Goal: Task Accomplishment & Management: Manage account settings

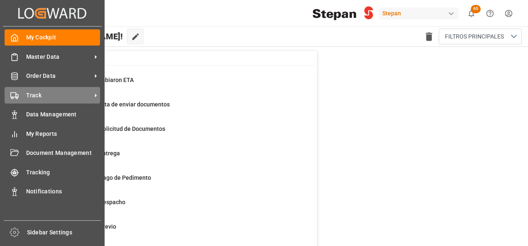
click at [40, 96] on span "Track" at bounding box center [59, 95] width 66 height 9
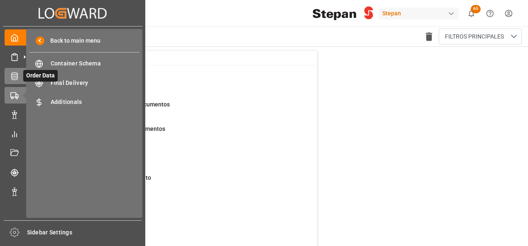
click at [20, 80] on icon at bounding box center [24, 76] width 9 height 9
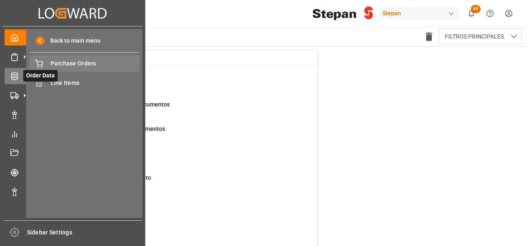
click at [74, 67] on span "Purchase Orders" at bounding box center [95, 63] width 89 height 9
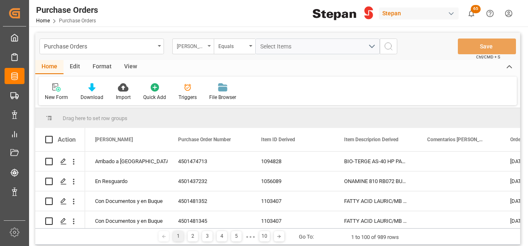
click at [202, 46] on div "[PERSON_NAME]" at bounding box center [191, 46] width 28 height 10
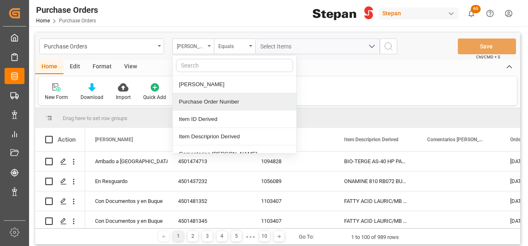
click at [203, 101] on div "Purchase Order Number" at bounding box center [235, 101] width 124 height 17
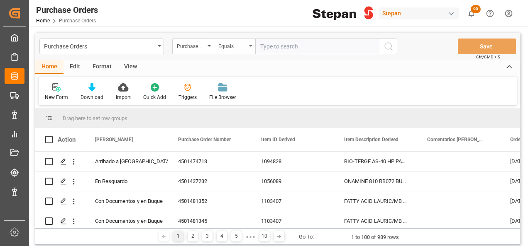
click at [250, 45] on icon "open menu" at bounding box center [250, 46] width 3 height 2
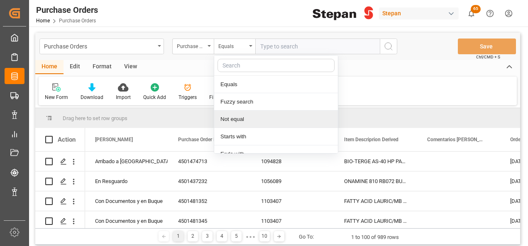
scroll to position [61, 0]
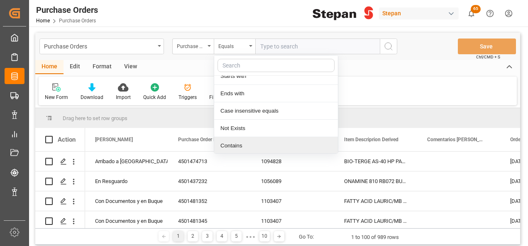
click at [231, 143] on div "Contains" at bounding box center [276, 145] width 124 height 17
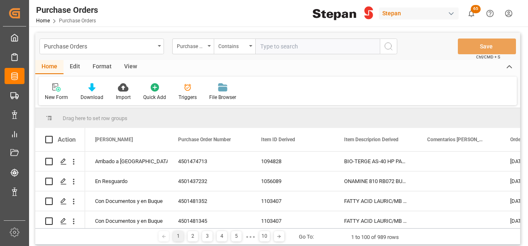
paste input "4501480451 & 4501480452"
click at [299, 44] on input "4501480451 & 4501480452" at bounding box center [317, 47] width 124 height 16
type input "4501480451,4501480452"
click at [387, 46] on icon "search button" at bounding box center [388, 46] width 10 height 10
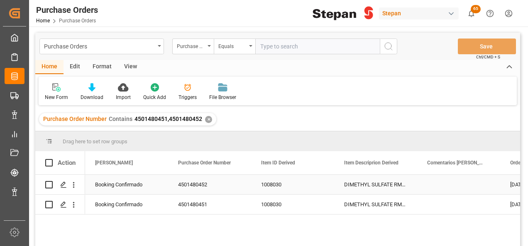
click at [137, 183] on div "Booking Confirmado" at bounding box center [126, 184] width 63 height 19
click at [216, 188] on div "4501480452" at bounding box center [209, 184] width 83 height 19
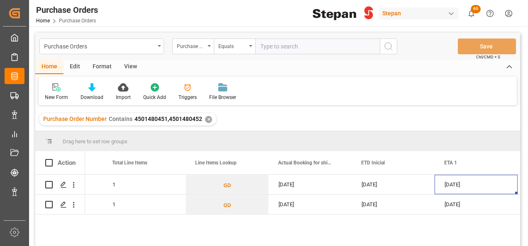
scroll to position [0, 895]
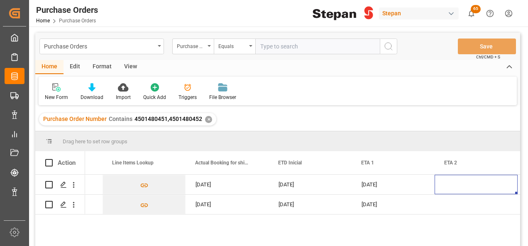
click at [206, 121] on div "✕" at bounding box center [208, 119] width 7 height 7
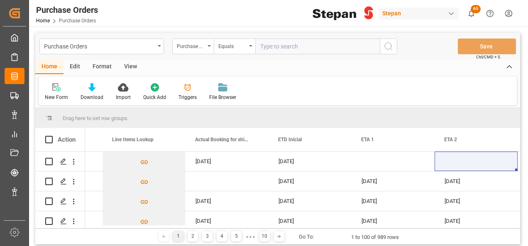
scroll to position [0, 895]
click at [270, 46] on input "text" at bounding box center [317, 47] width 124 height 16
paste input "4501484346"
type input "4501484346"
click at [388, 45] on icon "search button" at bounding box center [388, 46] width 10 height 10
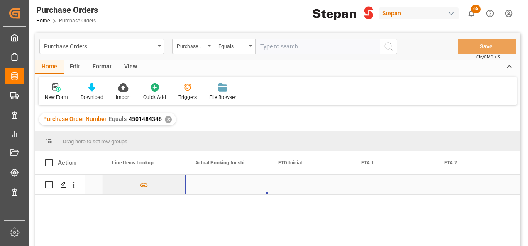
click at [220, 183] on div "Press SPACE to select this row." at bounding box center [226, 184] width 83 height 19
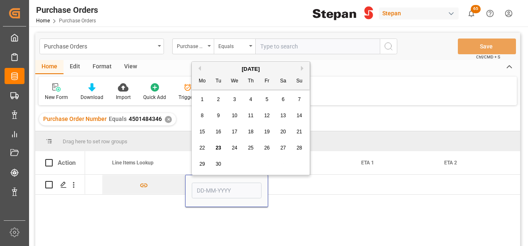
click at [216, 148] on span "23" at bounding box center [217, 148] width 5 height 6
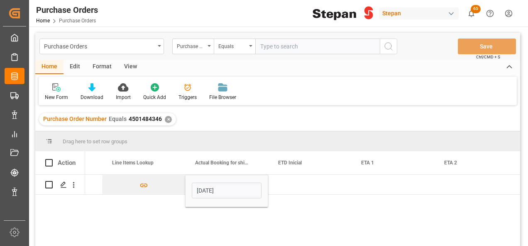
type input "[DATE]"
click at [298, 188] on div "Press SPACE to select this row." at bounding box center [309, 184] width 83 height 19
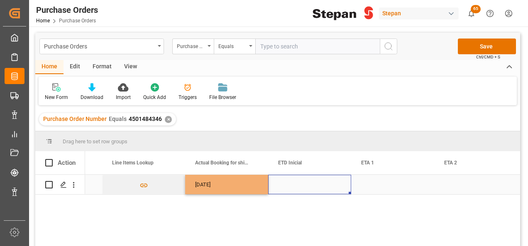
click at [298, 188] on div "Press SPACE to select this row." at bounding box center [309, 184] width 83 height 19
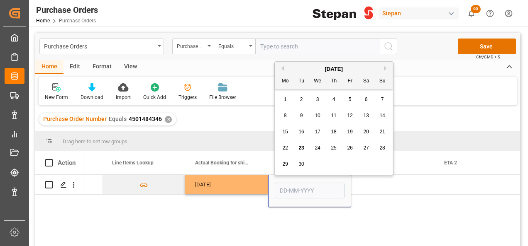
click at [386, 66] on button "Next Month" at bounding box center [386, 68] width 5 height 5
click at [316, 102] on span "1" at bounding box center [317, 100] width 3 height 6
type input "01-10-2025"
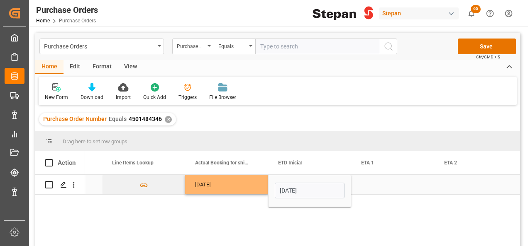
click at [370, 190] on div "Press SPACE to select this row." at bounding box center [392, 184] width 83 height 19
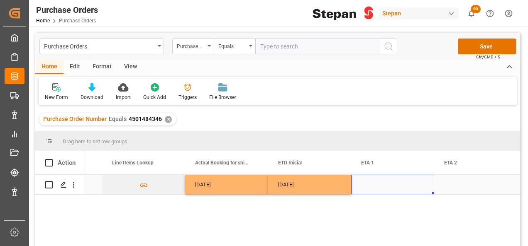
click at [370, 187] on div "Press SPACE to select this row." at bounding box center [392, 184] width 83 height 19
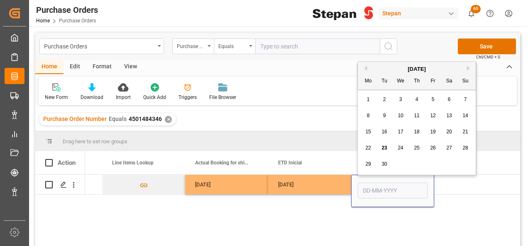
click at [467, 66] on button "Next Month" at bounding box center [469, 68] width 5 height 5
click at [416, 149] on span "23" at bounding box center [415, 148] width 5 height 6
type input "23-10-2025"
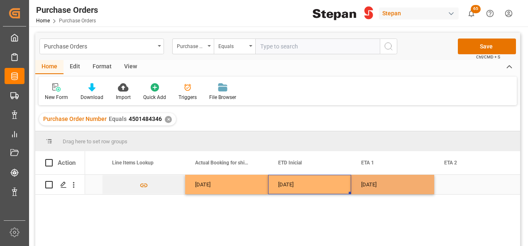
click at [332, 187] on div "01-10-2025" at bounding box center [309, 184] width 83 height 19
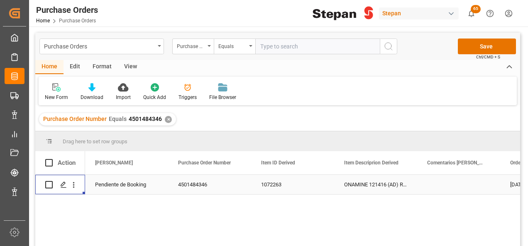
click at [143, 190] on div "Pendiente de Booking" at bounding box center [126, 184] width 63 height 19
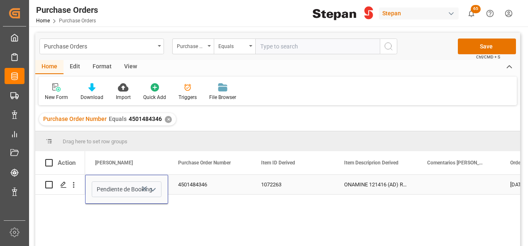
click at [143, 190] on icon "Press SPACE to select this row." at bounding box center [144, 189] width 9 height 9
click at [152, 189] on icon "open menu" at bounding box center [153, 190] width 10 height 10
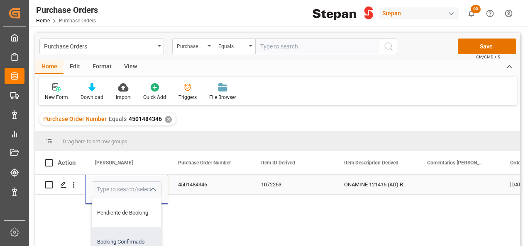
click at [122, 238] on div "Booking Confirmado" at bounding box center [134, 242] width 85 height 29
type input "Booking Confirmado"
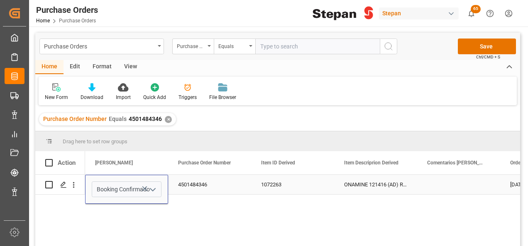
click at [231, 186] on div "4501484346" at bounding box center [209, 184] width 83 height 19
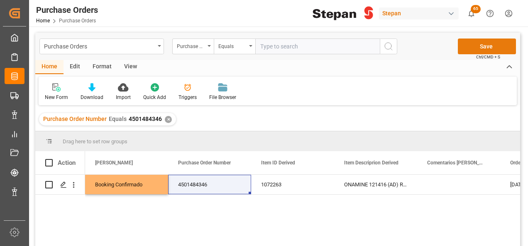
click at [480, 48] on button "Save" at bounding box center [486, 47] width 58 height 16
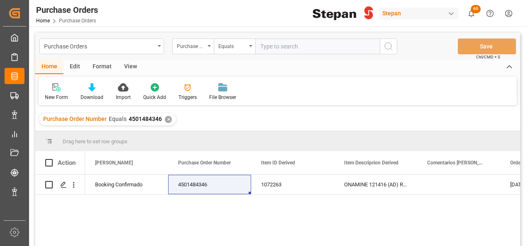
click at [167, 121] on div "✕" at bounding box center [168, 119] width 7 height 7
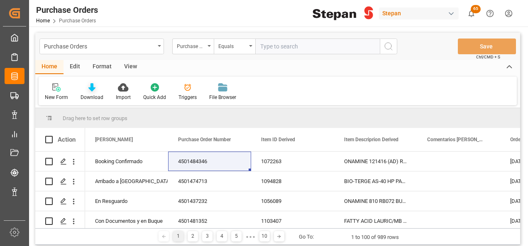
click at [92, 88] on icon at bounding box center [91, 87] width 7 height 8
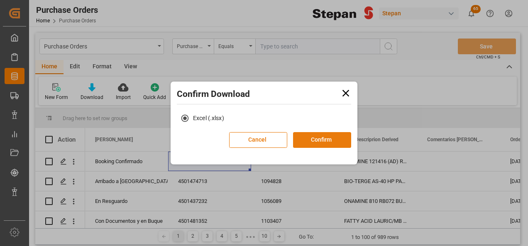
click at [314, 137] on button "Confirm" at bounding box center [322, 140] width 58 height 16
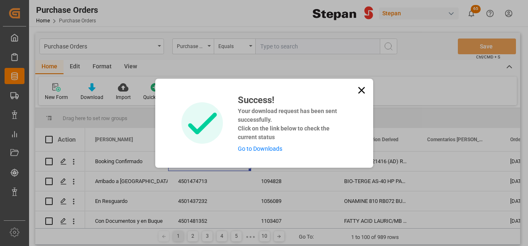
click at [254, 146] on link "Go to Downloads" at bounding box center [260, 149] width 44 height 7
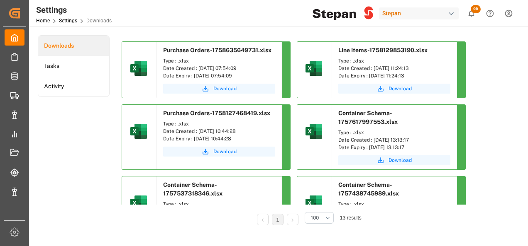
click at [223, 89] on span "Download" at bounding box center [224, 88] width 23 height 7
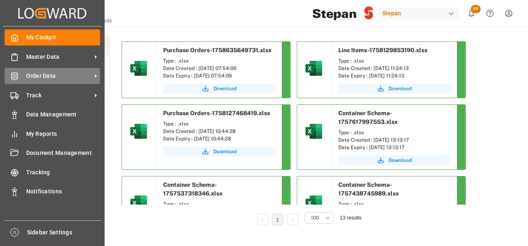
click at [32, 72] on span "Order Data" at bounding box center [59, 76] width 66 height 9
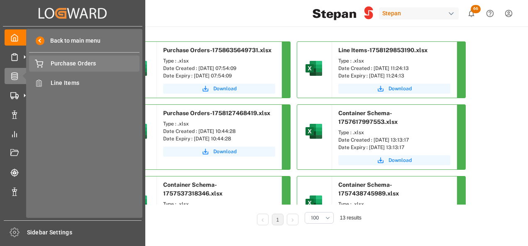
click at [60, 62] on span "Purchase Orders" at bounding box center [95, 63] width 89 height 9
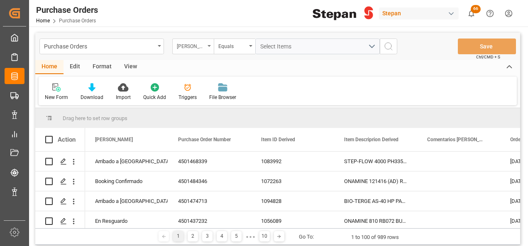
click at [207, 44] on div "Hito Stepan" at bounding box center [192, 47] width 41 height 16
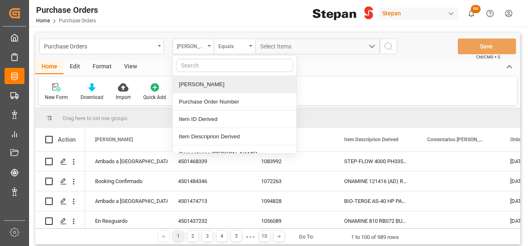
click at [189, 84] on div "Hito Stepan" at bounding box center [235, 84] width 124 height 17
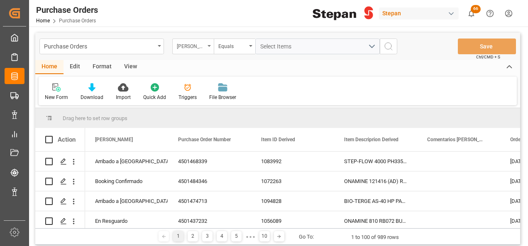
click at [207, 45] on div "Hito Stepan" at bounding box center [192, 47] width 41 height 16
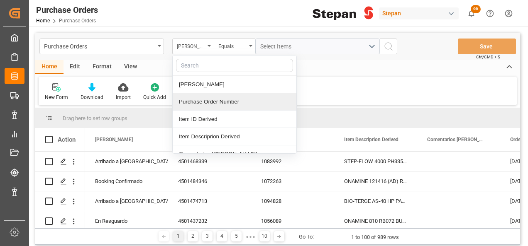
click at [197, 100] on div "Purchase Order Number" at bounding box center [235, 101] width 124 height 17
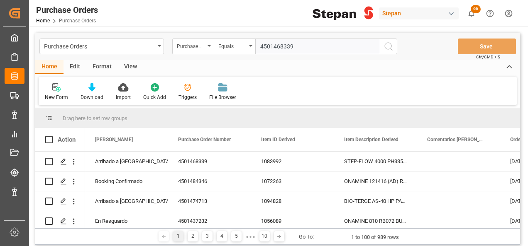
type input "4501468339"
click at [387, 45] on icon "search button" at bounding box center [388, 46] width 10 height 10
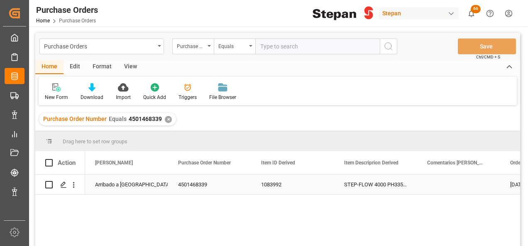
click at [124, 183] on div "Arribado a Puerto" at bounding box center [126, 184] width 63 height 19
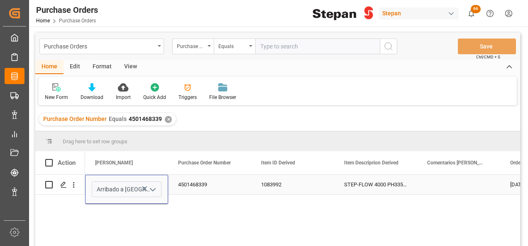
click at [155, 187] on icon "open menu" at bounding box center [153, 190] width 10 height 10
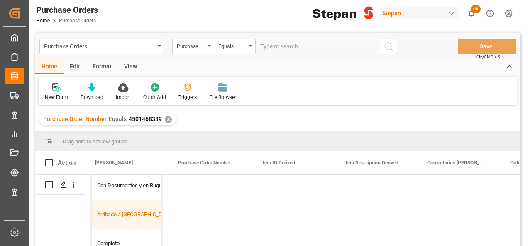
scroll to position [83, 0]
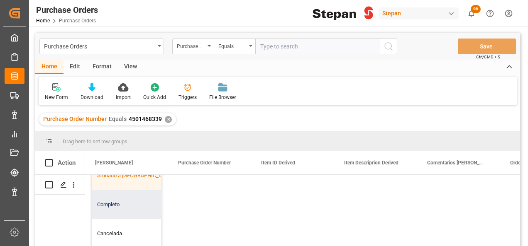
click at [124, 207] on div "Completo" at bounding box center [134, 204] width 85 height 29
type input "Completo"
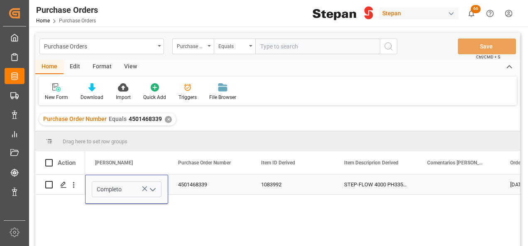
scroll to position [0, 0]
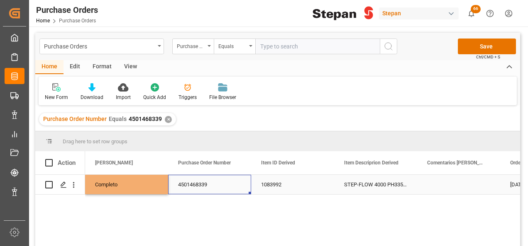
click at [230, 191] on div "4501468339" at bounding box center [209, 184] width 83 height 19
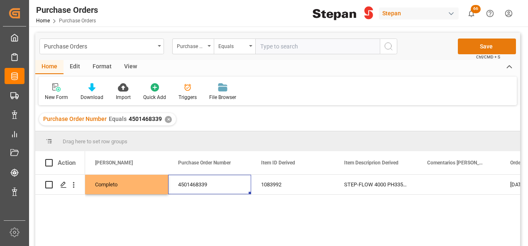
click at [486, 45] on button "Save" at bounding box center [486, 47] width 58 height 16
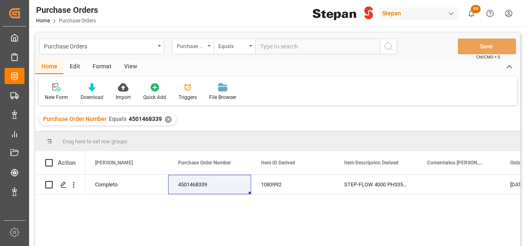
click at [165, 119] on div "✕" at bounding box center [168, 119] width 7 height 7
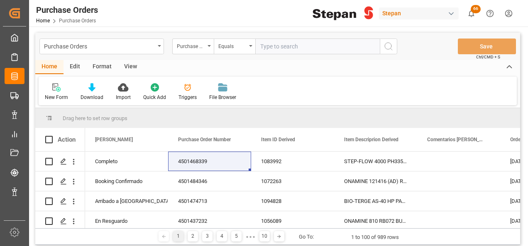
click at [209, 45] on icon "open menu" at bounding box center [208, 46] width 3 height 2
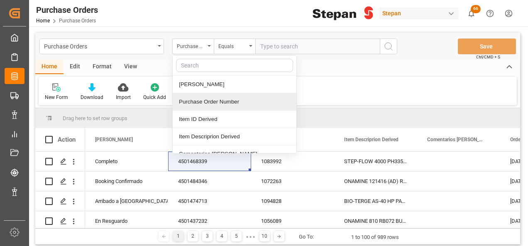
click at [202, 100] on div "Purchase Order Number" at bounding box center [235, 101] width 124 height 17
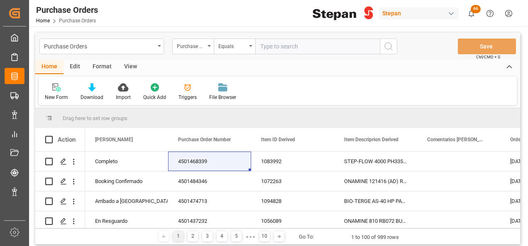
click at [269, 48] on input "text" at bounding box center [317, 47] width 124 height 16
paste input "4501474713"
type input "4501474713"
click at [394, 45] on button "search button" at bounding box center [387, 47] width 17 height 16
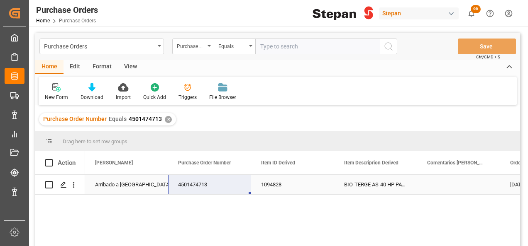
click at [104, 190] on div "Arribado a Puerto" at bounding box center [126, 184] width 63 height 19
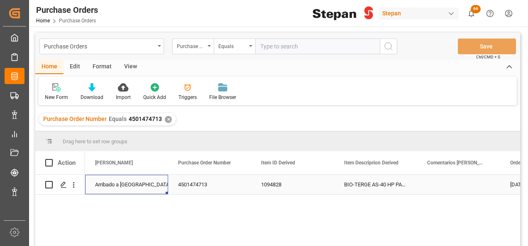
click at [109, 185] on div "Arribado a Puerto" at bounding box center [126, 184] width 63 height 19
click at [153, 186] on icon "open menu" at bounding box center [153, 190] width 10 height 10
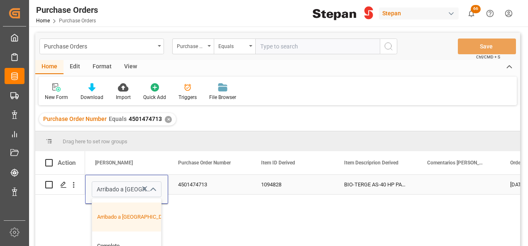
scroll to position [124, 0]
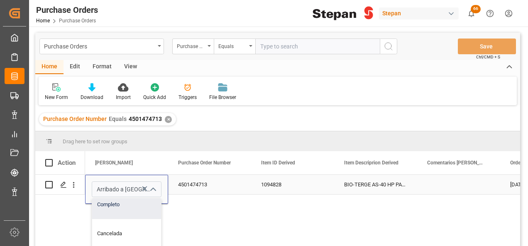
click at [114, 208] on div "Completo" at bounding box center [134, 204] width 85 height 29
type input "Completo"
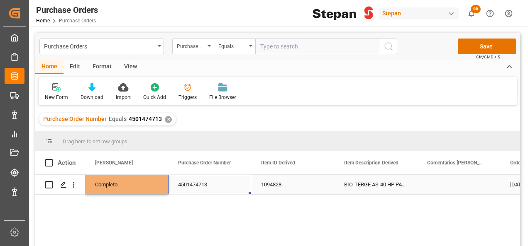
click at [223, 182] on div "4501474713" at bounding box center [209, 184] width 83 height 19
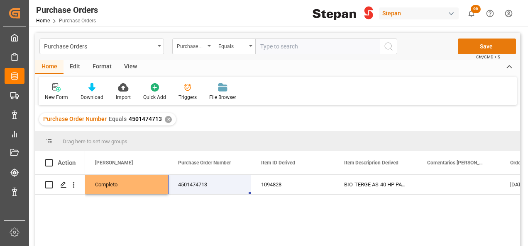
click at [485, 44] on button "Save" at bounding box center [486, 47] width 58 height 16
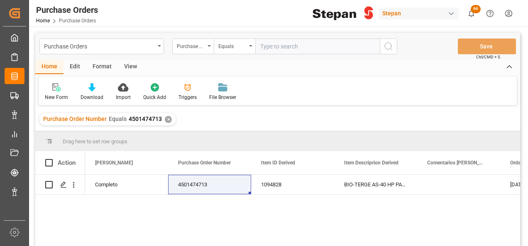
click at [167, 119] on div "✕" at bounding box center [168, 119] width 7 height 7
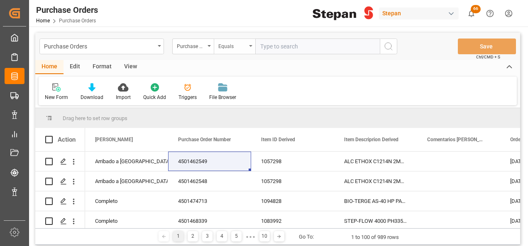
click at [247, 45] on div "Equals" at bounding box center [234, 47] width 41 height 16
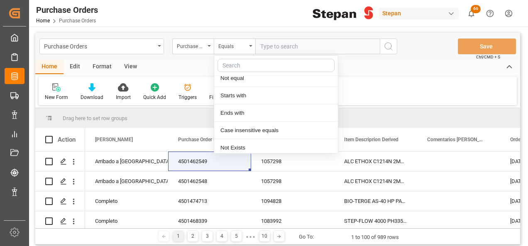
scroll to position [61, 0]
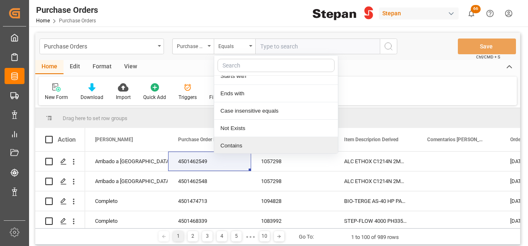
click at [230, 141] on div "Contains" at bounding box center [276, 145] width 124 height 17
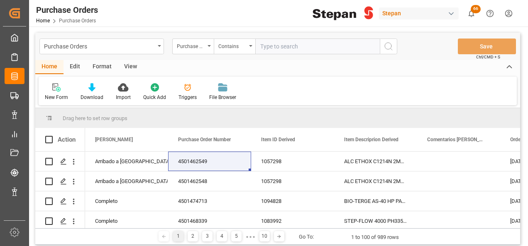
paste input "4501462549 4501462548"
click at [295, 45] on input "4501462549 4501462548" at bounding box center [317, 47] width 124 height 16
click at [291, 44] on input "4501462549 4501462548" at bounding box center [317, 47] width 124 height 16
type input "4501462549,4501462548"
click at [385, 45] on icon "search button" at bounding box center [388, 46] width 10 height 10
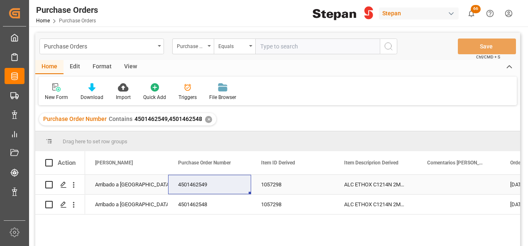
click at [116, 187] on div "Arribado a Puerto" at bounding box center [126, 184] width 63 height 19
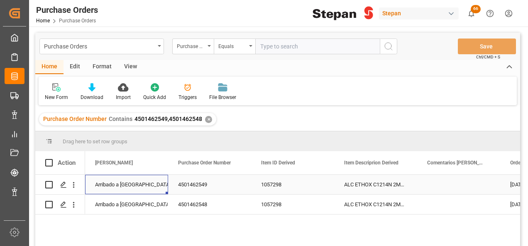
click at [116, 187] on div "Arribado a Puerto" at bounding box center [126, 184] width 63 height 19
click at [152, 186] on icon "open menu" at bounding box center [153, 190] width 10 height 10
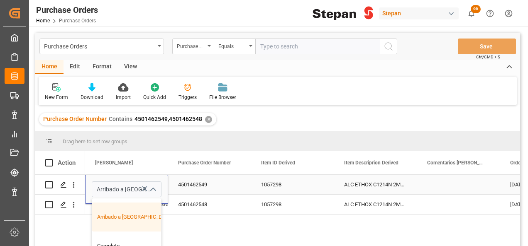
scroll to position [124, 0]
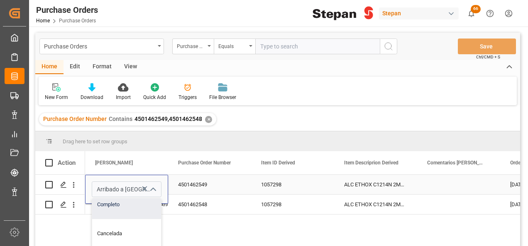
click at [116, 207] on div "Completo" at bounding box center [134, 204] width 85 height 29
type input "Completo"
click at [116, 206] on div "Arribado a Puerto" at bounding box center [126, 204] width 63 height 19
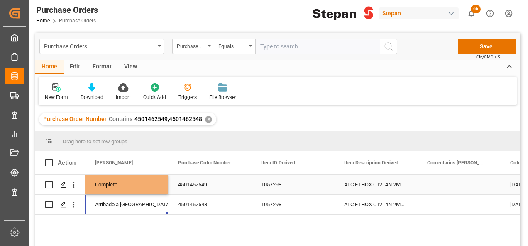
click at [122, 189] on div "Completo" at bounding box center [126, 184] width 63 height 19
drag, startPoint x: 165, startPoint y: 192, endPoint x: 163, endPoint y: 206, distance: 13.8
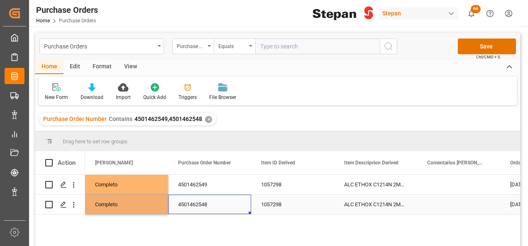
click at [227, 201] on div "4501462548" at bounding box center [209, 204] width 83 height 19
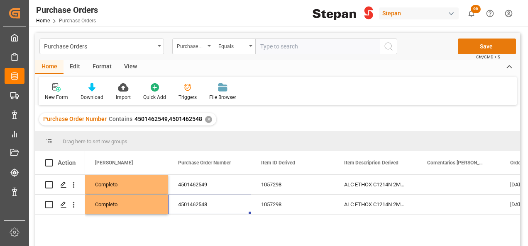
click at [484, 44] on button "Save" at bounding box center [486, 47] width 58 height 16
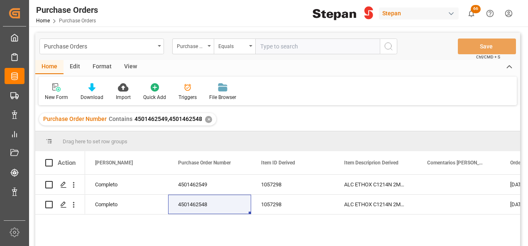
click at [206, 118] on div "✕" at bounding box center [208, 119] width 7 height 7
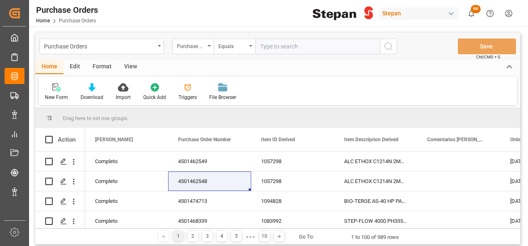
click at [274, 45] on input "text" at bounding box center [317, 47] width 124 height 16
click at [250, 45] on div "Equals" at bounding box center [234, 47] width 41 height 16
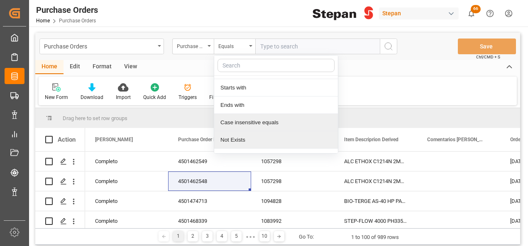
scroll to position [61, 0]
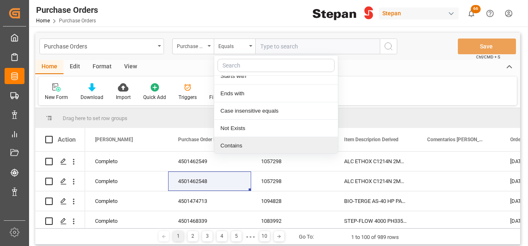
click at [235, 143] on div "Contains" at bounding box center [276, 145] width 124 height 17
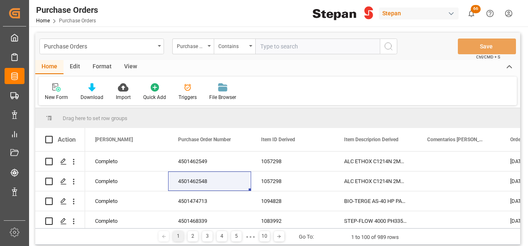
paste input "4501462551 4501462552"
click at [293, 44] on input "4501462551 4501462552" at bounding box center [317, 47] width 124 height 16
type input "4501462551,4501462552"
click at [389, 49] on circle "search button" at bounding box center [387, 46] width 7 height 7
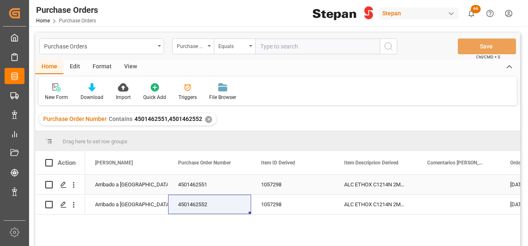
click at [120, 182] on div "Arribado a Puerto" at bounding box center [126, 184] width 63 height 19
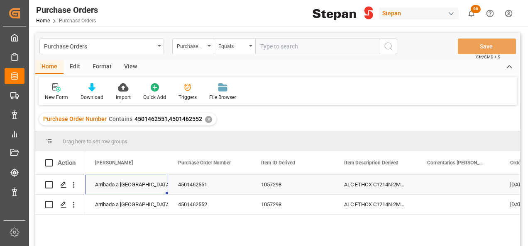
click at [120, 182] on div "Arribado a Puerto" at bounding box center [126, 184] width 63 height 19
click at [153, 187] on icon "open menu" at bounding box center [153, 190] width 10 height 10
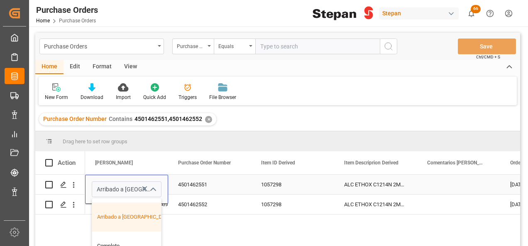
scroll to position [124, 0]
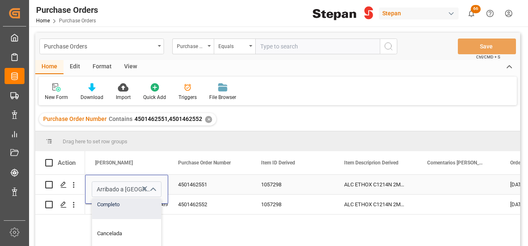
click at [111, 209] on div "Completo" at bounding box center [134, 204] width 85 height 29
type input "Completo"
click at [111, 209] on div "Arribado a Puerto" at bounding box center [126, 204] width 63 height 19
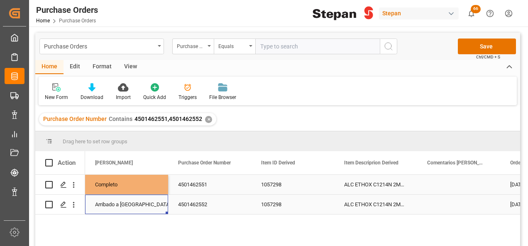
click at [146, 201] on div "Arribado a Puerto" at bounding box center [126, 204] width 63 height 19
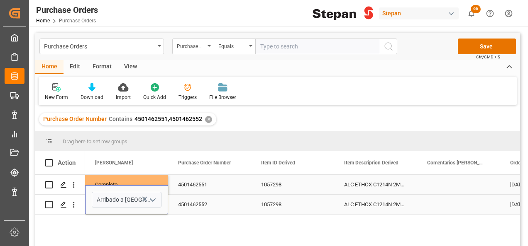
click at [153, 202] on polyline "open menu" at bounding box center [152, 200] width 5 height 2
click at [120, 219] on div "Completo" at bounding box center [134, 215] width 85 height 29
type input "Completo"
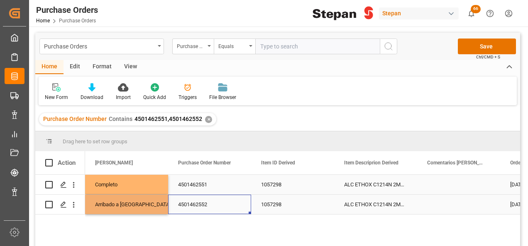
click at [201, 201] on div "4501462552" at bounding box center [209, 204] width 83 height 19
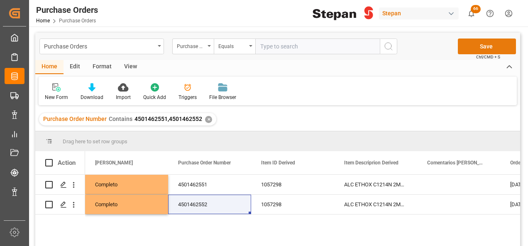
click at [490, 46] on button "Save" at bounding box center [486, 47] width 58 height 16
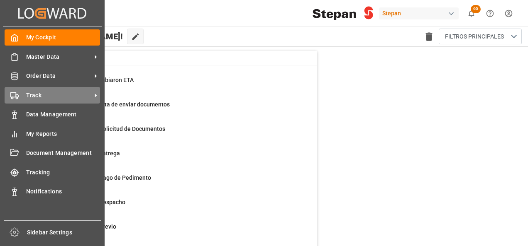
click at [28, 96] on span "Track" at bounding box center [59, 95] width 66 height 9
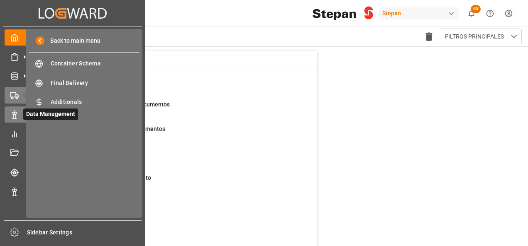
click at [17, 114] on icon at bounding box center [14, 115] width 8 height 8
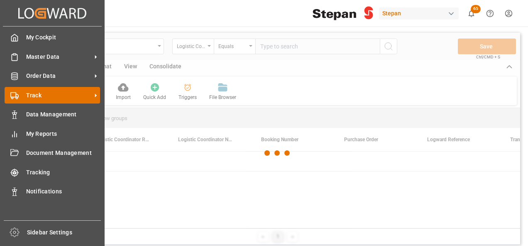
click at [68, 95] on span "Track" at bounding box center [59, 95] width 66 height 9
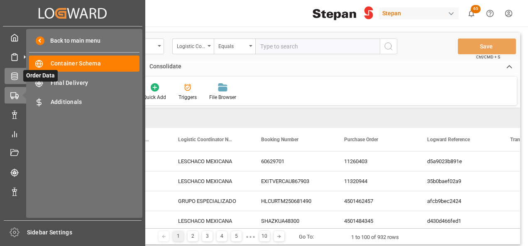
click at [22, 78] on icon at bounding box center [24, 76] width 9 height 9
click at [17, 75] on icon at bounding box center [14, 76] width 8 height 8
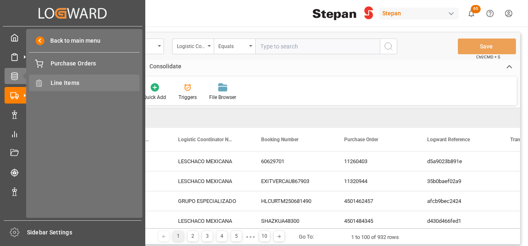
click at [71, 86] on span "Line Items" at bounding box center [95, 83] width 89 height 9
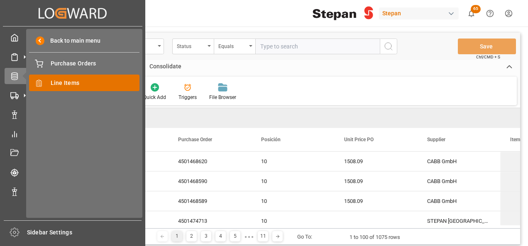
click at [71, 86] on span "Line Items" at bounding box center [95, 83] width 89 height 9
click at [75, 81] on span "Line Items" at bounding box center [95, 83] width 89 height 9
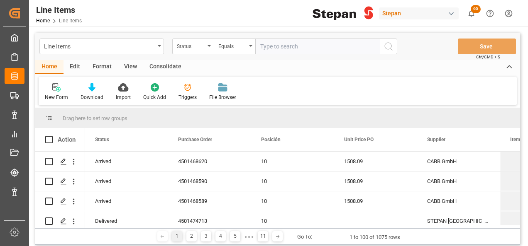
click at [279, 49] on input "text" at bounding box center [317, 47] width 124 height 16
click at [207, 43] on div "Status" at bounding box center [192, 47] width 41 height 16
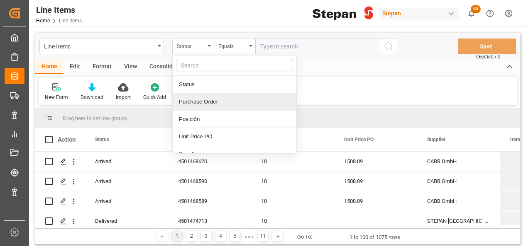
click at [193, 99] on div "Purchase Order" at bounding box center [235, 101] width 124 height 17
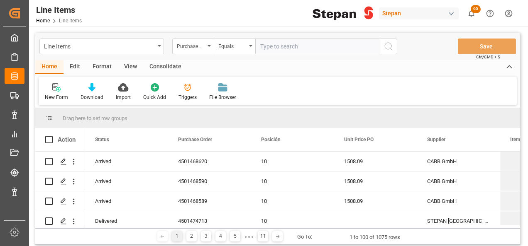
click at [275, 47] on input "text" at bounding box center [317, 47] width 124 height 16
paste input "4501484345"
type input "4501484345"
click at [388, 46] on icon "search button" at bounding box center [388, 46] width 10 height 10
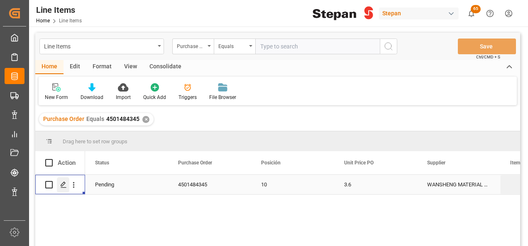
click at [62, 186] on polygon "Press SPACE to select this row." at bounding box center [63, 184] width 4 height 4
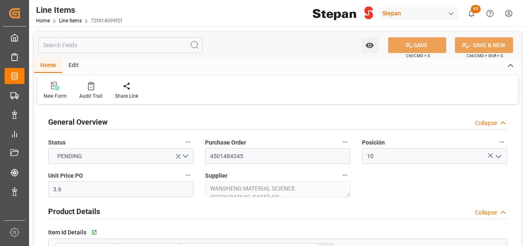
type input "3.6"
type input "12352111"
type input "14400"
type input "15426"
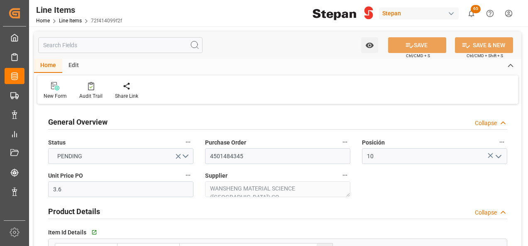
type input "52840"
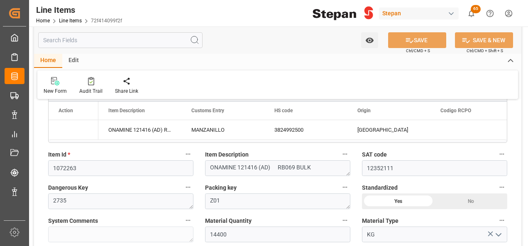
type input "[DATE]"
type input "22-09-2025 18:29"
type input "25-08-2025 19:49"
type input "[DATE]"
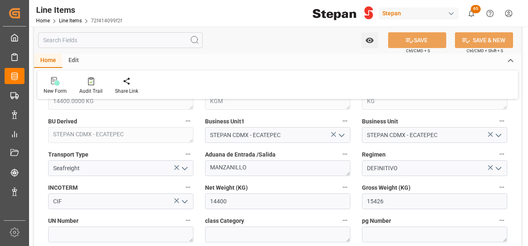
scroll to position [415, 0]
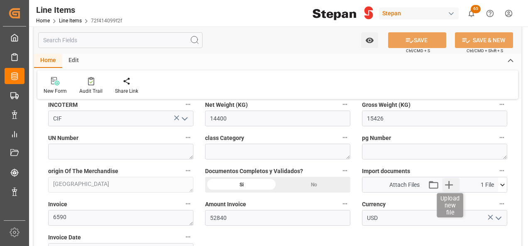
click at [448, 182] on icon "button" at bounding box center [449, 185] width 8 height 8
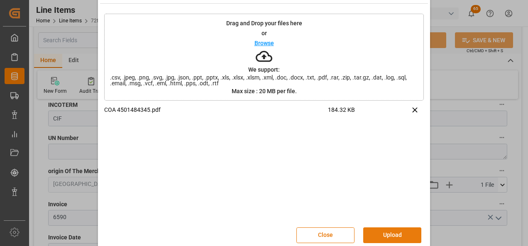
scroll to position [33, 0]
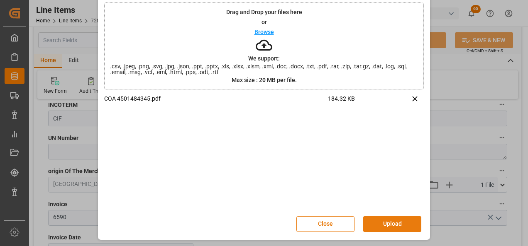
click at [400, 225] on button "Upload" at bounding box center [392, 224] width 58 height 16
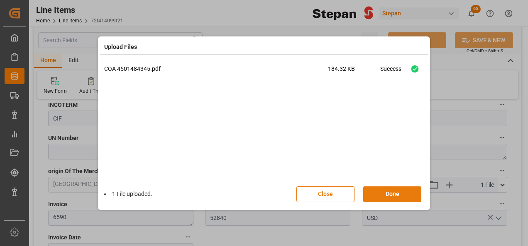
click at [389, 192] on button "Done" at bounding box center [392, 195] width 58 height 16
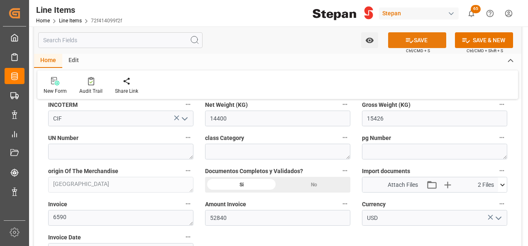
click at [413, 41] on button "SAVE" at bounding box center [417, 40] width 58 height 16
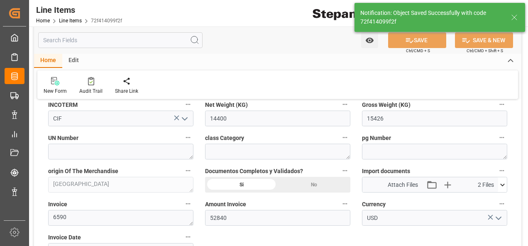
type input "23-09-2025 13:52"
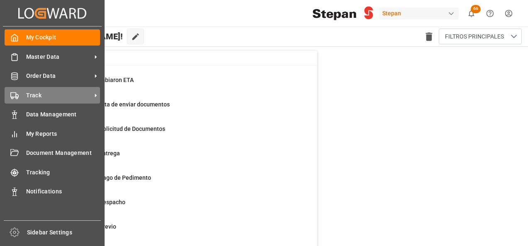
click at [59, 95] on span "Track" at bounding box center [59, 95] width 66 height 9
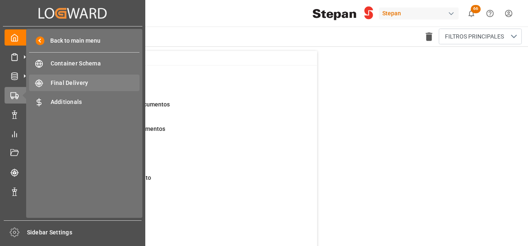
click at [68, 83] on span "Final Delivery" at bounding box center [95, 83] width 89 height 9
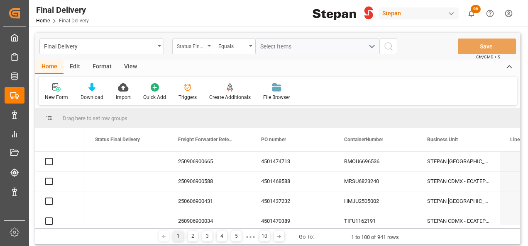
click at [208, 46] on icon "open menu" at bounding box center [208, 46] width 3 height 2
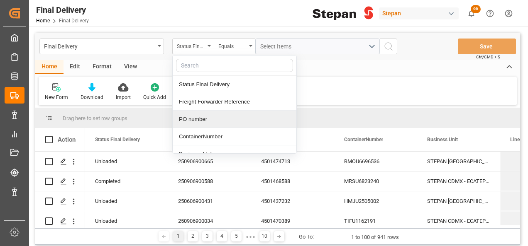
click at [198, 122] on div "PO number" at bounding box center [235, 119] width 124 height 17
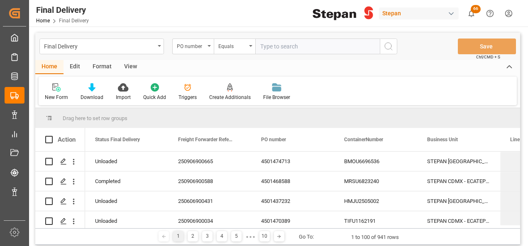
click at [270, 45] on input "text" at bounding box center [317, 47] width 124 height 16
type input "4501468339"
click at [389, 46] on icon "search button" at bounding box center [388, 46] width 10 height 10
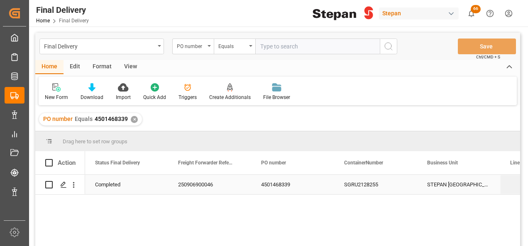
click at [106, 182] on div "Completed" at bounding box center [126, 184] width 63 height 19
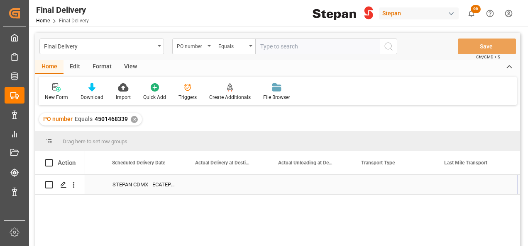
scroll to position [0, 1227]
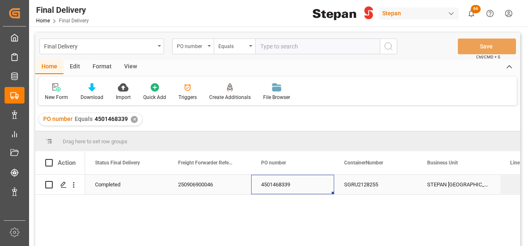
click at [277, 185] on div "4501468339" at bounding box center [292, 184] width 83 height 19
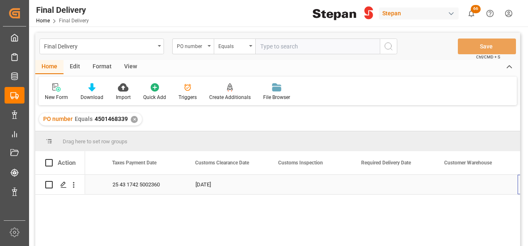
scroll to position [0, 812]
click at [216, 186] on div "Press SPACE to select this row." at bounding box center [226, 184] width 83 height 19
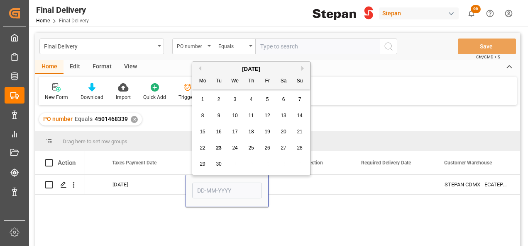
click at [223, 115] on div "9" at bounding box center [219, 116] width 10 height 10
type input "[DATE]"
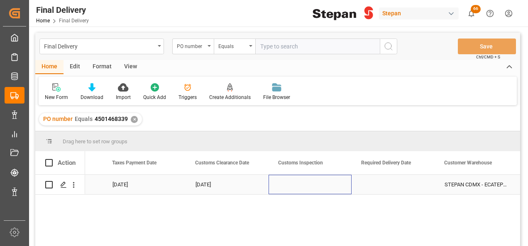
click at [318, 177] on div "Press SPACE to select this row." at bounding box center [309, 184] width 83 height 19
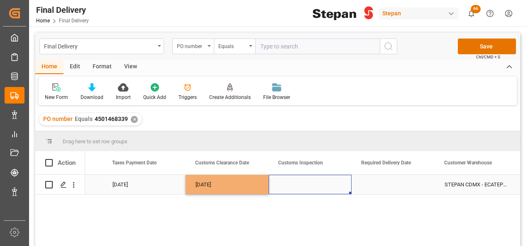
click at [336, 180] on div "Press SPACE to select this row." at bounding box center [309, 184] width 83 height 19
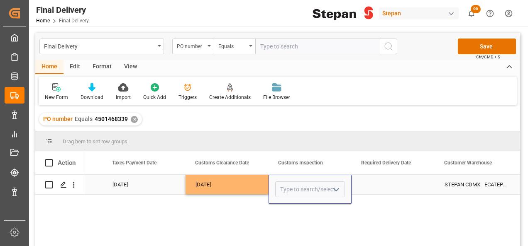
click at [340, 185] on icon "open menu" at bounding box center [336, 190] width 10 height 10
click at [291, 212] on div "ROJO" at bounding box center [309, 213] width 69 height 29
type input "ROJO"
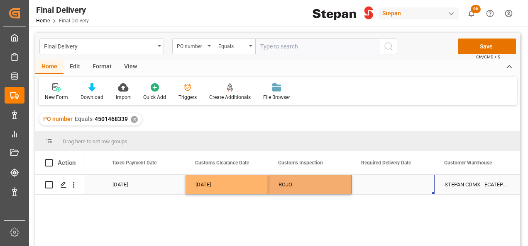
click at [408, 187] on div "Press SPACE to select this row." at bounding box center [392, 184] width 83 height 19
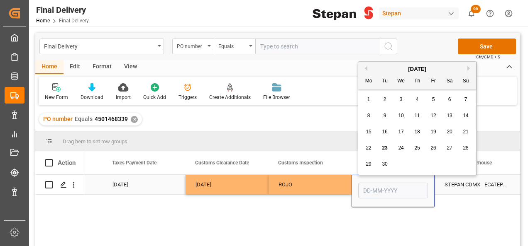
click at [408, 187] on input "Press SPACE to select this row." at bounding box center [393, 191] width 70 height 16
click at [378, 65] on div "[DATE]" at bounding box center [417, 69] width 118 height 8
drag, startPoint x: 418, startPoint y: 117, endPoint x: 397, endPoint y: 126, distance: 23.2
click at [397, 126] on div "1 2 3 4 5 6 7 8 9 10 11 12 13 14 15 16 17 18 19 20 21 22 23 24 25 26 27 28 29 3…" at bounding box center [416, 132] width 113 height 81
drag, startPoint x: 397, startPoint y: 126, endPoint x: 401, endPoint y: 118, distance: 8.9
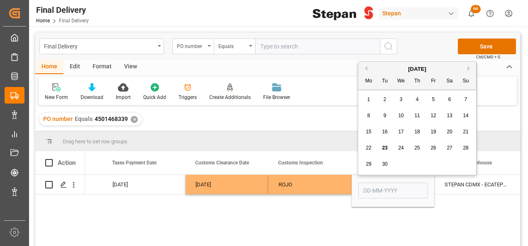
click at [401, 118] on span "10" at bounding box center [400, 116] width 5 height 6
type input "[DATE]"
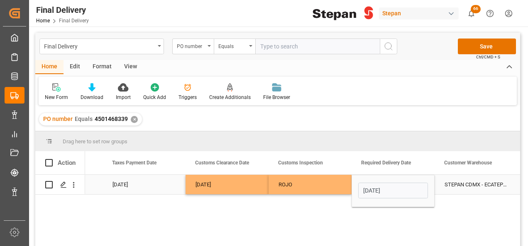
click at [340, 187] on div "ROJO" at bounding box center [309, 184] width 63 height 19
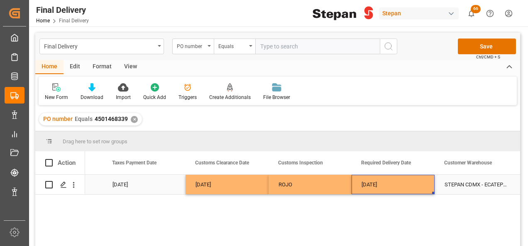
click at [407, 186] on div "[DATE]" at bounding box center [392, 184] width 83 height 19
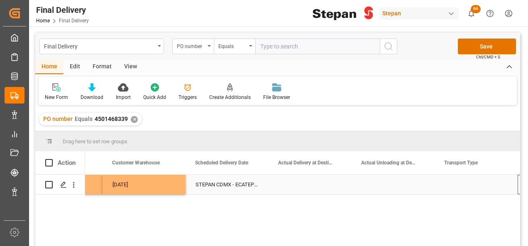
scroll to position [0, 1144]
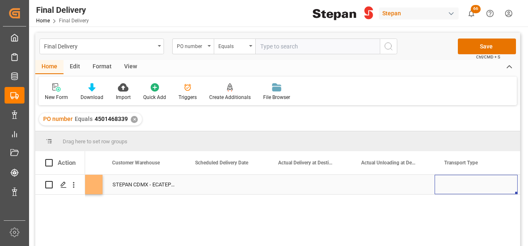
click at [222, 184] on div "Press SPACE to select this row." at bounding box center [226, 184] width 83 height 19
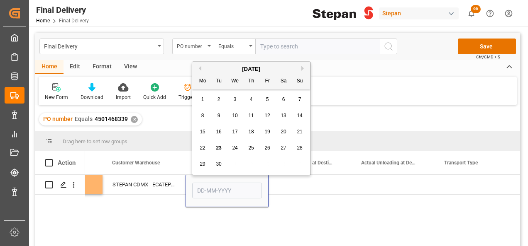
click at [232, 118] on span "10" at bounding box center [234, 116] width 5 height 6
type input "[DATE]"
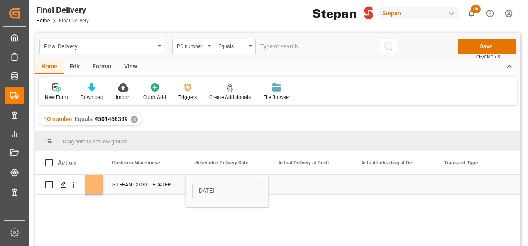
click at [282, 180] on div "Press SPACE to select this row." at bounding box center [309, 184] width 83 height 19
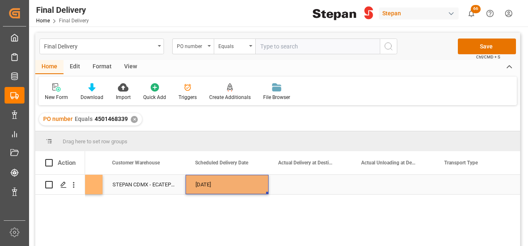
drag, startPoint x: 251, startPoint y: 182, endPoint x: 260, endPoint y: 194, distance: 13.9
click at [251, 182] on div "[DATE]" at bounding box center [226, 184] width 83 height 19
drag, startPoint x: 266, startPoint y: 193, endPoint x: 455, endPoint y: 190, distance: 189.1
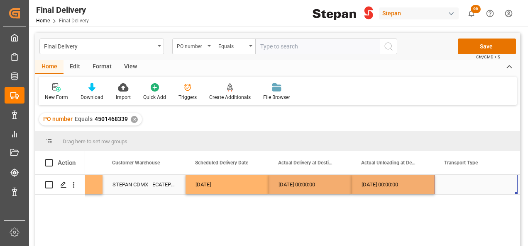
click at [488, 185] on div "Press SPACE to select this row." at bounding box center [475, 184] width 83 height 19
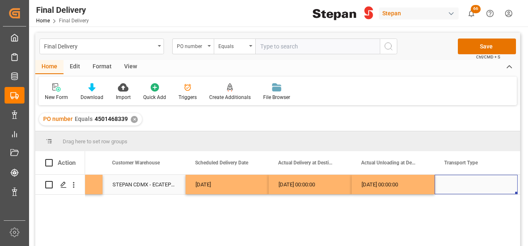
click at [488, 185] on div "Press SPACE to select this row." at bounding box center [475, 184] width 83 height 19
click at [502, 190] on icon "open menu" at bounding box center [502, 190] width 10 height 10
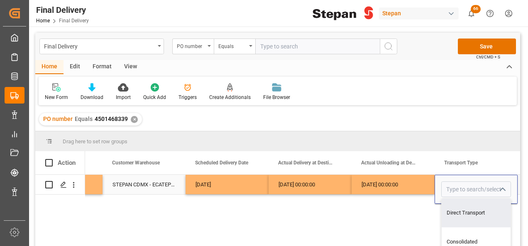
click at [469, 210] on div "Direct Transport" at bounding box center [475, 213] width 69 height 29
type input "Direct Transport"
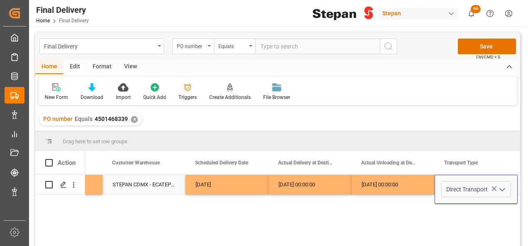
click at [421, 185] on div "10-09-2025 00:00:00" at bounding box center [392, 184] width 83 height 19
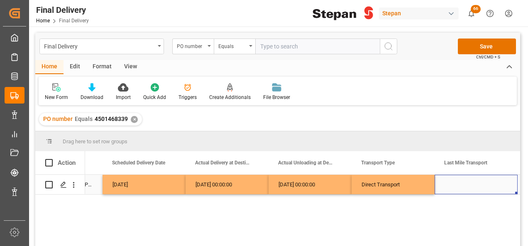
scroll to position [0, 1310]
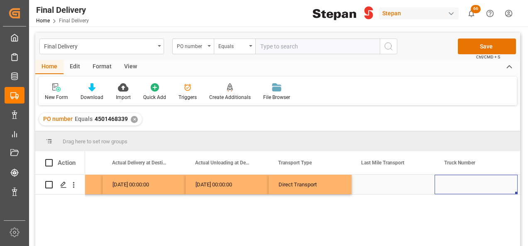
click at [387, 185] on div "Press SPACE to select this row." at bounding box center [392, 184] width 83 height 19
click at [418, 191] on icon "open menu" at bounding box center [419, 190] width 10 height 10
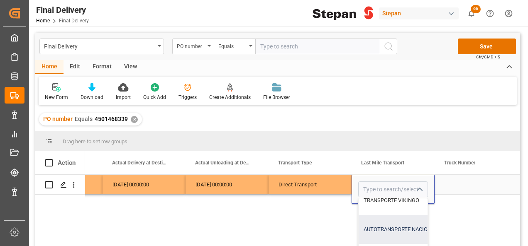
scroll to position [83, 0]
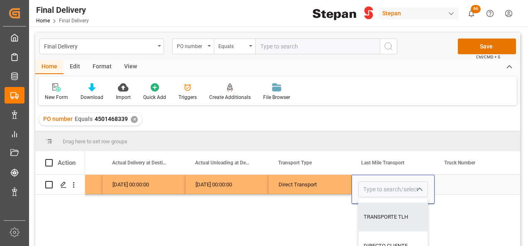
click at [389, 218] on div "TRANSPORTE TLH" at bounding box center [430, 217] width 145 height 29
type input "TRANSPORTE TLH"
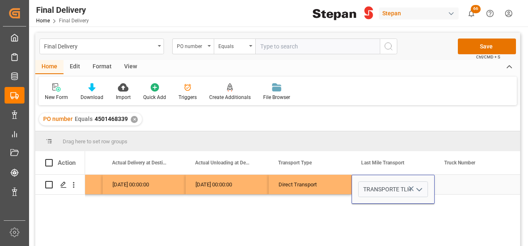
click at [442, 192] on div "Press SPACE to select this row." at bounding box center [475, 184] width 83 height 19
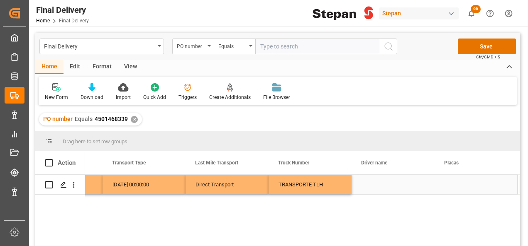
scroll to position [0, 1559]
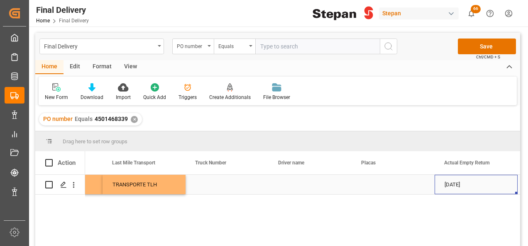
click at [205, 180] on div "Press SPACE to select this row." at bounding box center [226, 184] width 83 height 19
click at [225, 186] on div "Press SPACE to select this row." at bounding box center [226, 184] width 83 height 19
click at [225, 186] on input "Press SPACE to select this row." at bounding box center [227, 190] width 70 height 16
type input "406"
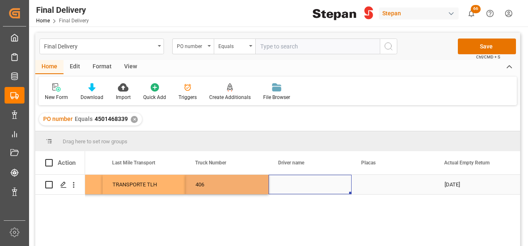
click at [286, 190] on div "Press SPACE to select this row." at bounding box center [309, 184] width 83 height 19
click at [286, 190] on input "Press SPACE to select this row." at bounding box center [310, 190] width 70 height 16
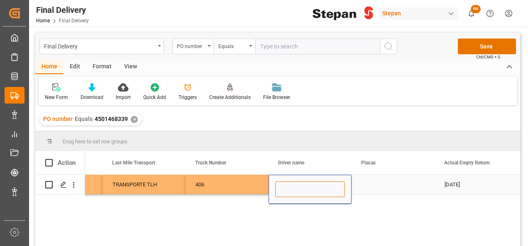
paste input "ANTONIO QUIROZ TEPETLA"
type input "ANTONIO QUIROZ TEPETLA"
click at [377, 190] on div "Press SPACE to select this row." at bounding box center [392, 184] width 83 height 19
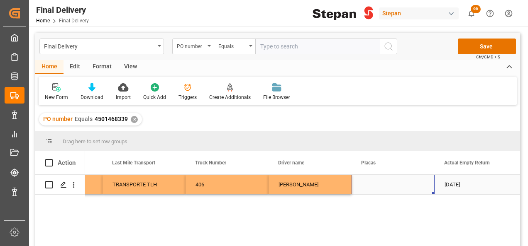
click at [364, 187] on div "Press SPACE to select this row." at bounding box center [392, 184] width 83 height 19
click at [364, 187] on input "Press SPACE to select this row." at bounding box center [393, 190] width 70 height 16
paste input "68AM1Z"
type input "68AM1Z"
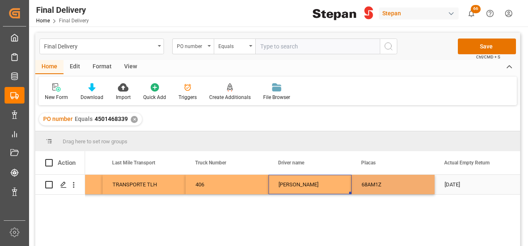
click at [321, 187] on div "ANTONIO QUIROZ TEPETLA" at bounding box center [309, 184] width 83 height 19
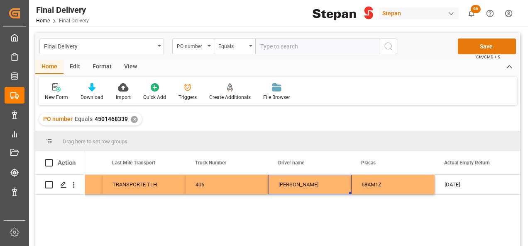
click at [474, 49] on button "Save" at bounding box center [486, 47] width 58 height 16
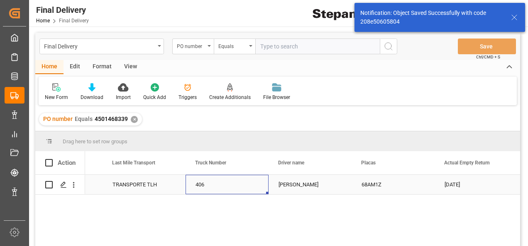
click at [215, 182] on div "406" at bounding box center [226, 184] width 83 height 19
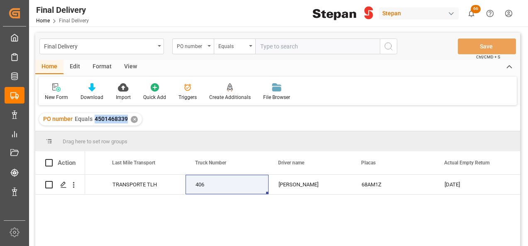
drag, startPoint x: 94, startPoint y: 120, endPoint x: 125, endPoint y: 121, distance: 31.1
click at [125, 121] on span "4501468339" at bounding box center [111, 119] width 33 height 7
copy span "4501468339"
click at [134, 118] on div "✕" at bounding box center [134, 119] width 7 height 7
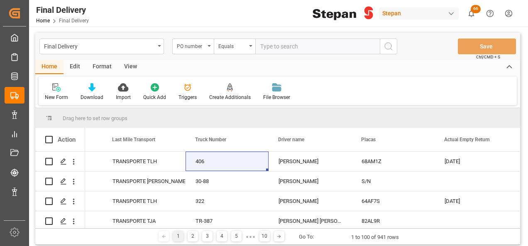
scroll to position [0, 1559]
click at [272, 44] on input "text" at bounding box center [317, 47] width 124 height 16
paste input "4501474713"
type input "4501474713"
click at [388, 44] on icon "search button" at bounding box center [388, 46] width 10 height 10
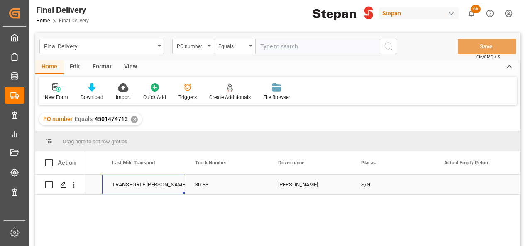
click at [145, 182] on div "TRANSPORTE IRMA" at bounding box center [143, 184] width 63 height 19
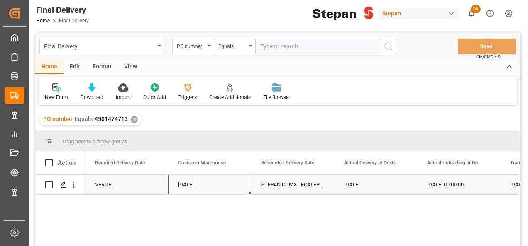
scroll to position [0, 995]
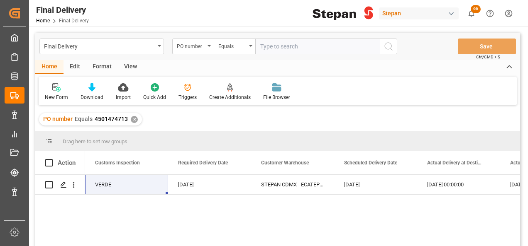
click at [134, 119] on div "✕" at bounding box center [134, 119] width 7 height 7
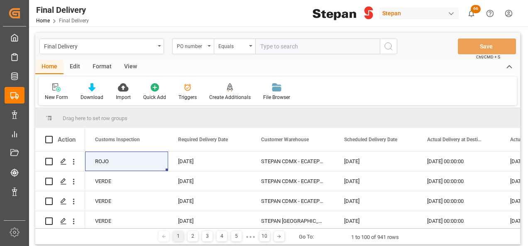
click at [273, 46] on input "text" at bounding box center [317, 47] width 124 height 16
paste input "250906900826"
type input "250906900826"
click at [388, 46] on icon "search button" at bounding box center [388, 46] width 10 height 10
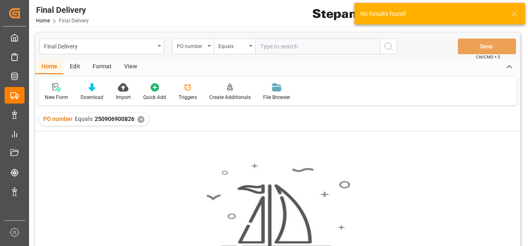
click at [141, 120] on div "✕" at bounding box center [140, 119] width 7 height 7
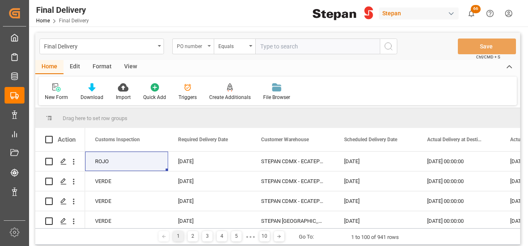
click at [209, 44] on div "PO number" at bounding box center [192, 47] width 41 height 16
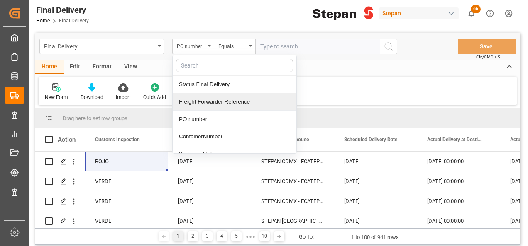
click at [199, 102] on div "Freight Forwarder Reference" at bounding box center [235, 101] width 124 height 17
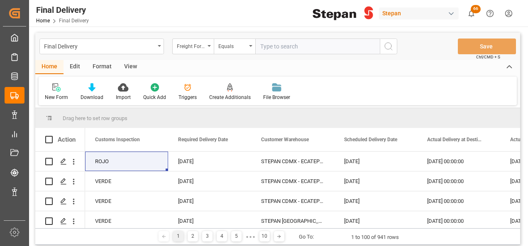
click at [269, 48] on input "text" at bounding box center [317, 47] width 124 height 16
paste input "250906900826"
type input "250906900826"
click at [387, 47] on icon "search button" at bounding box center [388, 46] width 10 height 10
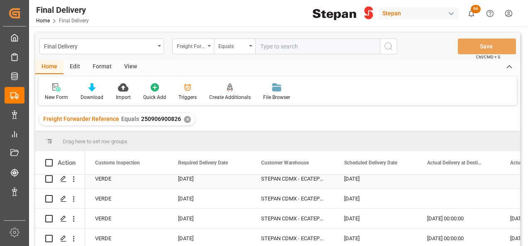
scroll to position [48, 0]
click at [199, 214] on div "21-09-2025" at bounding box center [209, 218] width 83 height 19
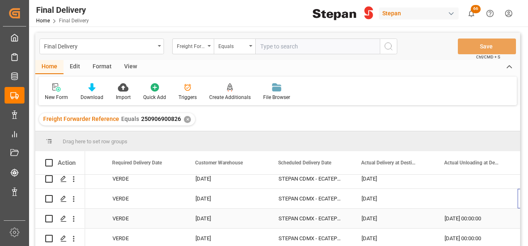
scroll to position [0, 1061]
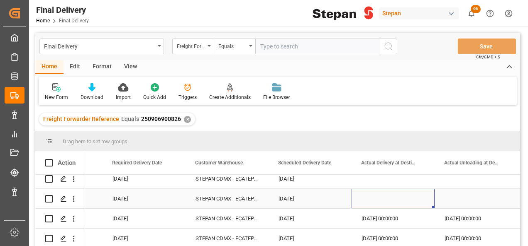
click at [309, 194] on div "[DATE]" at bounding box center [309, 198] width 83 height 19
drag, startPoint x: 356, startPoint y: 205, endPoint x: 466, endPoint y: 201, distance: 110.0
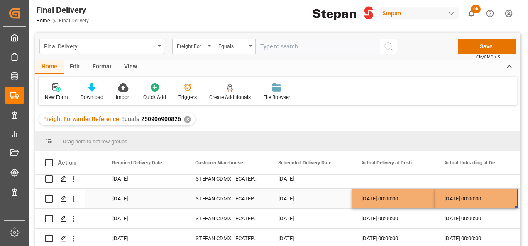
click at [466, 197] on div "22-09-2025 00:00:00" at bounding box center [475, 198] width 83 height 19
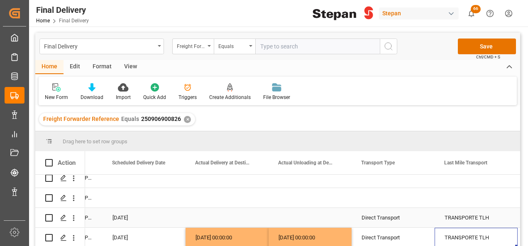
click at [136, 218] on div "[DATE]" at bounding box center [143, 217] width 83 height 19
drag, startPoint x: 183, startPoint y: 226, endPoint x: 322, endPoint y: 226, distance: 138.5
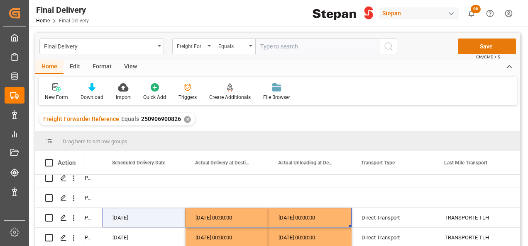
click at [480, 41] on button "Save" at bounding box center [486, 47] width 58 height 16
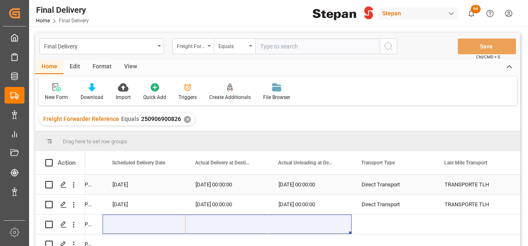
click at [210, 183] on div "22-09-2025 00:00:00" at bounding box center [226, 184] width 83 height 19
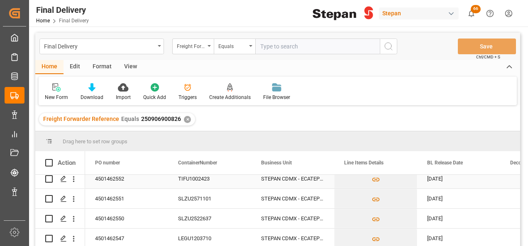
scroll to position [48, 0]
click at [109, 196] on div "4501462551" at bounding box center [126, 198] width 83 height 19
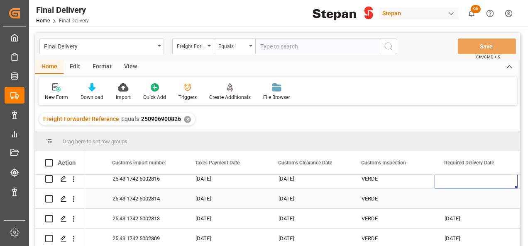
scroll to position [40, 0]
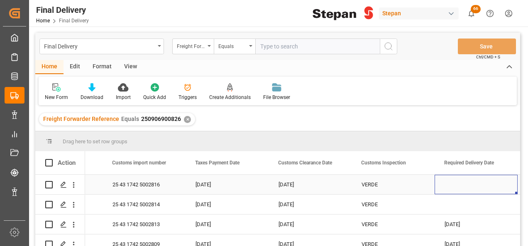
click at [295, 188] on div "[DATE]" at bounding box center [309, 184] width 83 height 19
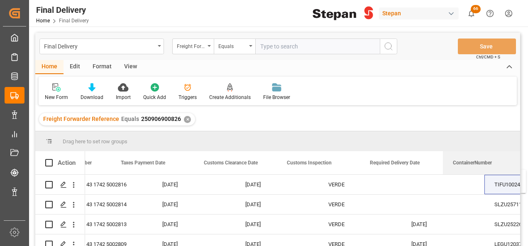
scroll to position [0, 762]
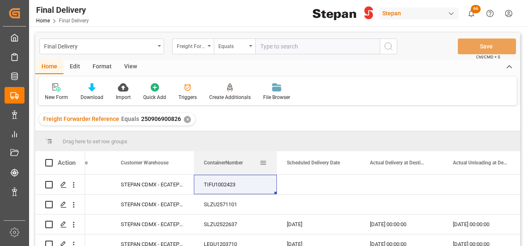
drag, startPoint x: 109, startPoint y: 161, endPoint x: 204, endPoint y: 166, distance: 95.1
click at [204, 166] on div "ContainerNumber" at bounding box center [232, 162] width 56 height 23
click at [174, 185] on div "STEPAN CDMX - ECATEPEC" at bounding box center [152, 184] width 83 height 19
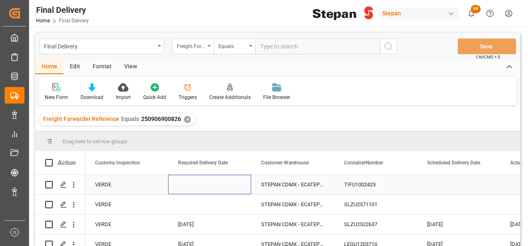
click at [221, 187] on div "Press SPACE to select this row." at bounding box center [209, 184] width 83 height 19
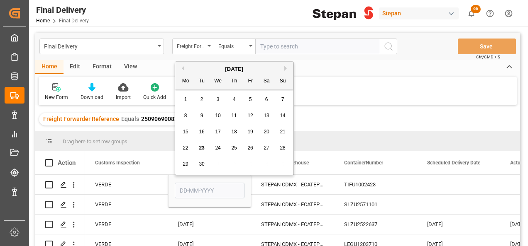
drag, startPoint x: 203, startPoint y: 146, endPoint x: 192, endPoint y: 175, distance: 30.9
click at [203, 147] on span "23" at bounding box center [201, 148] width 5 height 6
type input "23-09-2025"
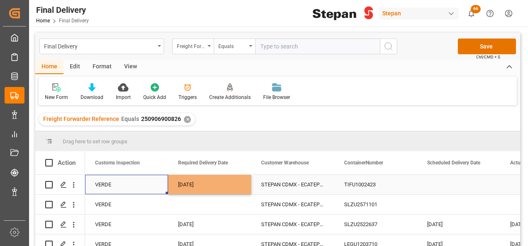
drag, startPoint x: 156, startPoint y: 185, endPoint x: 222, endPoint y: 187, distance: 66.4
click at [159, 187] on div "VERDE" at bounding box center [126, 184] width 83 height 19
click at [226, 187] on div "23-09-2025" at bounding box center [209, 184] width 83 height 19
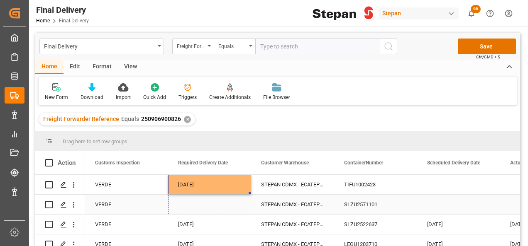
drag, startPoint x: 248, startPoint y: 193, endPoint x: 247, endPoint y: 204, distance: 11.7
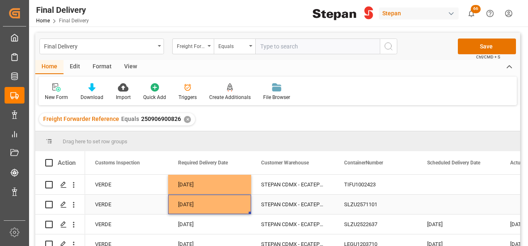
click at [211, 203] on div "23-09-2025" at bounding box center [209, 204] width 83 height 19
click at [437, 179] on div "Press SPACE to select this row." at bounding box center [458, 184] width 83 height 19
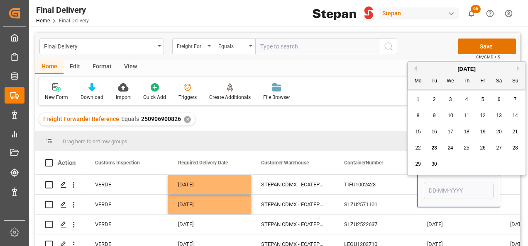
click at [433, 146] on span "23" at bounding box center [433, 148] width 5 height 6
type input "23-09-2025"
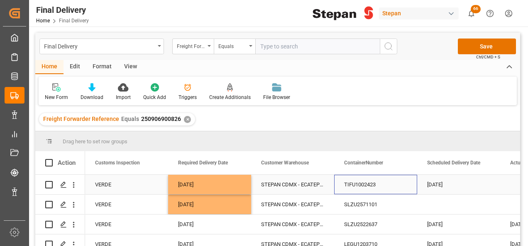
click at [401, 185] on div "TIFU1002423" at bounding box center [375, 184] width 83 height 19
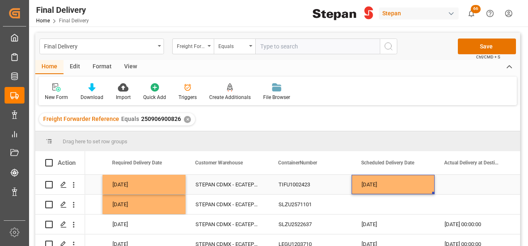
click at [402, 185] on div "23-09-2025" at bounding box center [392, 184] width 83 height 19
drag, startPoint x: 433, startPoint y: 194, endPoint x: 433, endPoint y: 204, distance: 10.4
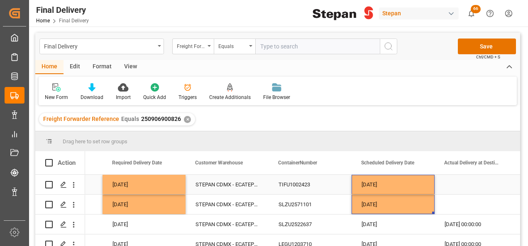
click at [400, 182] on div "23-09-2025" at bounding box center [392, 184] width 83 height 19
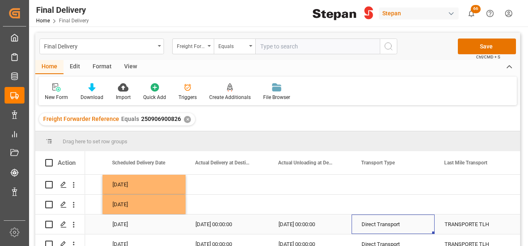
click at [373, 223] on div "Direct Transport" at bounding box center [392, 224] width 63 height 19
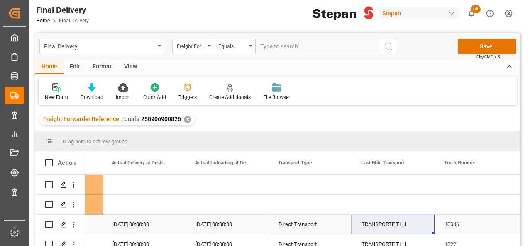
drag, startPoint x: 299, startPoint y: 221, endPoint x: 365, endPoint y: 224, distance: 66.0
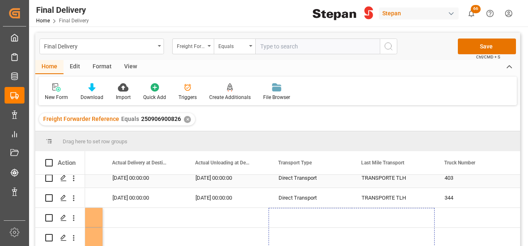
drag, startPoint x: 433, startPoint y: 233, endPoint x: 406, endPoint y: 181, distance: 58.4
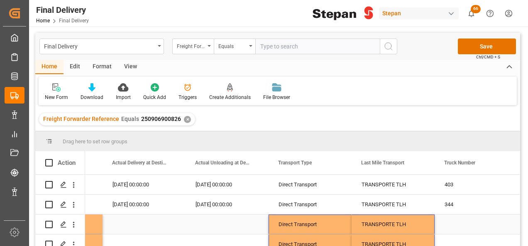
click at [253, 223] on div "Press SPACE to select this row." at bounding box center [226, 224] width 83 height 19
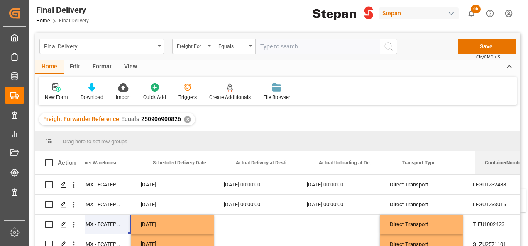
scroll to position [0, 1147]
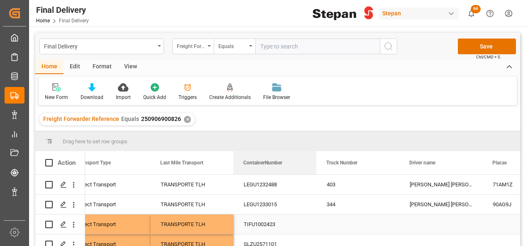
drag, startPoint x: 199, startPoint y: 160, endPoint x: 258, endPoint y: 220, distance: 83.9
click at [258, 220] on div "Action ContainerNumber Actual Unloading at Destination Transport Type" at bounding box center [277, 201] width 484 height 100
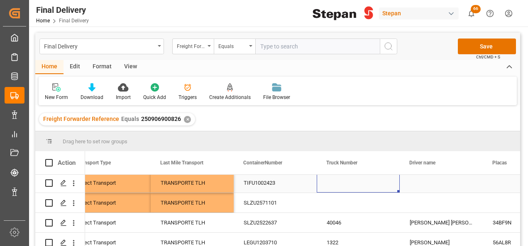
click at [340, 186] on div "Press SPACE to select this row." at bounding box center [357, 182] width 83 height 19
click at [340, 186] on input "Press SPACE to select this row." at bounding box center [358, 188] width 70 height 16
paste input "292"
type input "292"
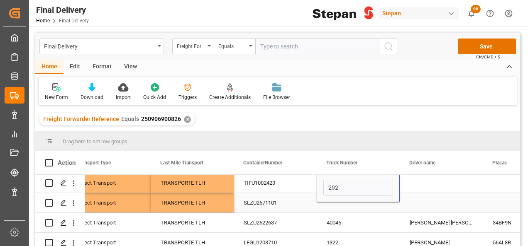
click at [333, 203] on div "Press SPACE to select this row." at bounding box center [357, 202] width 83 height 19
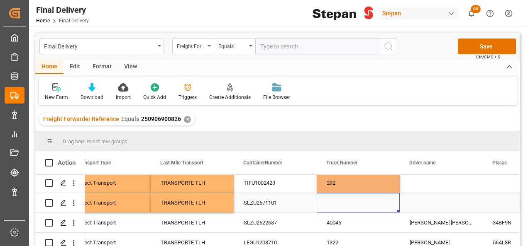
click at [333, 203] on div "Press SPACE to select this row." at bounding box center [357, 202] width 83 height 19
click at [333, 203] on input "Press SPACE to select this row." at bounding box center [358, 208] width 70 height 16
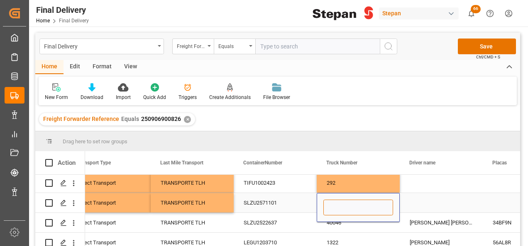
paste input "320"
type input "320"
click at [442, 187] on div "Press SPACE to select this row." at bounding box center [440, 182] width 83 height 19
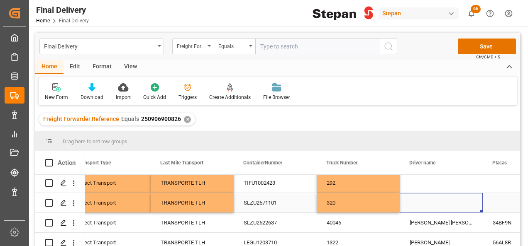
click at [443, 205] on div "Press SPACE to select this row." at bounding box center [440, 202] width 83 height 19
click at [443, 205] on input "Press SPACE to select this row." at bounding box center [441, 208] width 70 height 16
type input "[PERSON_NAME] [PERSON_NAME]"
click at [424, 185] on div "Press SPACE to select this row." at bounding box center [440, 182] width 83 height 19
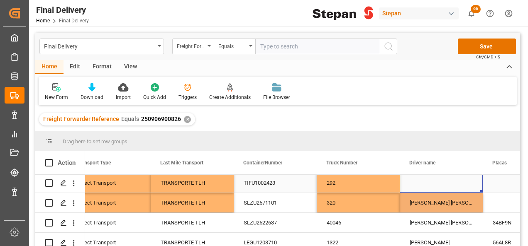
click at [424, 185] on div "Press SPACE to select this row." at bounding box center [440, 182] width 83 height 19
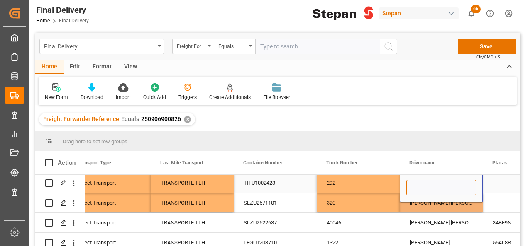
click at [424, 185] on input "Press SPACE to select this row." at bounding box center [441, 188] width 70 height 16
paste input "[PERSON_NAME] [PERSON_NAME]"
type input "[PERSON_NAME] [PERSON_NAME]"
click at [494, 185] on div "Press SPACE to select this row." at bounding box center [523, 182] width 83 height 19
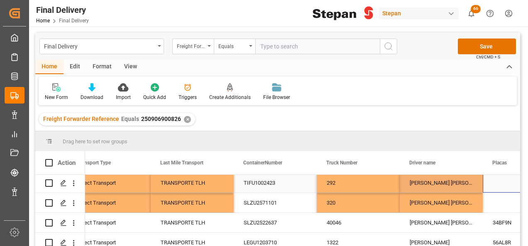
click at [494, 185] on div "Press SPACE to select this row." at bounding box center [523, 182] width 83 height 19
paste input "01BC8F"
type input "01BC8F"
click at [455, 205] on div "[PERSON_NAME] [PERSON_NAME]" at bounding box center [440, 202] width 83 height 19
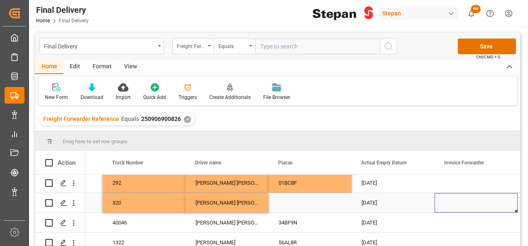
click at [291, 199] on div "Press SPACE to select this row." at bounding box center [309, 202] width 83 height 19
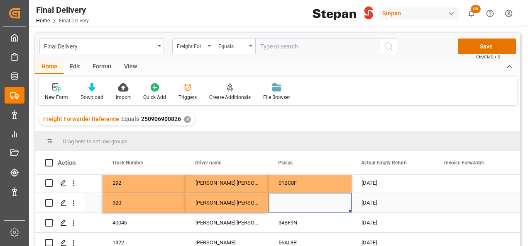
click at [291, 199] on div "Press SPACE to select this row." at bounding box center [309, 202] width 83 height 19
click at [294, 207] on input "Press SPACE to select this row." at bounding box center [310, 208] width 70 height 16
paste input "63AF7S"
type input "63AF7S"
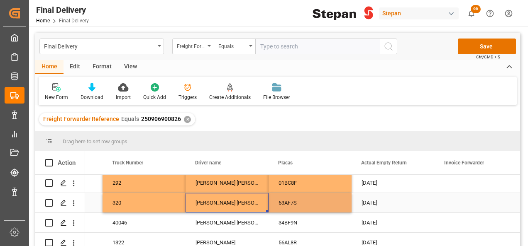
click at [232, 202] on div "[PERSON_NAME] [PERSON_NAME]" at bounding box center [226, 202] width 83 height 19
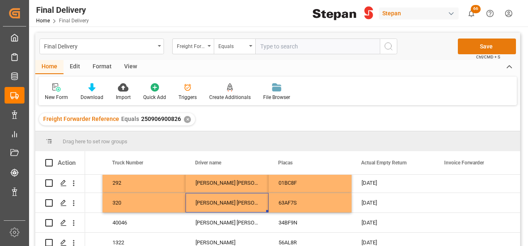
click at [480, 45] on button "Save" at bounding box center [486, 47] width 58 height 16
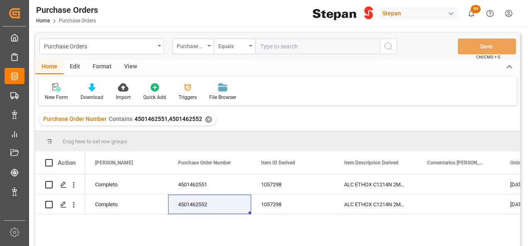
click at [205, 120] on div "✕" at bounding box center [208, 119] width 7 height 7
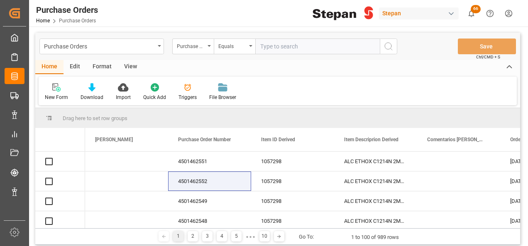
click at [276, 46] on input "text" at bounding box center [317, 47] width 124 height 16
paste input "4501484345"
type input "4501484345"
click at [391, 45] on icon "search button" at bounding box center [388, 46] width 10 height 10
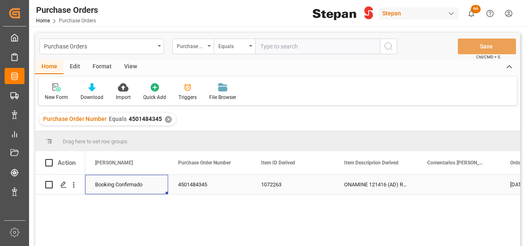
click at [115, 187] on div "Booking Confirmado" at bounding box center [126, 184] width 63 height 19
click at [153, 187] on icon "open menu" at bounding box center [153, 190] width 10 height 10
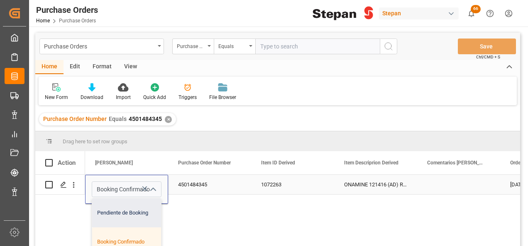
scroll to position [41, 0]
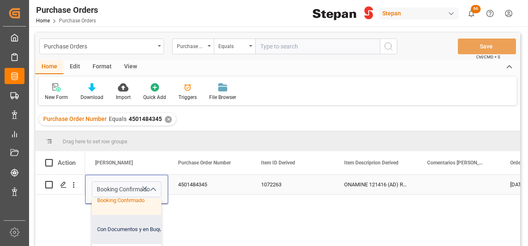
click at [104, 237] on div "Con Documentos y en Buque" at bounding box center [134, 229] width 85 height 29
type input "Con Documentos y en Buque"
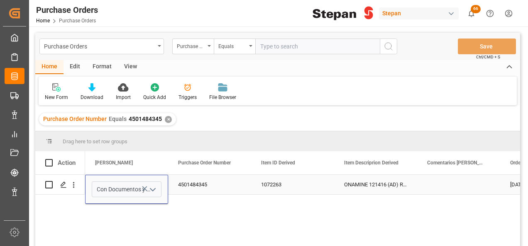
click at [229, 191] on div "4501484345" at bounding box center [209, 184] width 83 height 19
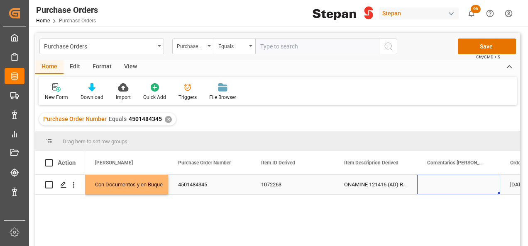
click at [436, 183] on div "Press SPACE to select this row." at bounding box center [458, 184] width 83 height 19
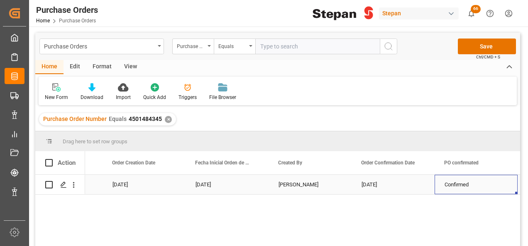
scroll to position [0, 0]
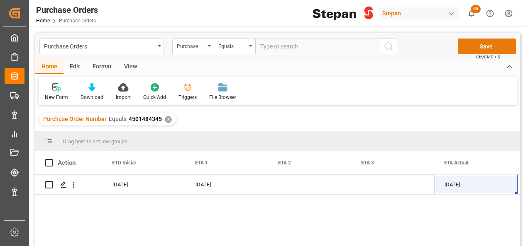
click at [485, 44] on button "Save" at bounding box center [486, 47] width 58 height 16
click at [166, 119] on div "✕" at bounding box center [168, 119] width 7 height 7
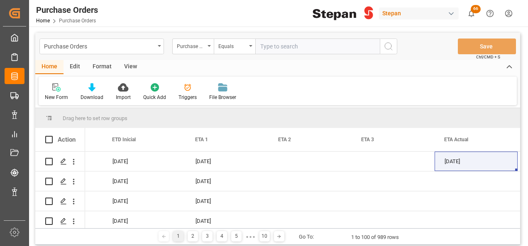
scroll to position [0, 1061]
click at [276, 46] on input "text" at bounding box center [317, 47] width 124 height 16
paste input "4501484346"
type input "4501484346"
click at [391, 45] on icon "search button" at bounding box center [388, 46] width 10 height 10
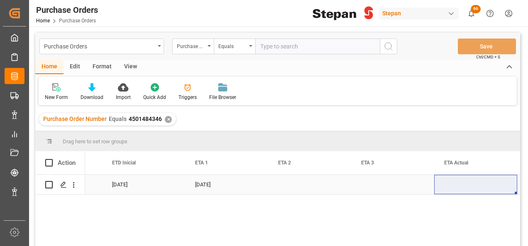
click at [275, 186] on div "Press SPACE to select this row." at bounding box center [309, 184] width 83 height 19
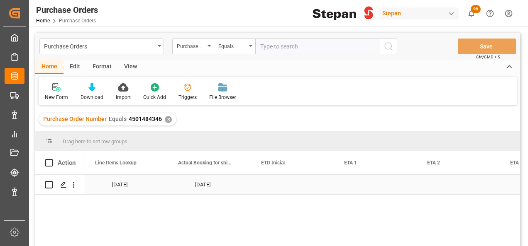
scroll to position [0, 912]
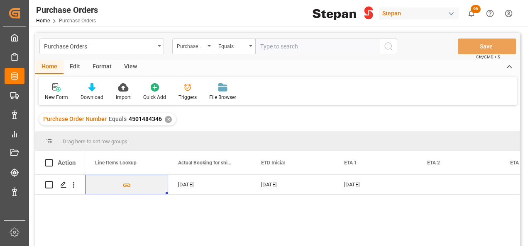
click at [165, 119] on div "✕" at bounding box center [168, 119] width 7 height 7
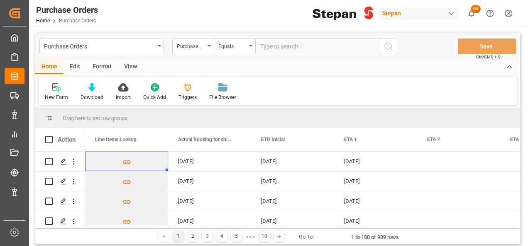
click at [280, 45] on input "text" at bounding box center [317, 47] width 124 height 16
paste input "4501474715"
type input "4501474715"
click at [389, 49] on circle "search button" at bounding box center [387, 46] width 7 height 7
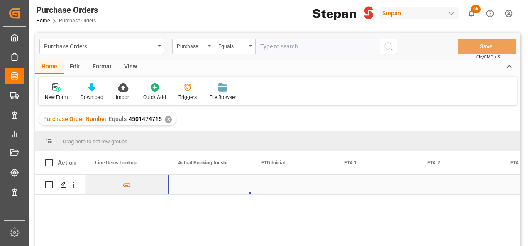
click at [195, 185] on div "Press SPACE to select this row." at bounding box center [209, 184] width 83 height 19
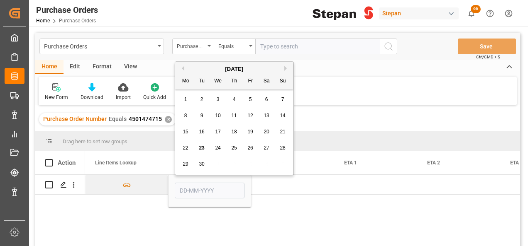
click at [182, 146] on span "22" at bounding box center [184, 148] width 5 height 6
type input "[DATE]"
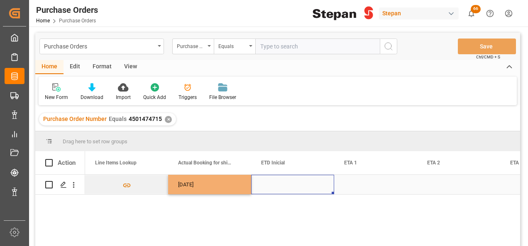
click at [275, 185] on div "Press SPACE to select this row." at bounding box center [292, 184] width 83 height 19
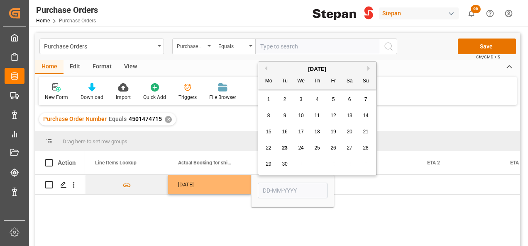
click at [298, 130] on span "17" at bounding box center [300, 132] width 5 height 6
type input "[DATE]"
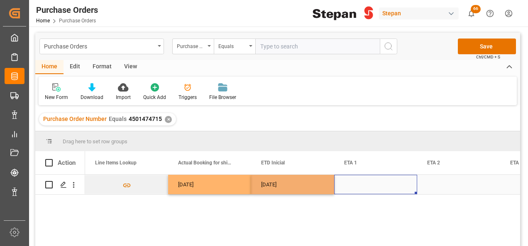
click at [357, 182] on div "Press SPACE to select this row." at bounding box center [375, 184] width 83 height 19
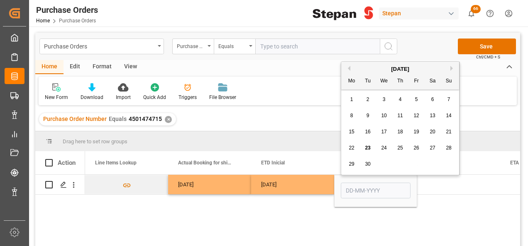
click at [451, 66] on button "Next Month" at bounding box center [452, 68] width 5 height 5
click at [382, 151] on span "22" at bounding box center [383, 148] width 5 height 6
type input "22-10-2025"
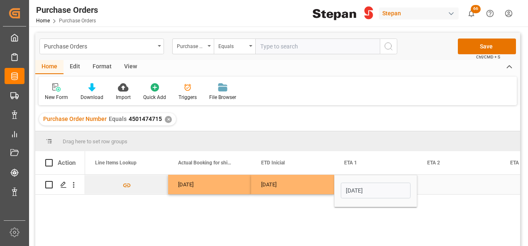
click at [309, 186] on div "[DATE]" at bounding box center [292, 184] width 83 height 19
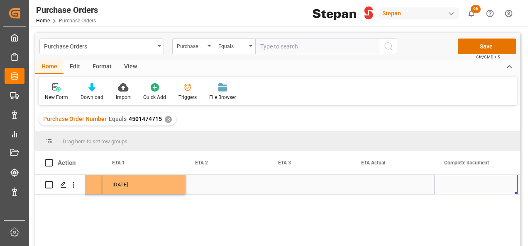
scroll to position [0, 1144]
click at [382, 185] on div "Press SPACE to select this row." at bounding box center [392, 184] width 83 height 19
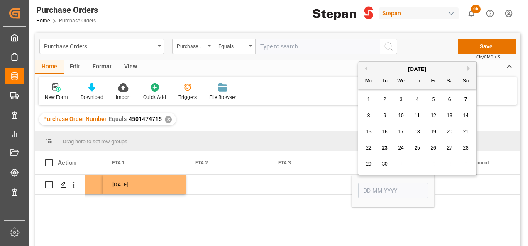
click at [367, 148] on span "22" at bounding box center [367, 148] width 5 height 6
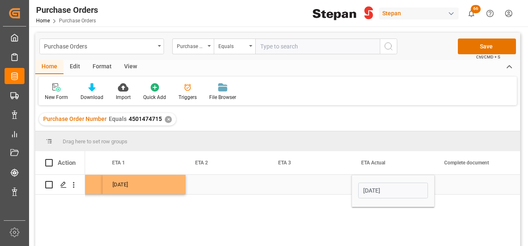
click at [410, 189] on input "[DATE]" at bounding box center [393, 191] width 70 height 16
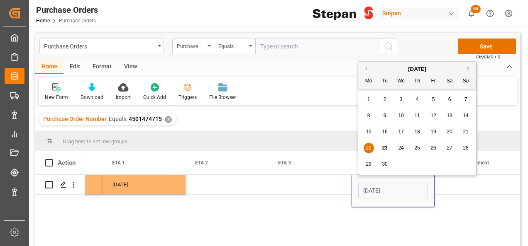
click at [469, 67] on button "Next Month" at bounding box center [469, 68] width 5 height 5
click at [404, 147] on div "22" at bounding box center [401, 148] width 10 height 10
type input "22-10-2025"
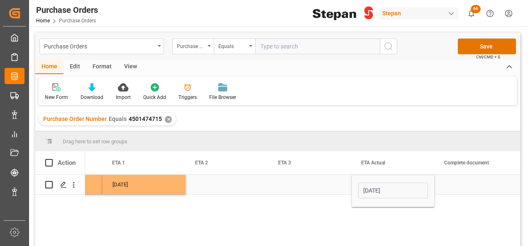
click at [305, 187] on div "Press SPACE to select this row." at bounding box center [309, 184] width 83 height 19
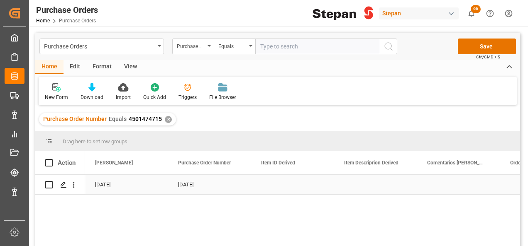
scroll to position [0, 0]
click at [128, 183] on div "Pendiente de Booking" at bounding box center [126, 184] width 63 height 19
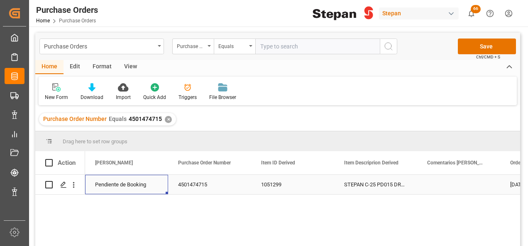
click at [128, 183] on div "Pendiente de Booking" at bounding box center [126, 184] width 63 height 19
click at [153, 190] on polyline "open menu" at bounding box center [152, 190] width 5 height 2
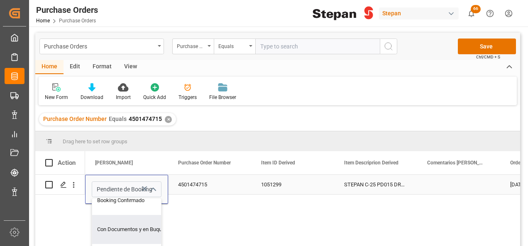
click at [115, 229] on div "Con Documentos y en Buque" at bounding box center [134, 229] width 85 height 29
type input "Con Documentos y en Buque"
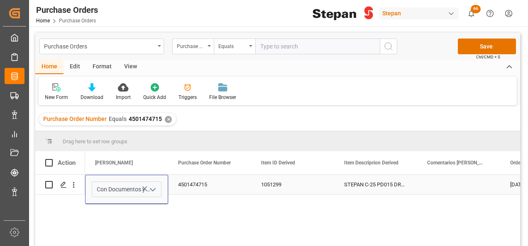
click at [225, 186] on div "4501474715" at bounding box center [209, 184] width 83 height 19
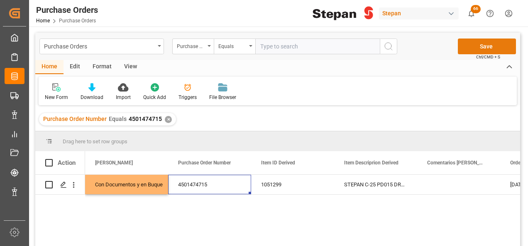
click at [480, 45] on button "Save" at bounding box center [486, 47] width 58 height 16
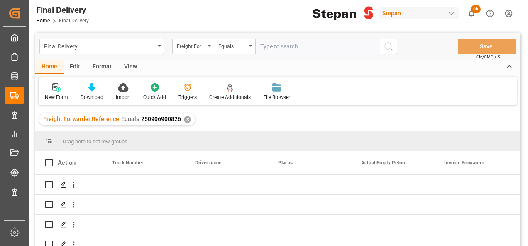
scroll to position [0, 1642]
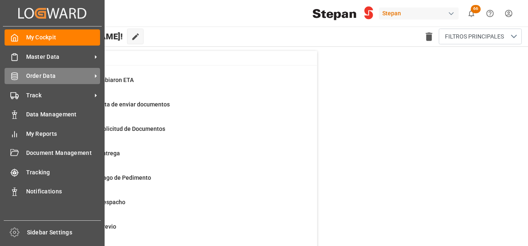
click at [28, 83] on div "Order Data Order Data" at bounding box center [52, 76] width 95 height 16
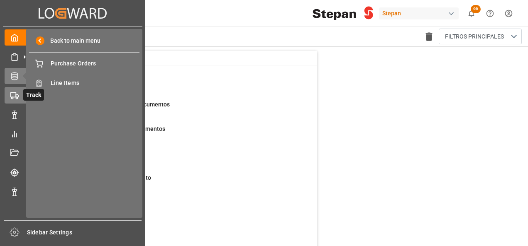
click at [12, 95] on icon at bounding box center [14, 96] width 8 height 8
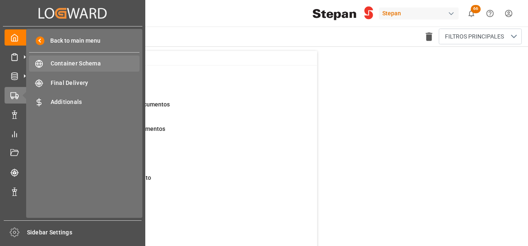
click at [66, 68] on span "Container Schema" at bounding box center [95, 63] width 89 height 9
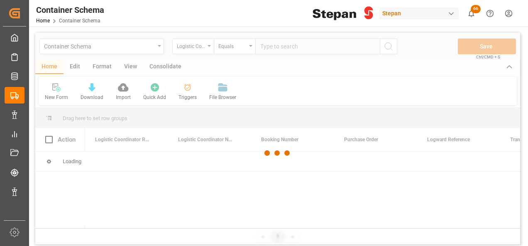
click at [160, 46] on div at bounding box center [277, 153] width 484 height 241
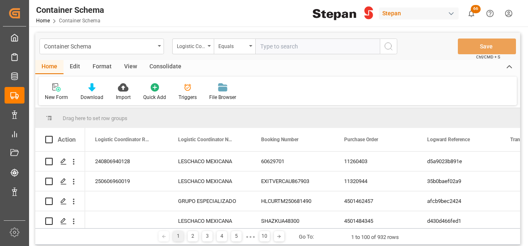
click at [158, 48] on div "Container Schema" at bounding box center [101, 47] width 124 height 16
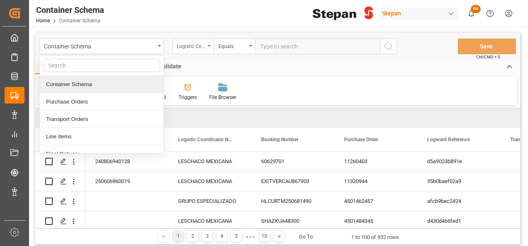
click at [204, 41] on div "Logistic Coordinator Reference Number" at bounding box center [191, 46] width 28 height 10
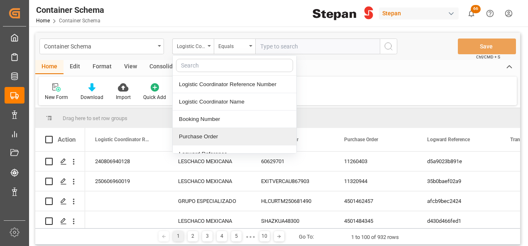
click at [197, 134] on div "Purchase Order" at bounding box center [235, 136] width 124 height 17
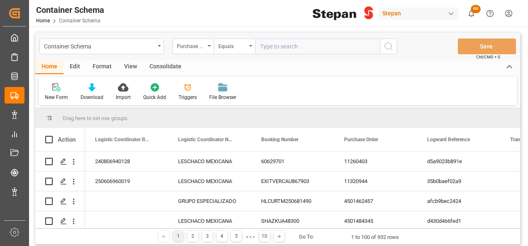
click at [259, 47] on input "text" at bounding box center [317, 47] width 124 height 16
paste input "4501484345"
type input "4501484345"
click at [389, 46] on icon "search button" at bounding box center [388, 46] width 10 height 10
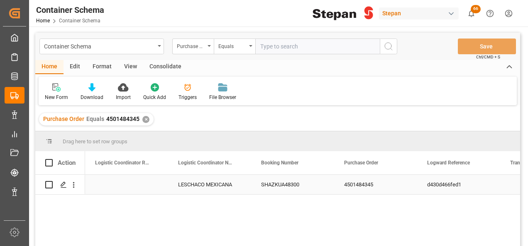
click at [228, 186] on div "LESCHACO MEXICANA" at bounding box center [209, 184] width 83 height 19
click at [60, 182] on icon "Press SPACE to select this row." at bounding box center [63, 185] width 7 height 7
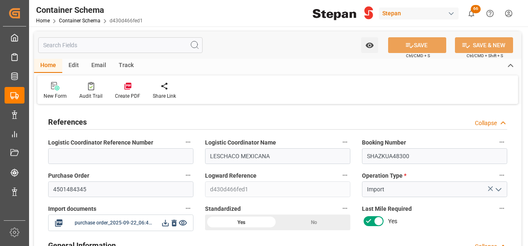
type input "0"
type input "1"
type input "18"
type input "14400"
type input "15426"
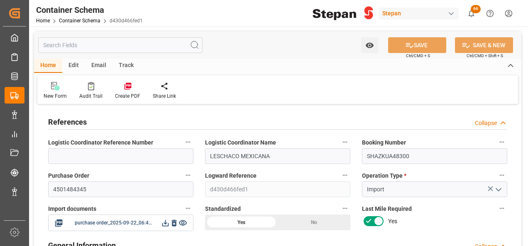
type input "0"
type input "Hyundai"
type input "Hyundai Merchant Marine Co.Ltd."
type input "CNSGH"
type input "MXZLO"
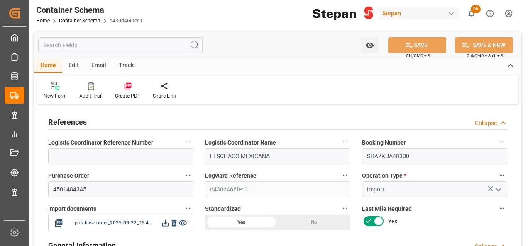
type input "MXZLO"
type input "9330721"
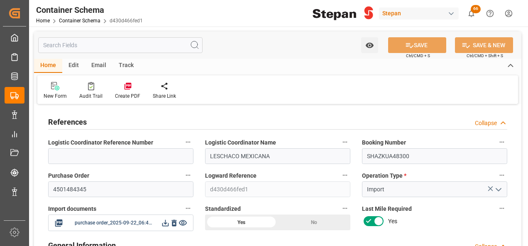
type input "0"
type input "22-09-2025 00:00"
type input "[DATE]"
type input "17-09-2025 00:00"
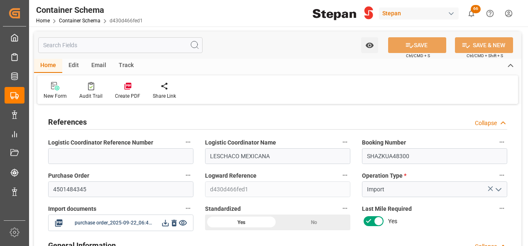
type input "17-09-2025 00:00"
type input "10-10-2025 00:00"
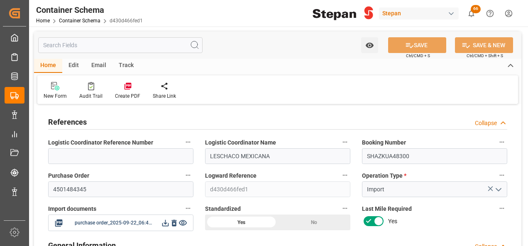
type input "10-10-2025 00:00"
type input "22-09-2025"
type input "23-09-2025 02:07"
type input "22-09-2025 18:29"
type input "23-09-2025"
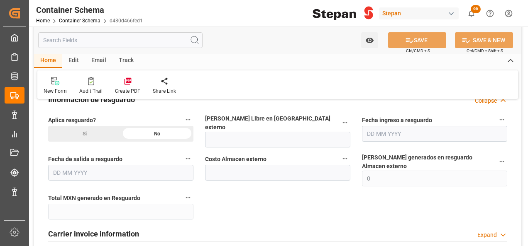
scroll to position [705, 0]
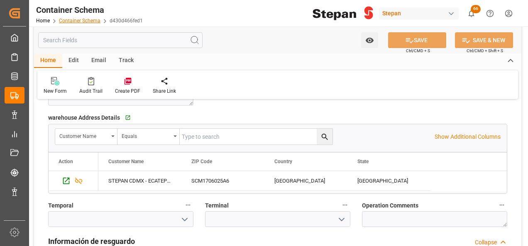
click at [76, 21] on link "Container Schema" at bounding box center [79, 21] width 41 height 6
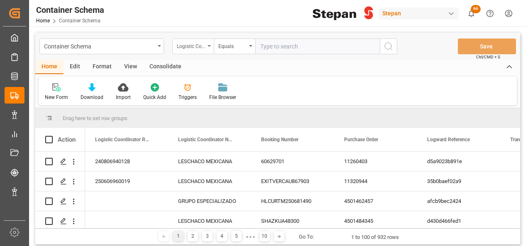
click at [209, 46] on icon "open menu" at bounding box center [208, 46] width 3 height 2
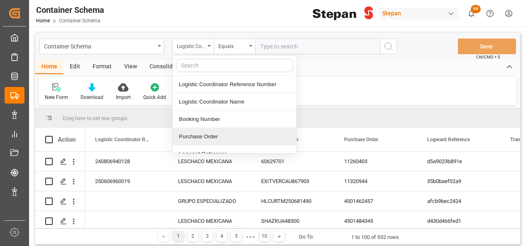
click at [199, 135] on div "Purchase Order" at bounding box center [235, 136] width 124 height 17
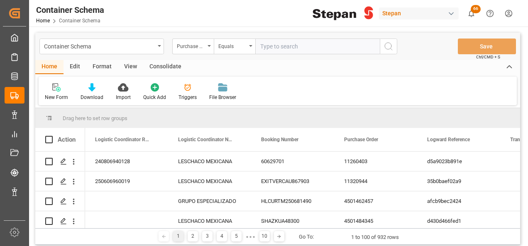
click at [261, 48] on input "text" at bounding box center [317, 47] width 124 height 16
paste input "4501481352"
type input "4501481352"
click at [389, 48] on icon "search button" at bounding box center [388, 46] width 10 height 10
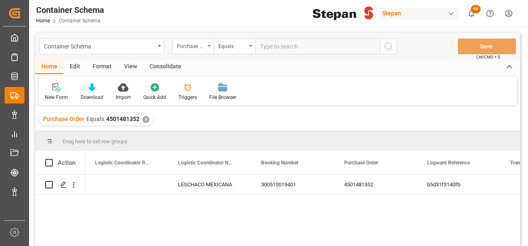
click at [143, 117] on div "✕" at bounding box center [145, 119] width 7 height 7
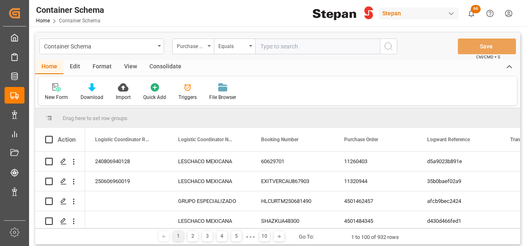
click at [265, 45] on input "text" at bounding box center [317, 47] width 124 height 16
paste input "4501481352"
type input "4501481352"
click at [389, 45] on icon "search button" at bounding box center [388, 46] width 10 height 10
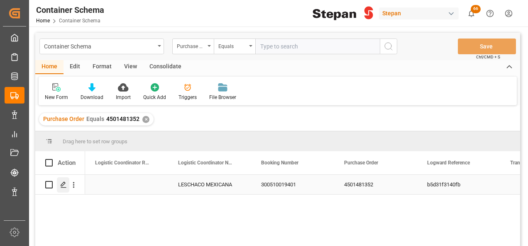
click at [64, 188] on icon "Press SPACE to select this row." at bounding box center [63, 185] width 7 height 7
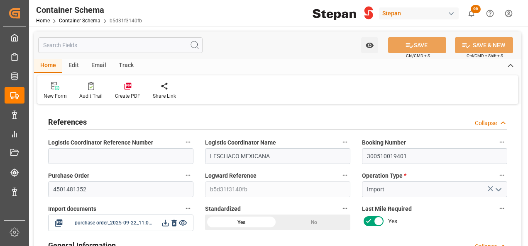
type input "0"
type input "1"
type input "960"
type input "24000"
type input "25280"
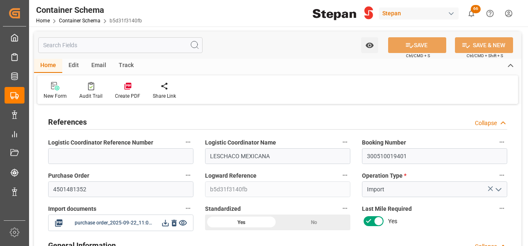
type input "15"
type input "0"
type input "MYPGU"
type input "MXZLO"
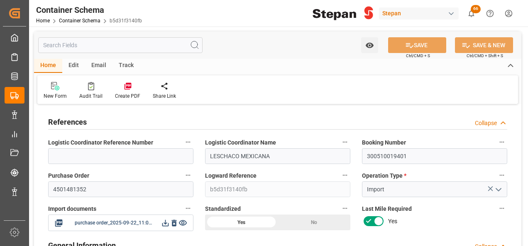
type input "MXZLO"
type input "0"
type input "22-09-2025 00:00"
type input "22-09-2025"
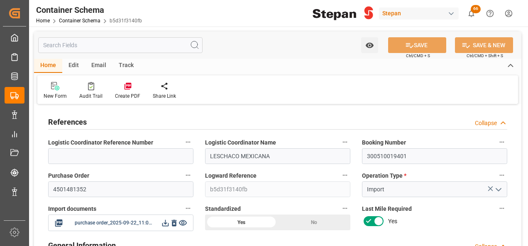
type input "06-09-2025 00:00"
type input "12-10-2025 00:00"
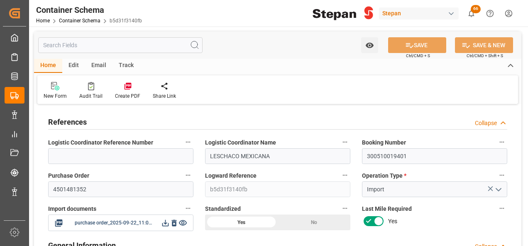
type input "12-10-2025 00:00"
type input "22-09-2025"
type input "23-09-2025 02:05"
type input "22-09-2025 23:04"
type input "23-09-2025"
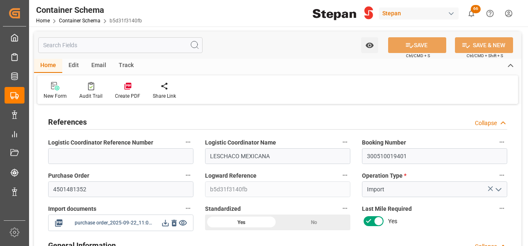
click at [164, 220] on icon at bounding box center [165, 223] width 9 height 9
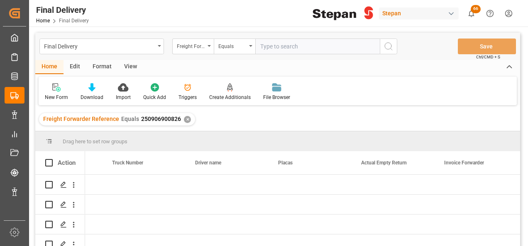
scroll to position [0, 1642]
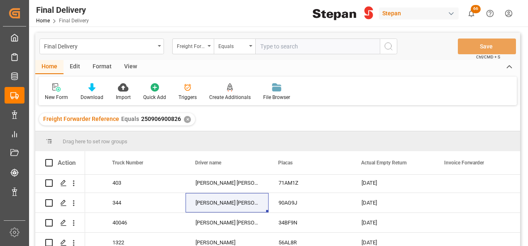
click at [184, 119] on div "✕" at bounding box center [187, 119] width 7 height 7
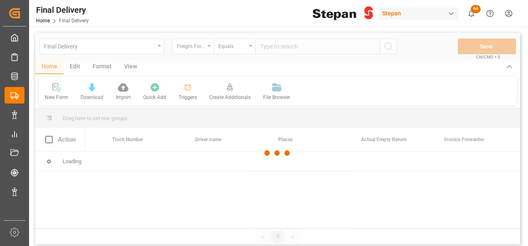
scroll to position [0, 1642]
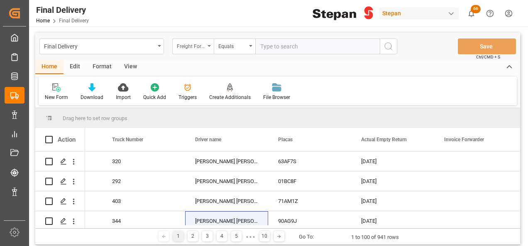
click at [207, 43] on div "Freight Forwarder Reference" at bounding box center [192, 47] width 41 height 16
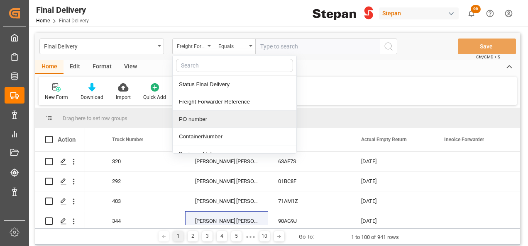
click at [198, 117] on div "PO number" at bounding box center [235, 119] width 124 height 17
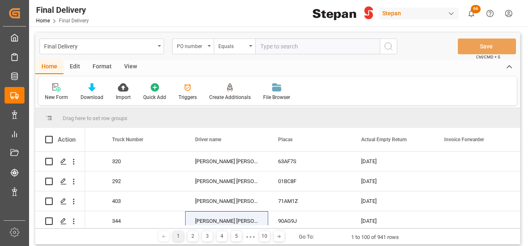
click at [280, 47] on input "text" at bounding box center [317, 47] width 124 height 16
paste input "4501462533"
type input "4501462533"
click at [393, 41] on icon "search button" at bounding box center [388, 46] width 10 height 10
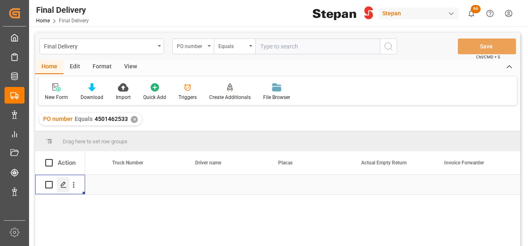
click at [62, 185] on icon "Press SPACE to select this row." at bounding box center [63, 185] width 7 height 7
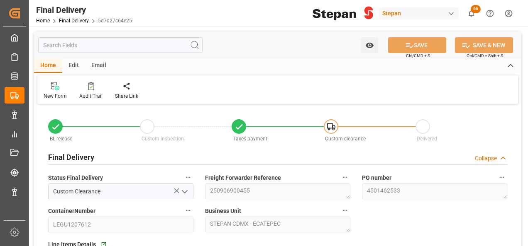
type input "[DATE]"
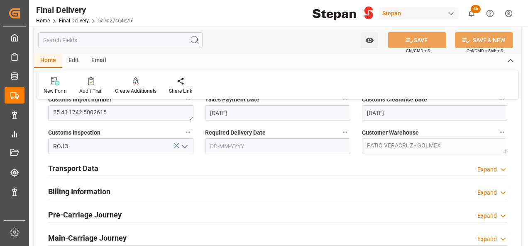
scroll to position [249, 0]
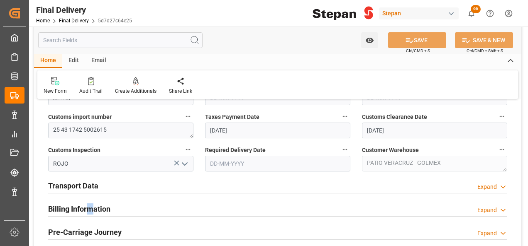
click at [89, 207] on h2 "Billing Information" at bounding box center [79, 209] width 62 height 11
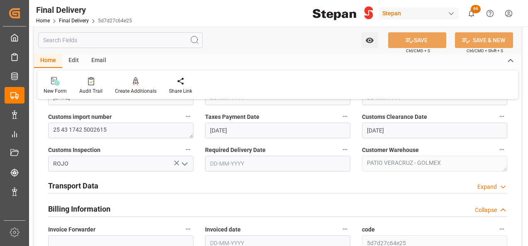
drag, startPoint x: 85, startPoint y: 189, endPoint x: 75, endPoint y: 185, distance: 11.6
click at [75, 185] on h2 "Transport Data" at bounding box center [73, 185] width 50 height 11
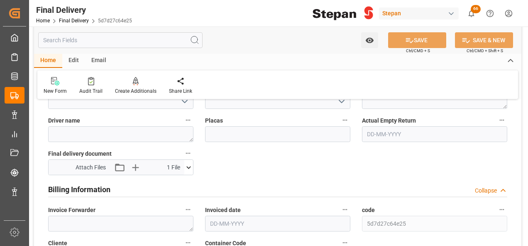
scroll to position [415, 0]
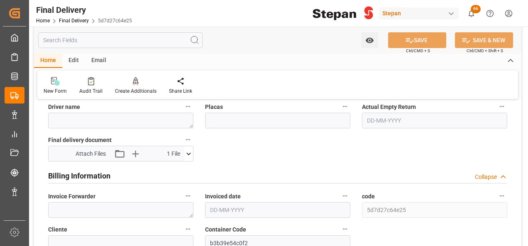
click at [224, 211] on input "text" at bounding box center [277, 210] width 145 height 16
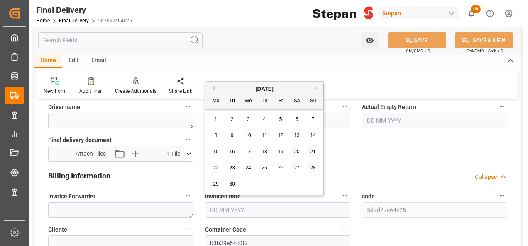
click at [237, 84] on div "[DATE] Mo Tu We Th Fr Sa Su" at bounding box center [264, 96] width 118 height 28
click at [283, 149] on div "19" at bounding box center [280, 152] width 10 height 10
type input "[DATE]"
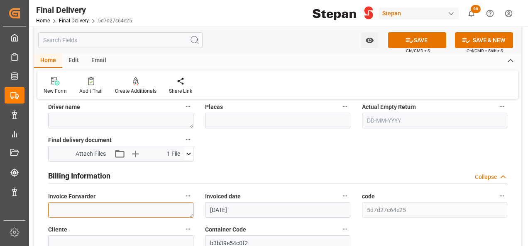
click at [73, 208] on textarea at bounding box center [120, 210] width 145 height 16
paste textarea "LM456448"
type textarea "LM456448"
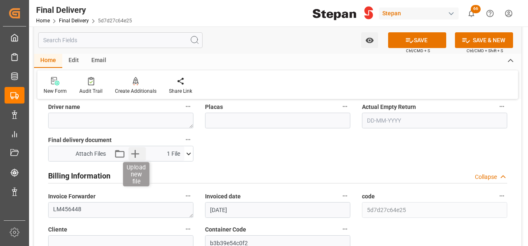
click at [139, 149] on icon "button" at bounding box center [134, 153] width 13 height 13
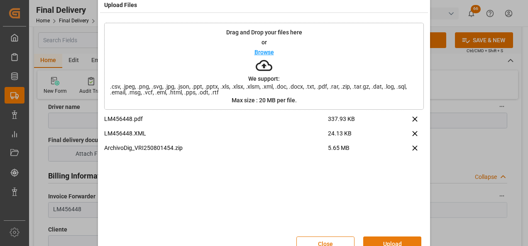
scroll to position [33, 0]
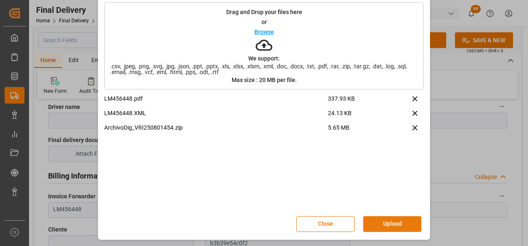
click at [394, 220] on button "Upload" at bounding box center [392, 224] width 58 height 16
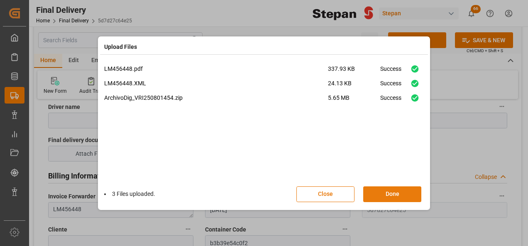
click at [396, 192] on button "Done" at bounding box center [392, 195] width 58 height 16
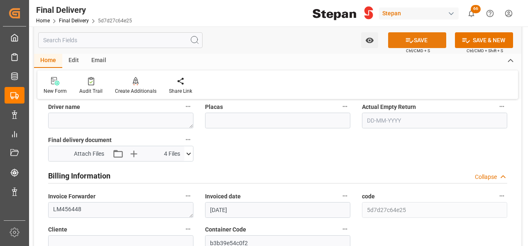
click at [416, 41] on button "SAVE" at bounding box center [417, 40] width 58 height 16
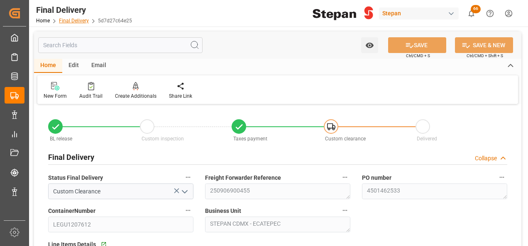
click at [73, 21] on link "Final Delivery" at bounding box center [74, 21] width 30 height 6
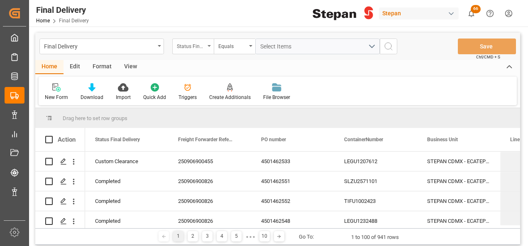
click at [205, 46] on div "Status Final Delivery" at bounding box center [192, 47] width 41 height 16
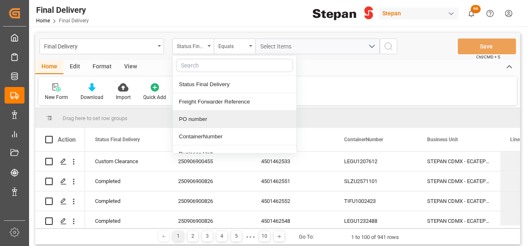
click at [198, 120] on div "PO number" at bounding box center [235, 119] width 124 height 17
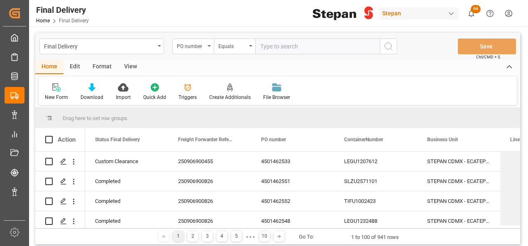
click at [262, 44] on input "text" at bounding box center [317, 47] width 124 height 16
type input "4501462539"
click at [392, 41] on button "search button" at bounding box center [387, 47] width 17 height 16
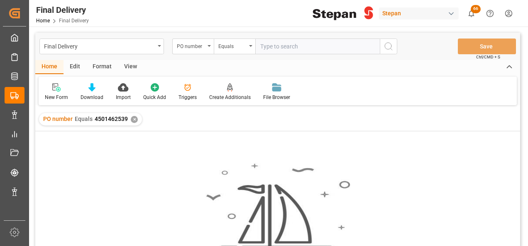
click at [133, 121] on div "✕" at bounding box center [134, 119] width 7 height 7
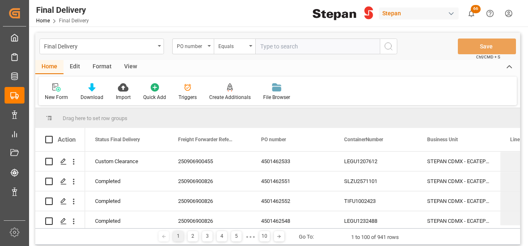
click at [257, 45] on input "text" at bounding box center [317, 47] width 124 height 16
paste input "4501462539"
drag, startPoint x: 393, startPoint y: 45, endPoint x: 284, endPoint y: 40, distance: 109.2
click at [315, 50] on div "PO number Equals 4501462539" at bounding box center [284, 47] width 225 height 16
click at [260, 44] on input "4501462539" at bounding box center [317, 47] width 124 height 16
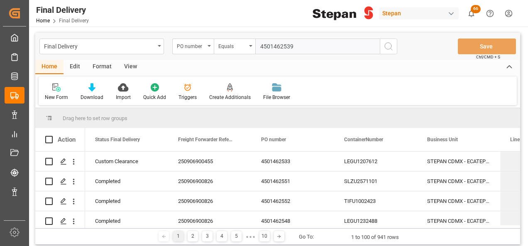
type input "4501462539"
click at [389, 45] on icon "search button" at bounding box center [388, 46] width 10 height 10
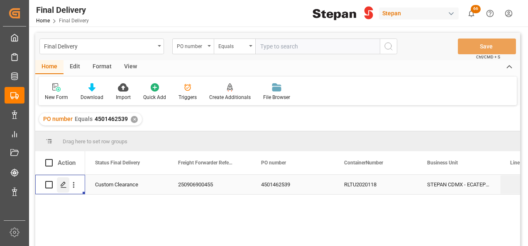
click at [66, 187] on icon "Press SPACE to select this row." at bounding box center [63, 185] width 7 height 7
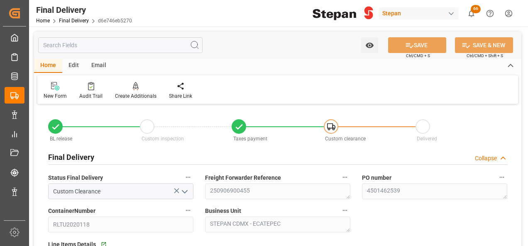
type input "[DATE]"
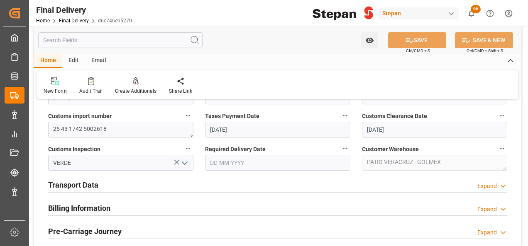
scroll to position [249, 0]
click at [64, 215] on div "Billing Information" at bounding box center [79, 209] width 62 height 16
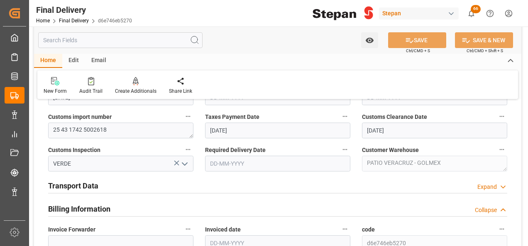
click at [74, 185] on h2 "Transport Data" at bounding box center [73, 185] width 50 height 11
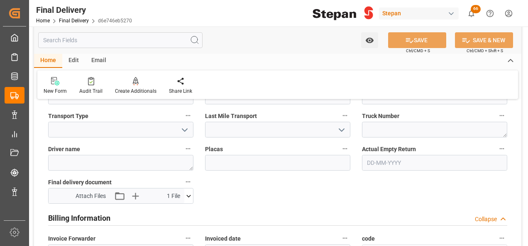
scroll to position [456, 0]
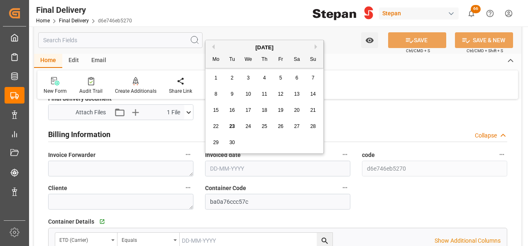
click at [229, 171] on input "text" at bounding box center [277, 169] width 145 height 16
click at [236, 45] on div "[DATE]" at bounding box center [264, 48] width 118 height 8
click at [277, 110] on div "19" at bounding box center [280, 111] width 10 height 10
type input "[DATE]"
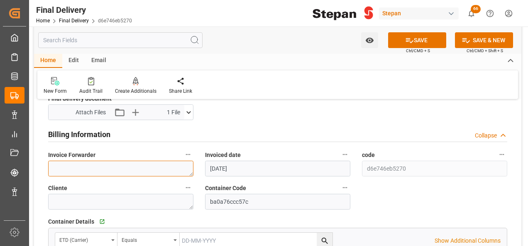
click at [86, 163] on textarea at bounding box center [120, 169] width 145 height 16
paste textarea "LM456455"
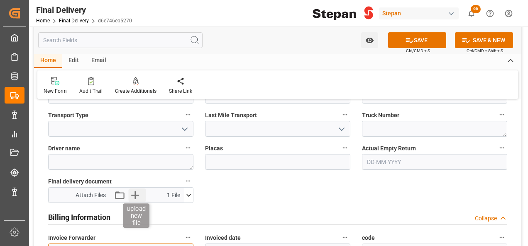
type textarea "LM456455"
click at [136, 192] on icon "button" at bounding box center [134, 195] width 13 height 13
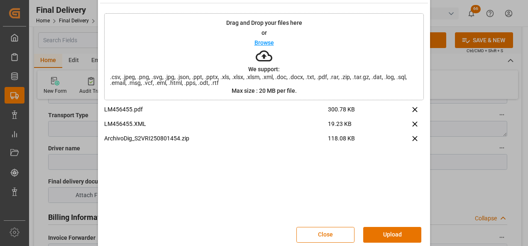
scroll to position [33, 0]
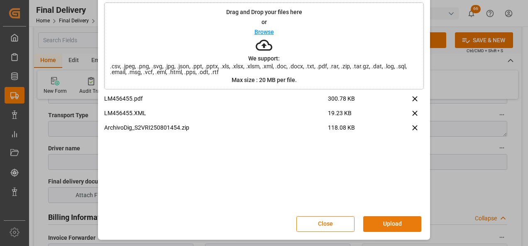
click at [387, 225] on button "Upload" at bounding box center [392, 224] width 58 height 16
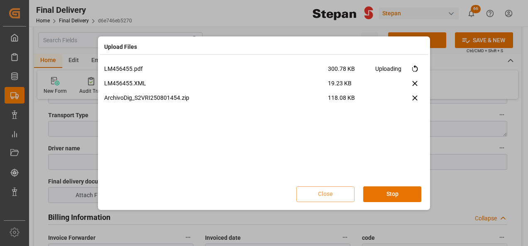
scroll to position [0, 0]
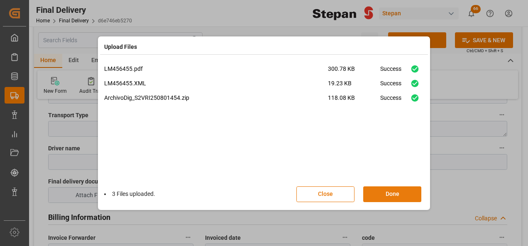
click at [386, 192] on button "Done" at bounding box center [392, 195] width 58 height 16
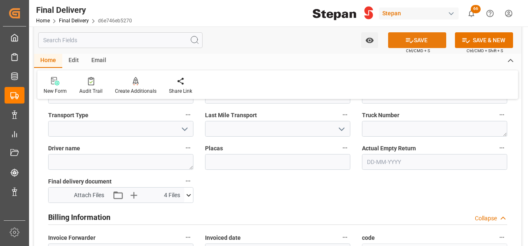
click at [412, 39] on button "SAVE" at bounding box center [417, 40] width 58 height 16
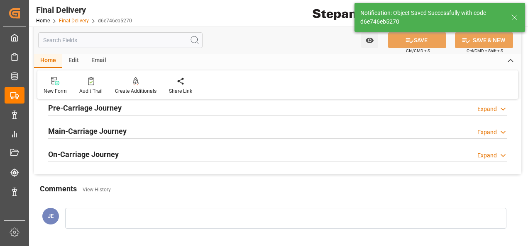
click at [75, 20] on link "Final Delivery" at bounding box center [74, 21] width 30 height 6
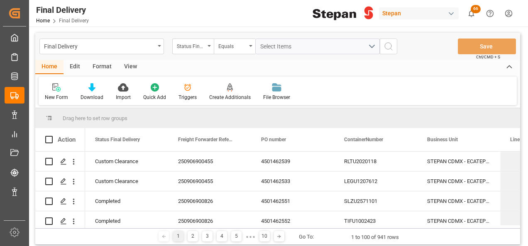
click at [208, 45] on icon "open menu" at bounding box center [208, 46] width 3 height 2
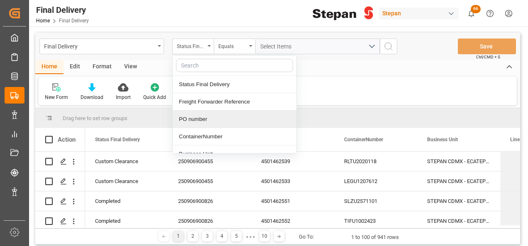
click at [190, 120] on div "PO number" at bounding box center [235, 119] width 124 height 17
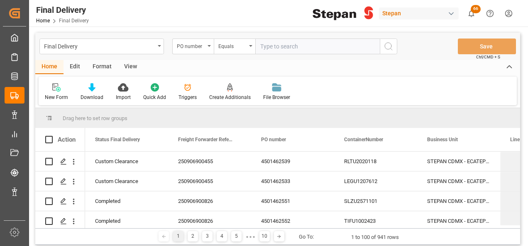
click at [289, 46] on input "text" at bounding box center [317, 47] width 124 height 16
paste input "4501462578"
type input "4501462578"
drag, startPoint x: 390, startPoint y: 51, endPoint x: 379, endPoint y: 39, distance: 16.2
click at [390, 51] on icon "search button" at bounding box center [388, 46] width 10 height 10
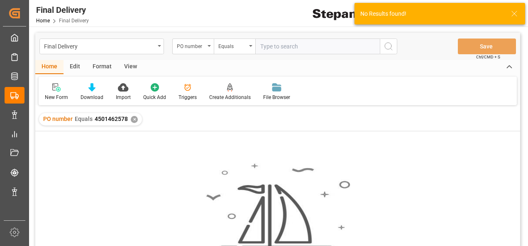
click at [136, 120] on div "✕" at bounding box center [134, 119] width 7 height 7
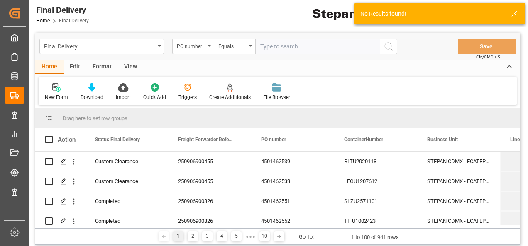
click at [274, 46] on input "text" at bounding box center [317, 47] width 124 height 16
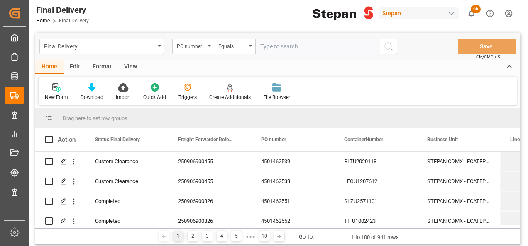
paste input "4501462578"
drag, startPoint x: 257, startPoint y: 40, endPoint x: 319, endPoint y: 53, distance: 63.8
click at [258, 40] on input "4501462578" at bounding box center [317, 47] width 124 height 16
type input "4501462578"
click at [389, 45] on icon "search button" at bounding box center [388, 46] width 10 height 10
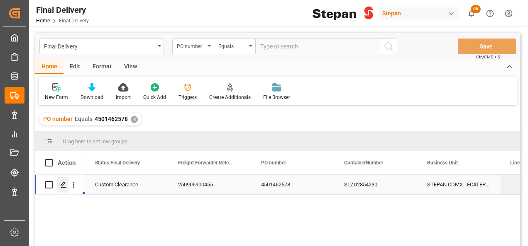
click at [61, 186] on icon "Press SPACE to select this row." at bounding box center [63, 185] width 7 height 7
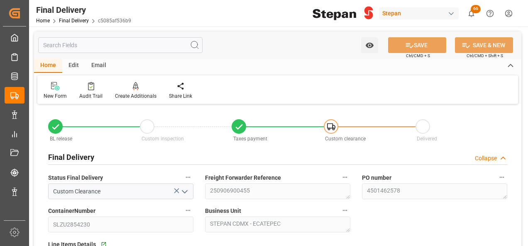
type input "[DATE]"
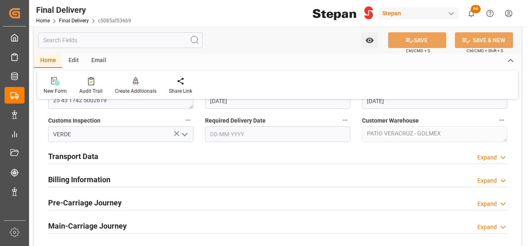
scroll to position [290, 0]
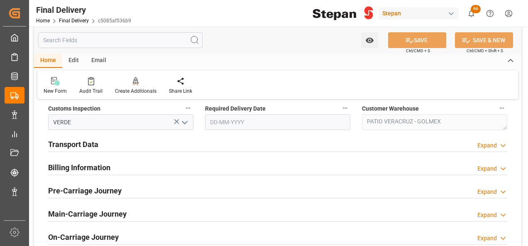
click at [82, 170] on h2 "Billing Information" at bounding box center [79, 167] width 62 height 11
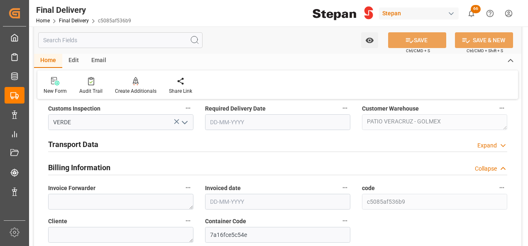
click at [83, 145] on h2 "Transport Data" at bounding box center [73, 144] width 50 height 11
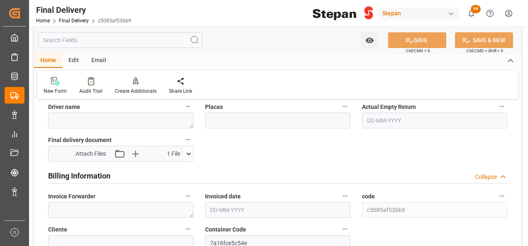
scroll to position [456, 0]
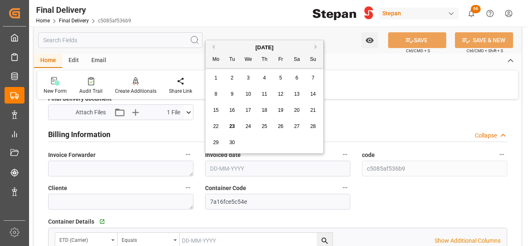
click at [224, 167] on input "text" at bounding box center [277, 169] width 145 height 16
click at [225, 40] on div "[DATE] Mo Tu We Th Fr Sa Su" at bounding box center [264, 54] width 118 height 28
click at [280, 107] on span "19" at bounding box center [279, 110] width 5 height 6
type input "[DATE]"
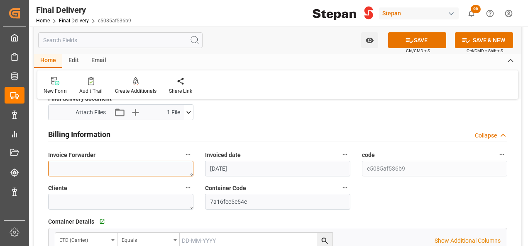
click at [129, 162] on textarea at bounding box center [120, 169] width 145 height 16
paste textarea "LM456457"
type textarea "LM456457"
click at [141, 111] on button "Upload new file" at bounding box center [136, 112] width 17 height 13
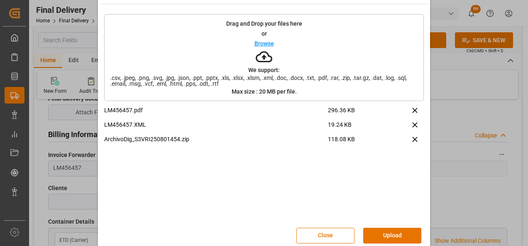
scroll to position [33, 0]
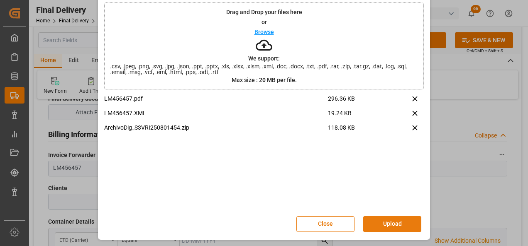
click at [391, 220] on button "Upload" at bounding box center [392, 224] width 58 height 16
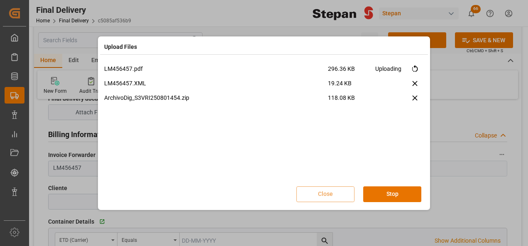
scroll to position [0, 0]
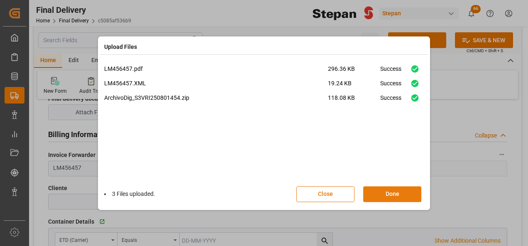
click at [392, 192] on button "Done" at bounding box center [392, 195] width 58 height 16
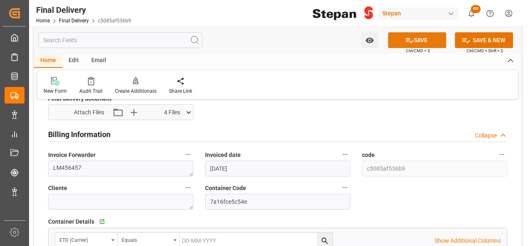
click at [411, 41] on icon at bounding box center [409, 40] width 9 height 9
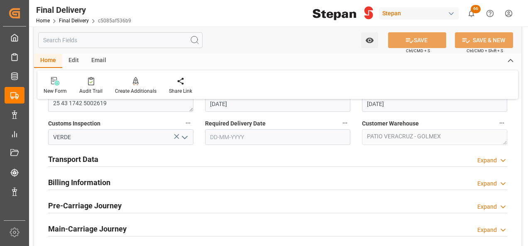
scroll to position [323, 0]
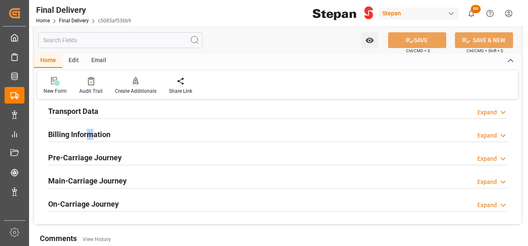
click at [90, 131] on h2 "Billing Information" at bounding box center [79, 134] width 62 height 11
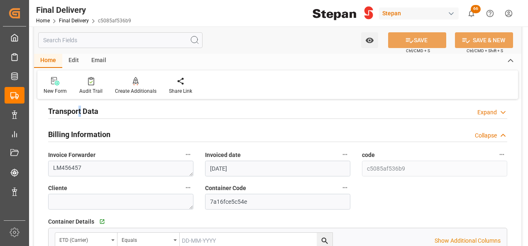
drag, startPoint x: 88, startPoint y: 124, endPoint x: 80, endPoint y: 111, distance: 15.4
click at [80, 111] on h2 "Transport Data" at bounding box center [73, 111] width 50 height 11
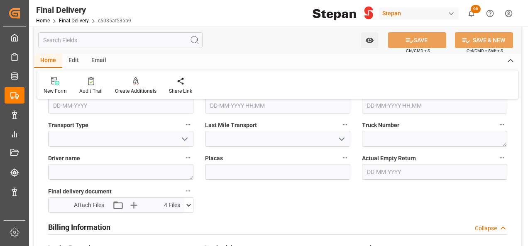
scroll to position [448, 0]
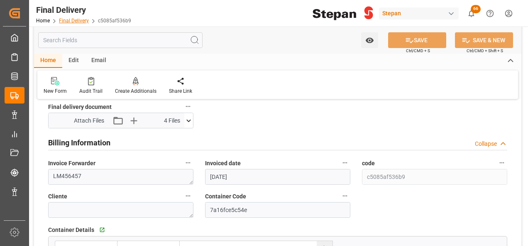
click at [83, 19] on link "Final Delivery" at bounding box center [74, 21] width 30 height 6
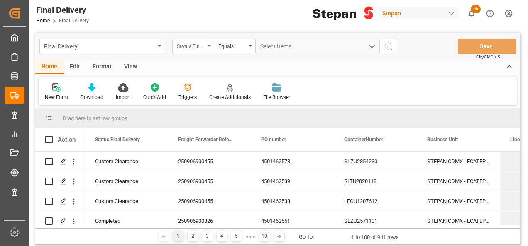
click at [211, 45] on div "Status Final Delivery" at bounding box center [192, 47] width 41 height 16
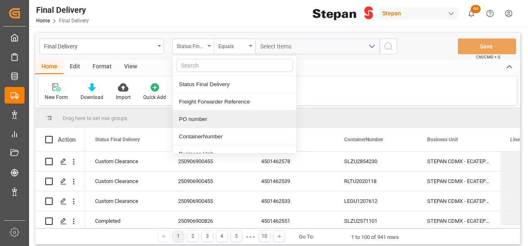
click at [197, 121] on div "PO number" at bounding box center [235, 119] width 124 height 17
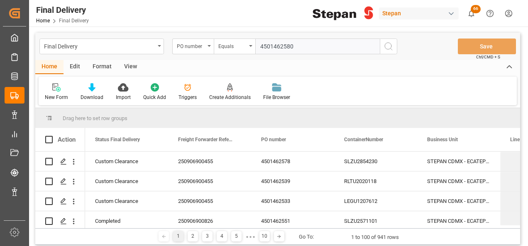
type input "4501462580"
click at [389, 45] on icon "search button" at bounding box center [388, 46] width 10 height 10
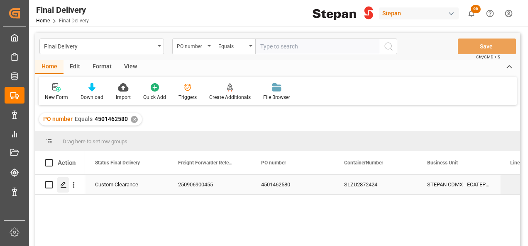
click at [65, 186] on icon "Press SPACE to select this row." at bounding box center [63, 185] width 7 height 7
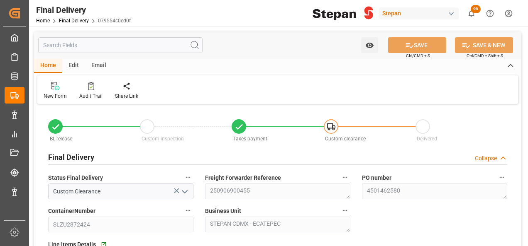
type input "[DATE]"
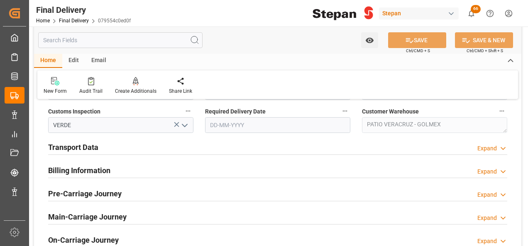
scroll to position [290, 0]
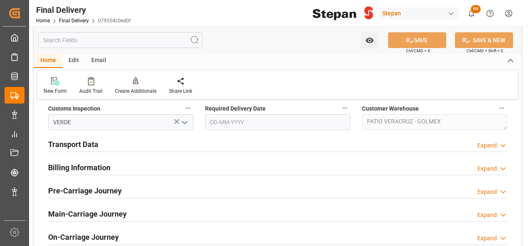
click at [101, 169] on h2 "Billing Information" at bounding box center [79, 167] width 62 height 11
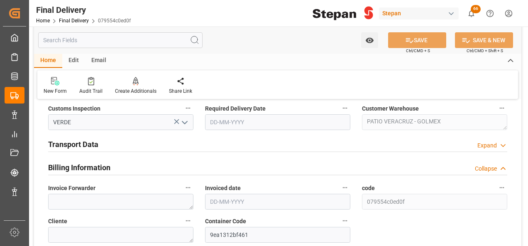
click at [84, 144] on h2 "Transport Data" at bounding box center [73, 144] width 50 height 11
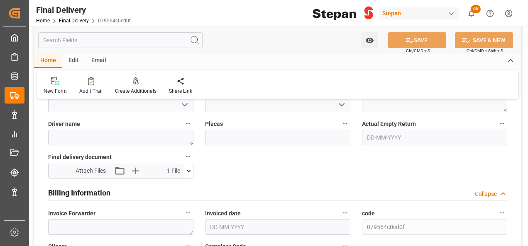
scroll to position [415, 0]
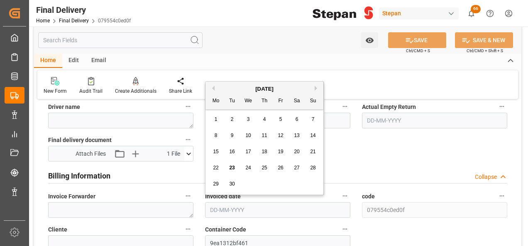
click at [238, 207] on input "text" at bounding box center [277, 210] width 145 height 16
click at [228, 89] on div "[DATE]" at bounding box center [264, 89] width 118 height 8
click at [281, 154] on span "19" at bounding box center [279, 152] width 5 height 6
type input "[DATE]"
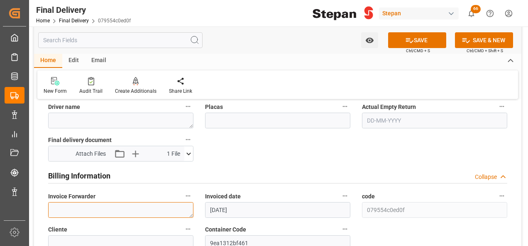
click at [107, 204] on textarea at bounding box center [120, 210] width 145 height 16
click at [88, 210] on textarea at bounding box center [120, 210] width 145 height 16
paste textarea "LM456458"
type textarea "LM456458"
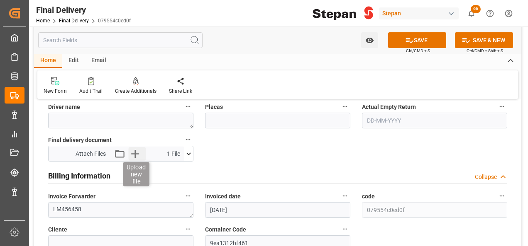
click at [136, 149] on icon "button" at bounding box center [134, 153] width 13 height 13
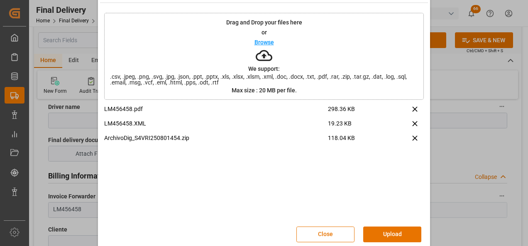
scroll to position [33, 0]
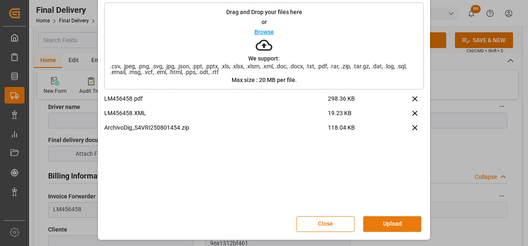
click at [381, 221] on button "Upload" at bounding box center [392, 224] width 58 height 16
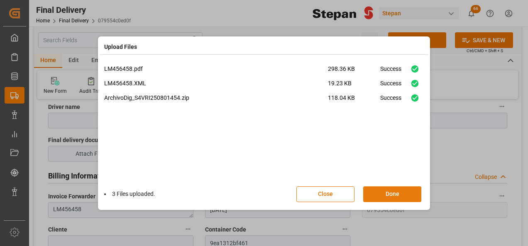
click at [402, 198] on button "Done" at bounding box center [392, 195] width 58 height 16
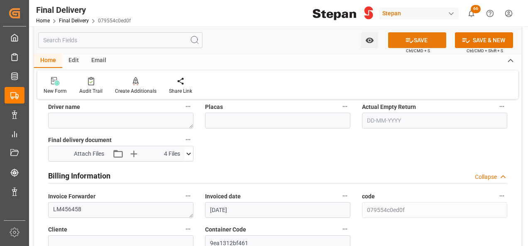
click at [410, 39] on icon at bounding box center [409, 40] width 9 height 9
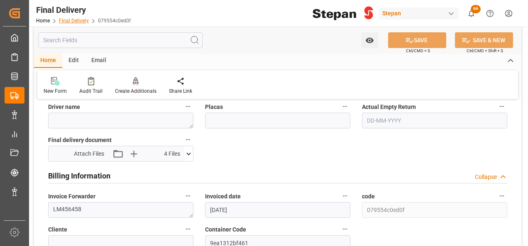
click at [71, 20] on link "Final Delivery" at bounding box center [74, 21] width 30 height 6
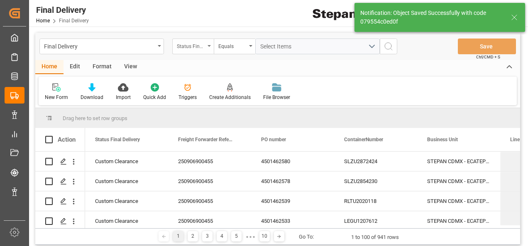
click at [207, 43] on div "Status Final Delivery" at bounding box center [192, 47] width 41 height 16
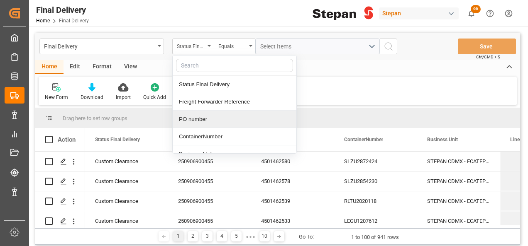
click at [189, 117] on div "PO number" at bounding box center [235, 119] width 124 height 17
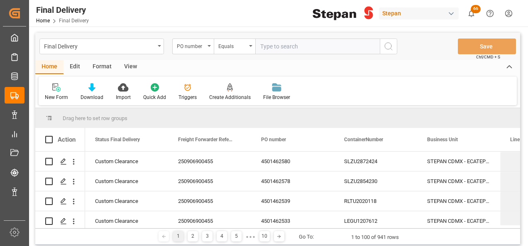
click at [255, 44] on input "text" at bounding box center [317, 47] width 124 height 16
paste input "4501462583"
type input "4501462583"
click at [387, 42] on icon "search button" at bounding box center [388, 46] width 10 height 10
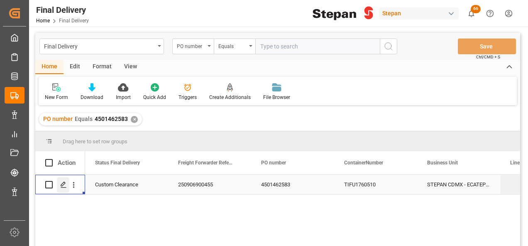
click at [64, 185] on icon "Press SPACE to select this row." at bounding box center [63, 185] width 7 height 7
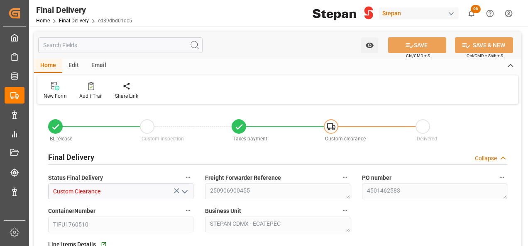
type input "Custom Clearance"
type textarea "250906900455"
type textarea "4501462583"
type input "TIFU1760510"
type textarea "STEPAN CDMX - ECATEPEC"
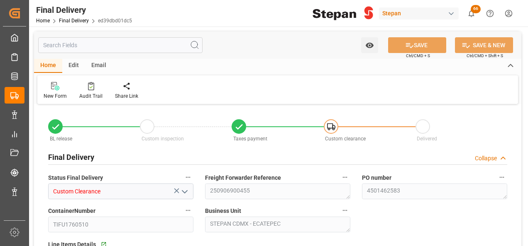
type textarea "25 43 1742 5002630"
type input "VERDE"
type textarea "PATIO VERACRUZ - GOLMEX"
type input "[DATE]"
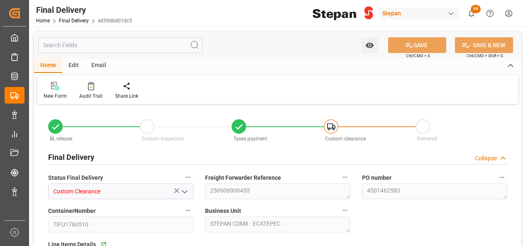
type input "[DATE]"
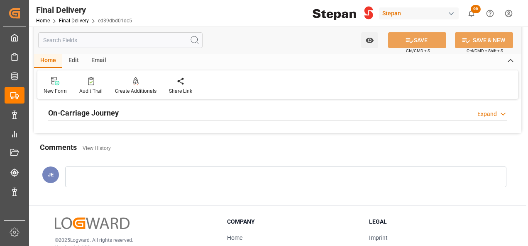
scroll to position [332, 0]
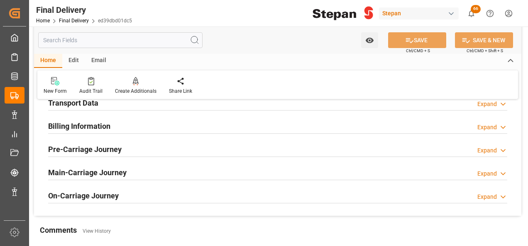
click at [75, 128] on h2 "Billing Information" at bounding box center [79, 126] width 62 height 11
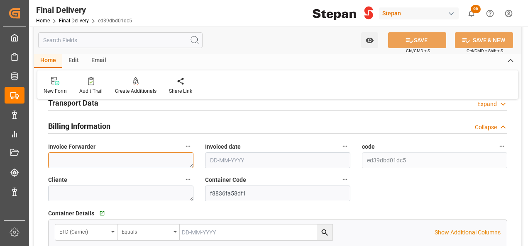
click at [90, 160] on textarea at bounding box center [120, 161] width 145 height 16
paste textarea "LM456459"
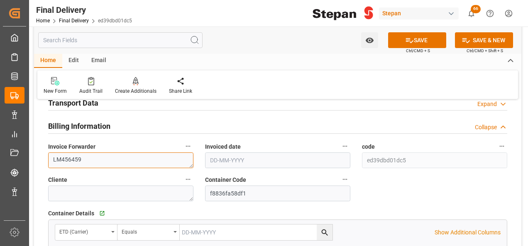
type textarea "LM456459"
click at [233, 162] on input "text" at bounding box center [277, 161] width 145 height 16
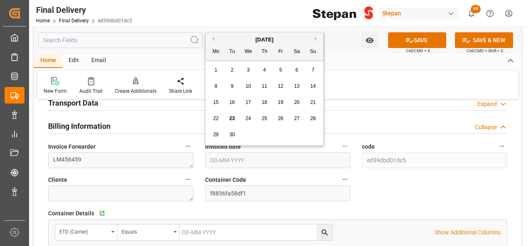
click at [231, 39] on div "[DATE]" at bounding box center [264, 40] width 118 height 8
click at [284, 105] on div "19" at bounding box center [280, 103] width 10 height 10
type input "[DATE]"
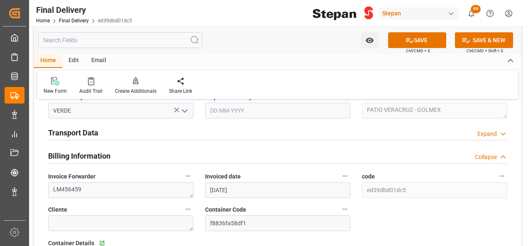
scroll to position [290, 0]
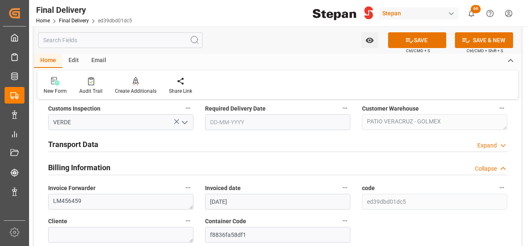
drag, startPoint x: 64, startPoint y: 143, endPoint x: 69, endPoint y: 147, distance: 6.2
click at [64, 143] on h2 "Transport Data" at bounding box center [73, 144] width 50 height 11
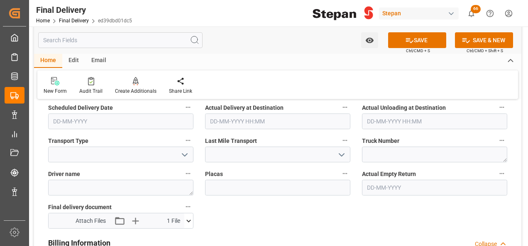
scroll to position [373, 0]
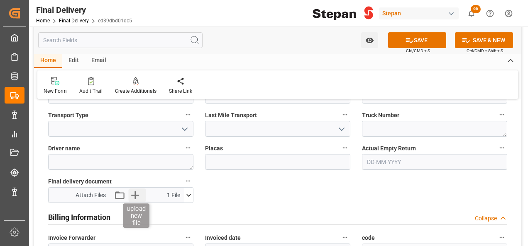
click at [133, 193] on icon "button" at bounding box center [134, 195] width 13 height 13
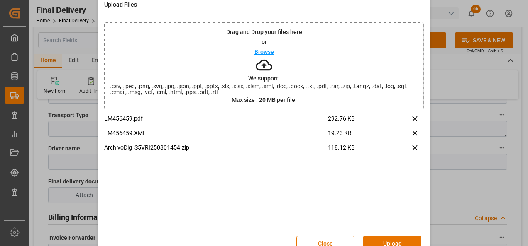
scroll to position [33, 0]
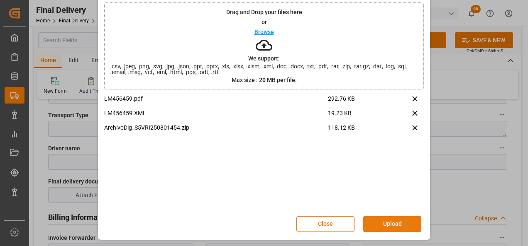
click at [393, 224] on button "Upload" at bounding box center [392, 224] width 58 height 16
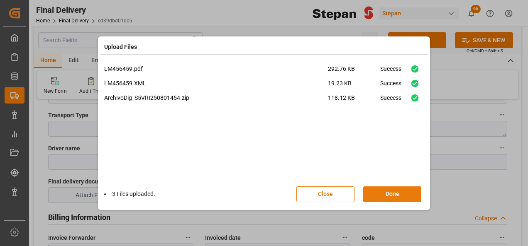
click at [382, 192] on button "Done" at bounding box center [392, 195] width 58 height 16
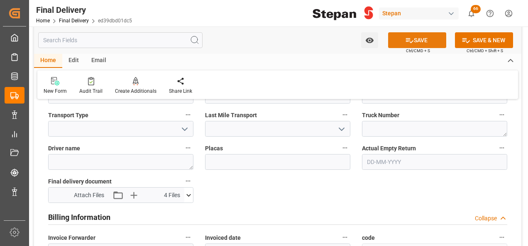
click at [413, 41] on button "SAVE" at bounding box center [417, 40] width 58 height 16
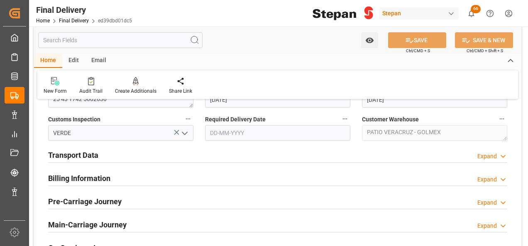
scroll to position [290, 0]
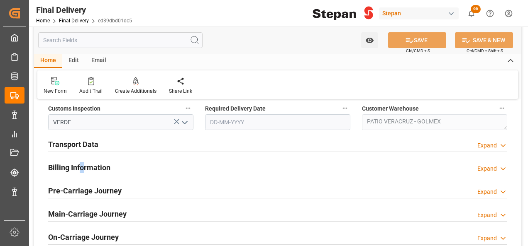
click at [82, 167] on h2 "Billing Information" at bounding box center [79, 167] width 62 height 11
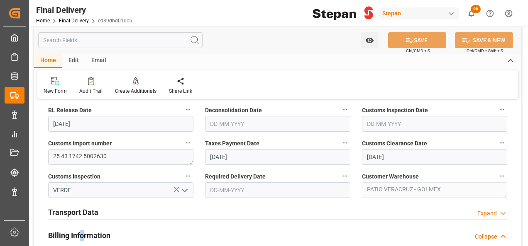
scroll to position [124, 0]
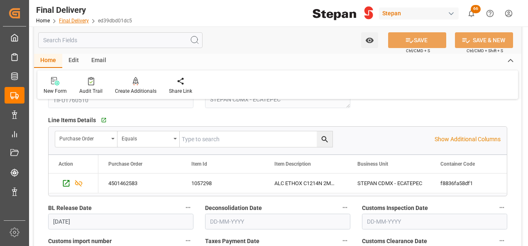
click at [74, 18] on link "Final Delivery" at bounding box center [74, 21] width 30 height 6
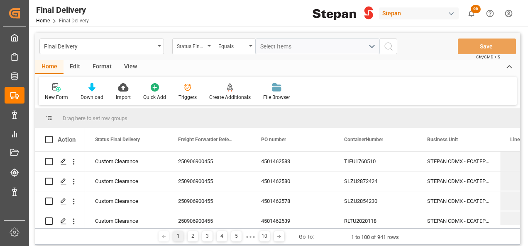
click at [209, 45] on icon "open menu" at bounding box center [208, 46] width 3 height 2
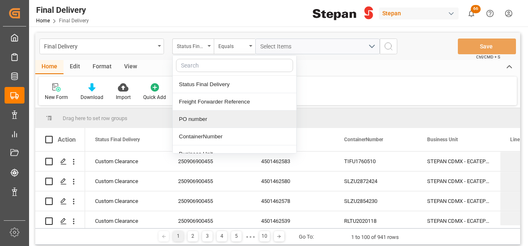
click at [198, 117] on div "PO number" at bounding box center [235, 119] width 124 height 17
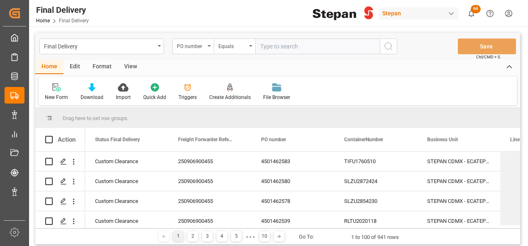
click at [280, 49] on input "text" at bounding box center [317, 47] width 124 height 16
paste input "4501462585"
type input "4501462585"
click at [389, 42] on icon "search button" at bounding box center [388, 46] width 10 height 10
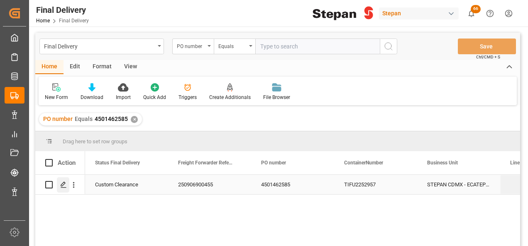
click at [61, 185] on icon "Press SPACE to select this row." at bounding box center [63, 185] width 7 height 7
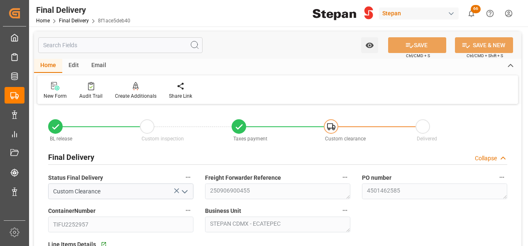
type input "[DATE]"
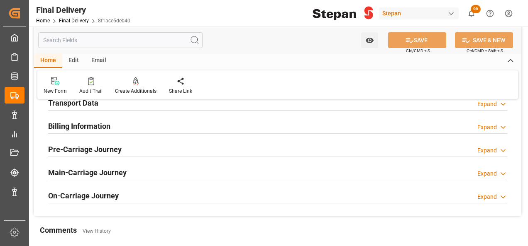
scroll to position [249, 0]
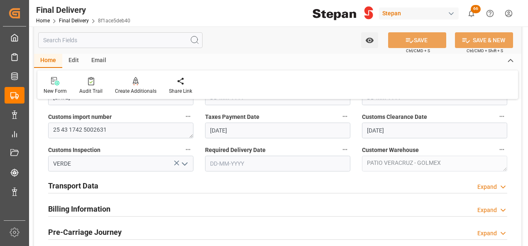
click at [76, 208] on h2 "Billing Information" at bounding box center [79, 209] width 62 height 11
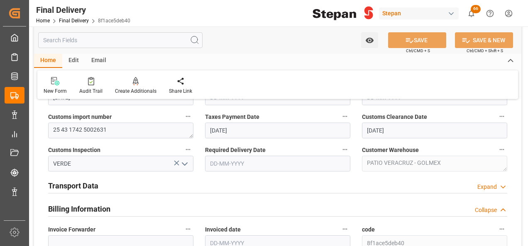
click at [76, 183] on h2 "Transport Data" at bounding box center [73, 185] width 50 height 11
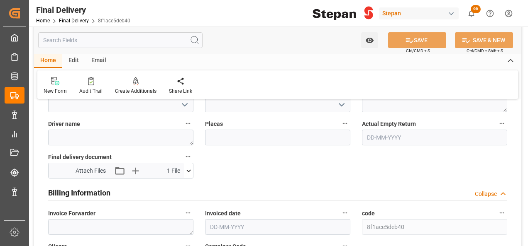
scroll to position [415, 0]
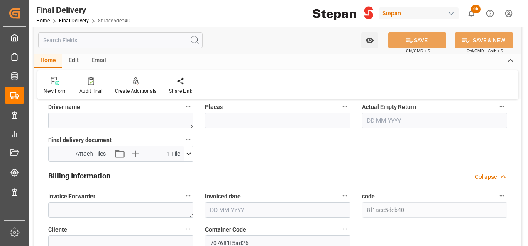
click at [221, 209] on input "text" at bounding box center [277, 210] width 145 height 16
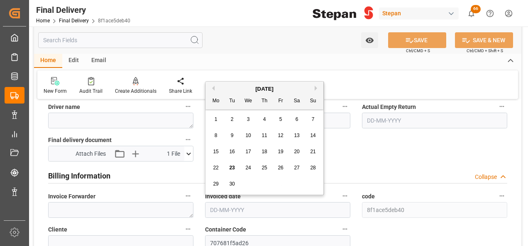
click at [226, 82] on div "[DATE] Mo Tu We Th Fr Sa Su" at bounding box center [264, 96] width 118 height 28
drag, startPoint x: 280, startPoint y: 151, endPoint x: 273, endPoint y: 246, distance: 94.8
click at [280, 151] on span "19" at bounding box center [279, 152] width 5 height 6
type input "[DATE]"
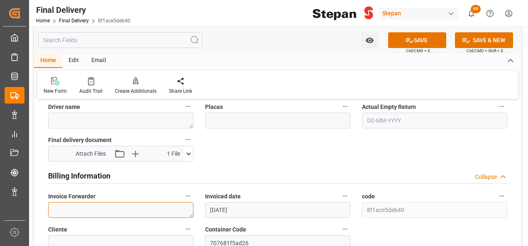
click at [104, 211] on textarea at bounding box center [120, 210] width 145 height 16
paste textarea "LM456460"
type textarea "LM456460"
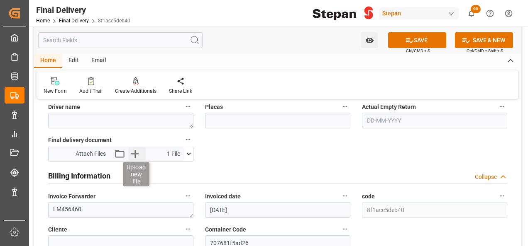
click at [131, 151] on icon "button" at bounding box center [134, 153] width 13 height 13
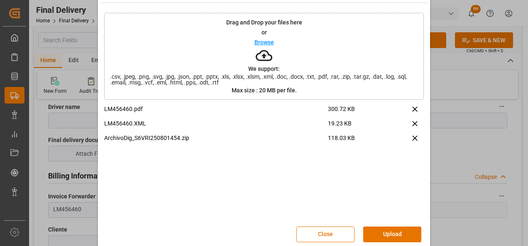
scroll to position [33, 0]
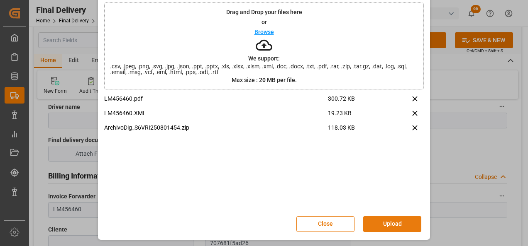
click at [377, 224] on button "Upload" at bounding box center [392, 224] width 58 height 16
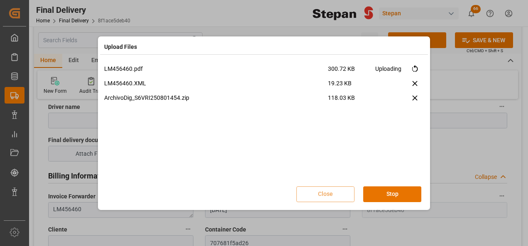
scroll to position [0, 0]
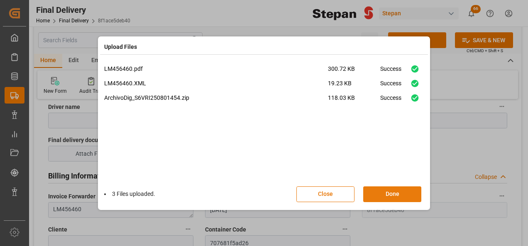
click at [392, 195] on button "Done" at bounding box center [392, 195] width 58 height 16
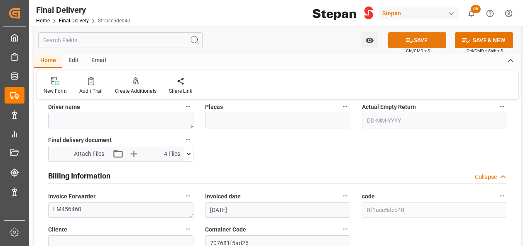
drag, startPoint x: 416, startPoint y: 38, endPoint x: 410, endPoint y: 38, distance: 5.8
click at [416, 38] on button "SAVE" at bounding box center [417, 40] width 58 height 16
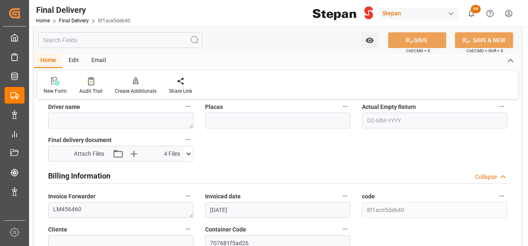
drag, startPoint x: 71, startPoint y: 17, endPoint x: 70, endPoint y: 11, distance: 5.9
click at [71, 16] on div "Home Final Delivery 8f1ace5deb40" at bounding box center [83, 20] width 94 height 9
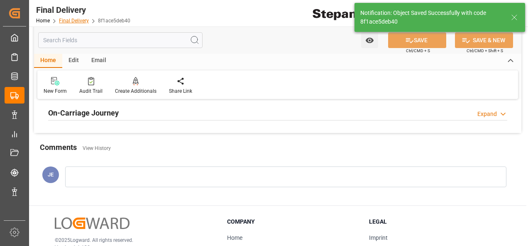
click at [68, 21] on link "Final Delivery" at bounding box center [74, 21] width 30 height 6
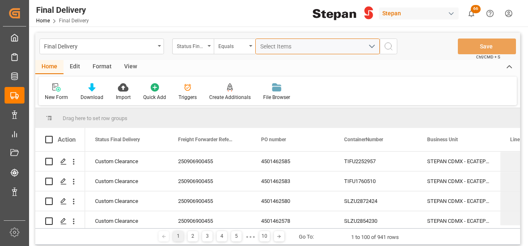
click at [283, 47] on span "Select Items" at bounding box center [277, 46] width 35 height 7
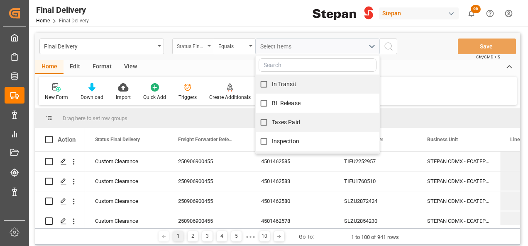
click at [211, 47] on div "Status Final Delivery" at bounding box center [192, 47] width 41 height 16
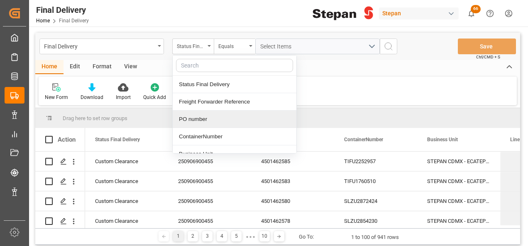
click at [196, 119] on div "PO number" at bounding box center [235, 119] width 124 height 17
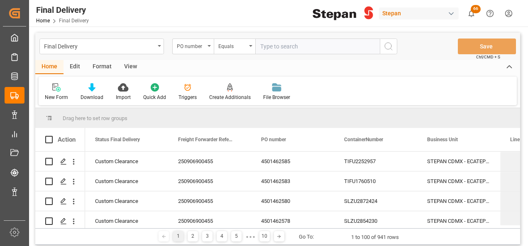
click at [269, 45] on input "text" at bounding box center [317, 47] width 124 height 16
type input "4501462584"
drag, startPoint x: 388, startPoint y: 48, endPoint x: 367, endPoint y: 52, distance: 21.2
click at [389, 48] on icon "search button" at bounding box center [388, 46] width 10 height 10
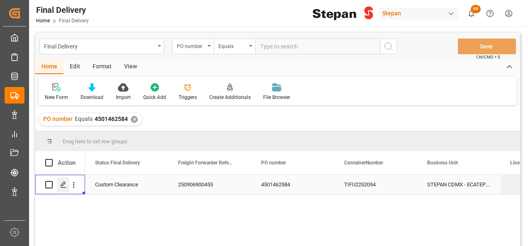
click at [62, 186] on icon "Press SPACE to select this row." at bounding box center [63, 185] width 7 height 7
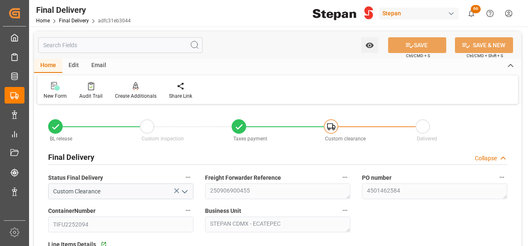
type input "[DATE]"
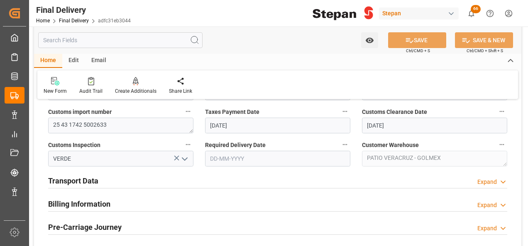
scroll to position [290, 0]
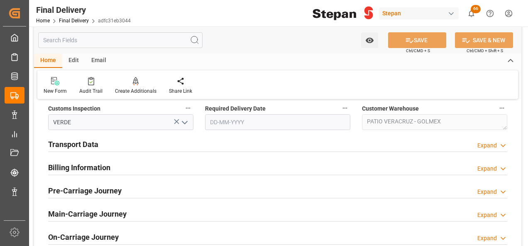
click at [77, 168] on h2 "Billing Information" at bounding box center [79, 167] width 62 height 11
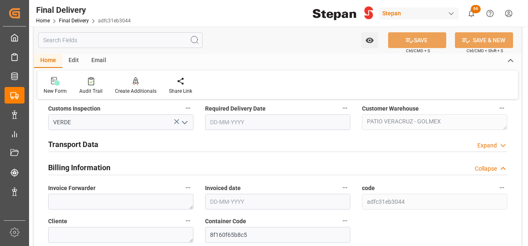
click at [81, 143] on h2 "Transport Data" at bounding box center [73, 144] width 50 height 11
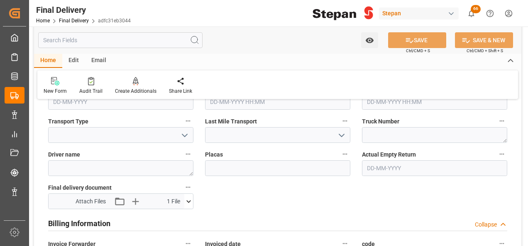
scroll to position [415, 0]
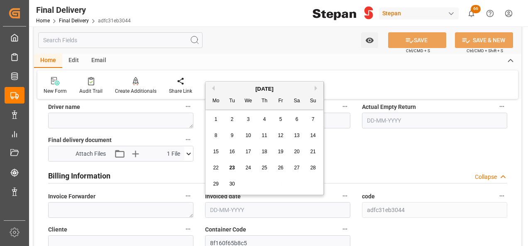
click at [225, 205] on input "text" at bounding box center [277, 210] width 145 height 16
click at [233, 85] on div "[DATE]" at bounding box center [264, 89] width 118 height 8
click at [282, 152] on span "19" at bounding box center [279, 152] width 5 height 6
type input "[DATE]"
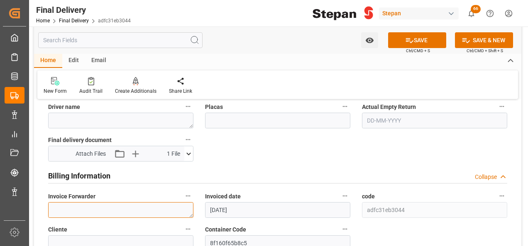
click at [82, 210] on textarea at bounding box center [120, 210] width 145 height 16
paste textarea "LM456461"
type textarea "LM456461"
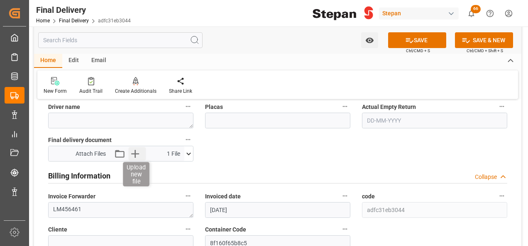
click at [134, 152] on icon "button" at bounding box center [134, 153] width 13 height 13
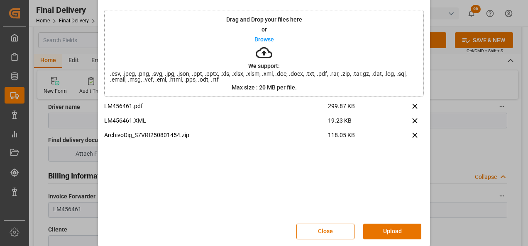
scroll to position [33, 0]
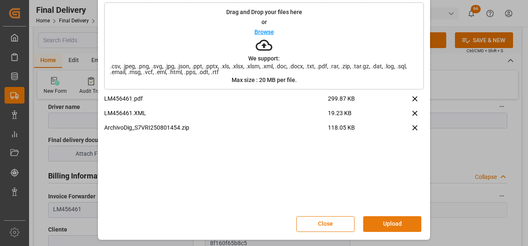
click at [388, 224] on button "Upload" at bounding box center [392, 224] width 58 height 16
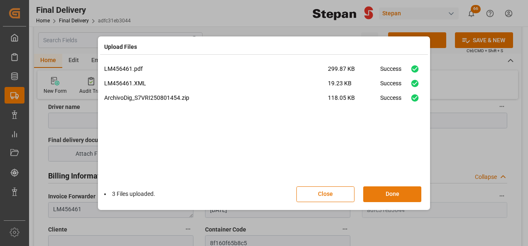
click at [388, 189] on button "Done" at bounding box center [392, 195] width 58 height 16
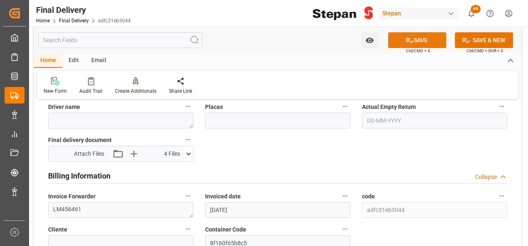
click at [416, 45] on button "SAVE" at bounding box center [417, 40] width 58 height 16
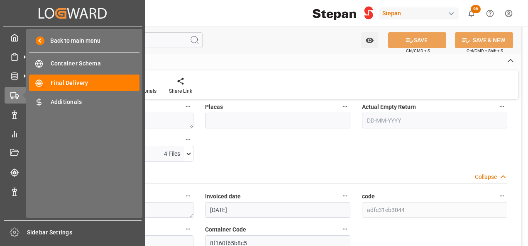
click at [287, 166] on div "Billing Information Collapse" at bounding box center [277, 176] width 470 height 23
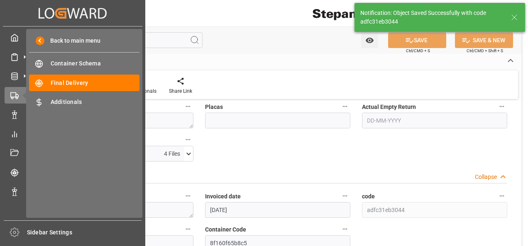
click at [295, 159] on div "Watch Option SAVE Ctrl/CMD + S SAVE & NEW Ctrl/CMD + Shift + S Home Edit Email …" at bounding box center [277, 161] width 487 height 1089
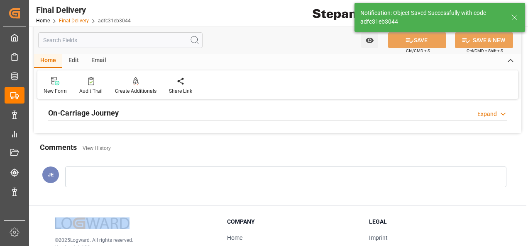
click at [70, 18] on link "Final Delivery" at bounding box center [74, 21] width 30 height 6
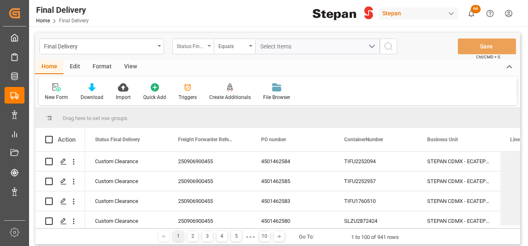
click at [194, 49] on div "Status Final Delivery" at bounding box center [191, 46] width 28 height 10
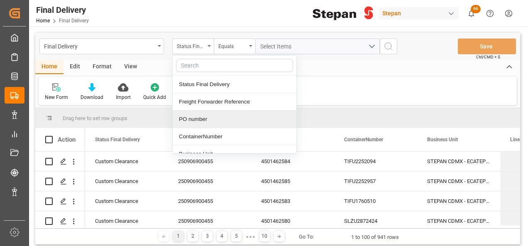
click at [198, 119] on div "PO number" at bounding box center [235, 119] width 124 height 17
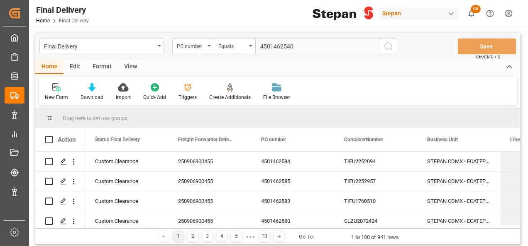
type input "4501462540"
click at [386, 45] on icon "search button" at bounding box center [388, 46] width 10 height 10
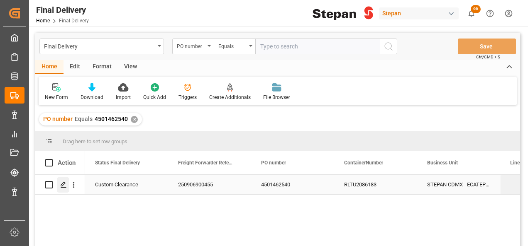
click at [64, 188] on div "Press SPACE to select this row." at bounding box center [63, 184] width 12 height 15
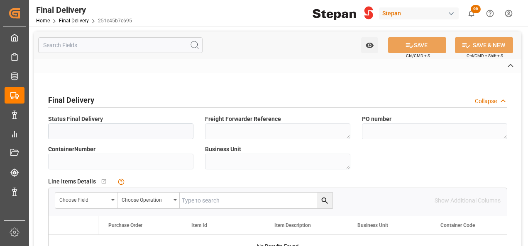
type input "Custom Clearance"
type textarea "250906900455"
type textarea "4501462540"
type input "RLTU2086183"
type textarea "STEPAN CDMX - ECATEPEC"
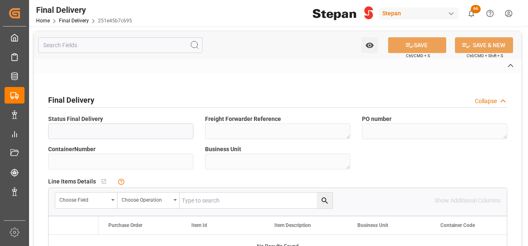
type textarea "25 43 1742 5002635"
type input "VERDE"
type textarea "PATIO VERACRUZ - GOLMEX"
type input "251e45b7c695"
type input "05de4f01ff11"
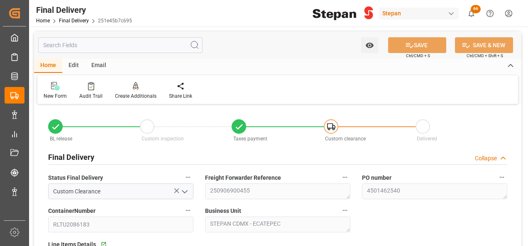
type input "[DATE]"
type input "13-09-2025"
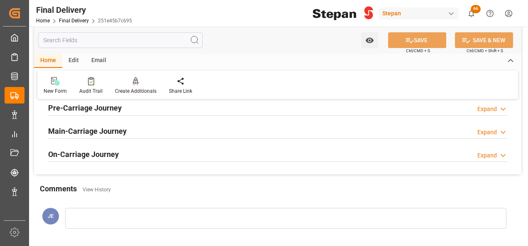
scroll to position [290, 0]
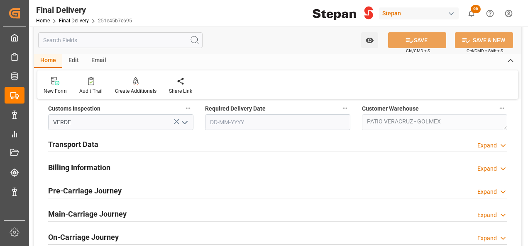
click at [63, 169] on h2 "Billing Information" at bounding box center [79, 167] width 62 height 11
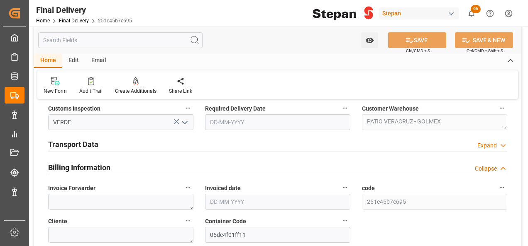
click at [77, 143] on h2 "Transport Data" at bounding box center [73, 144] width 50 height 11
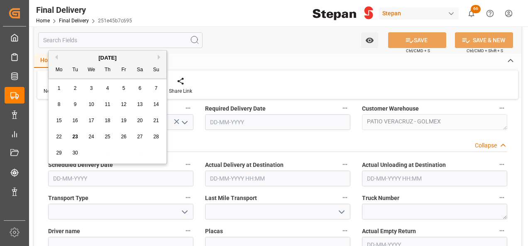
click at [60, 174] on input "text" at bounding box center [120, 179] width 145 height 16
paste input "LM456464"
type input "LM456464"
click at [228, 179] on input "text" at bounding box center [277, 179] width 145 height 16
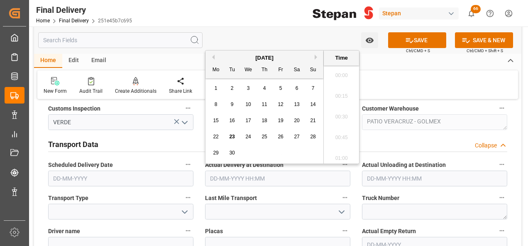
scroll to position [873, 0]
click at [279, 119] on span "19" at bounding box center [279, 121] width 5 height 6
type input "19-09-2025 00:00"
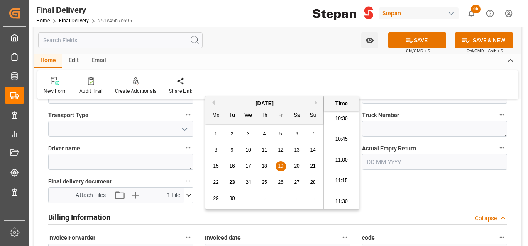
scroll to position [456, 0]
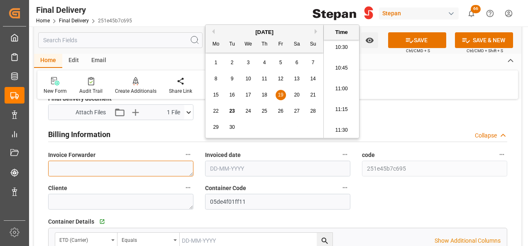
click at [146, 164] on textarea at bounding box center [120, 169] width 145 height 16
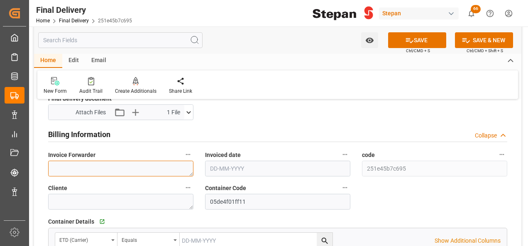
paste textarea "LM456464"
type textarea "LM456464"
click at [244, 168] on input "text" at bounding box center [277, 169] width 145 height 16
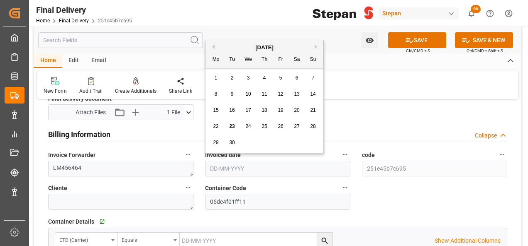
click at [237, 41] on div "[DATE] Mo Tu We Th Fr Sa Su" at bounding box center [264, 54] width 118 height 28
click at [284, 112] on div "19" at bounding box center [280, 111] width 10 height 10
type input "[DATE]"
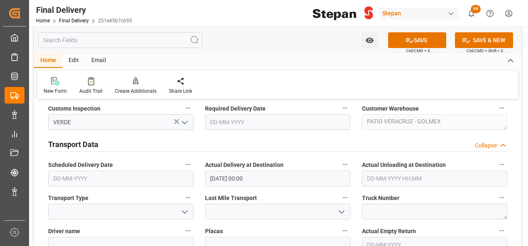
scroll to position [332, 0]
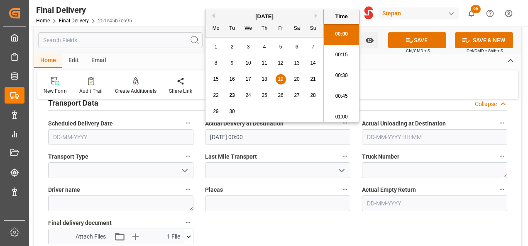
drag, startPoint x: 277, startPoint y: 135, endPoint x: 190, endPoint y: 137, distance: 87.1
click at [190, 137] on div "BL release Custom inspection Taxes payment Custom clearance Delivered Final Del…" at bounding box center [277, 248] width 487 height 946
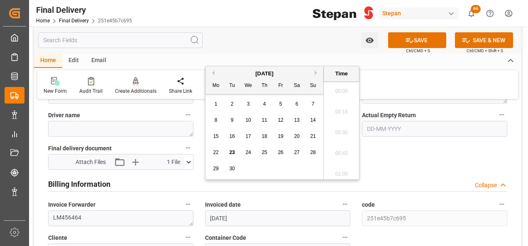
scroll to position [415, 0]
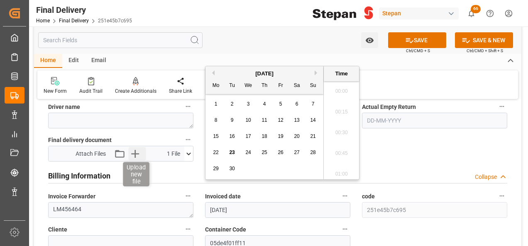
click at [138, 157] on icon "button" at bounding box center [134, 153] width 13 height 13
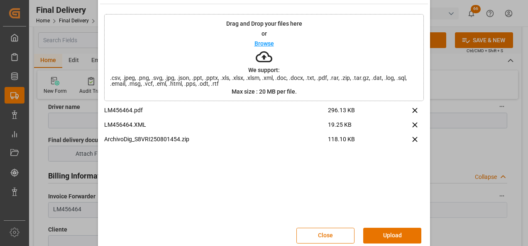
scroll to position [33, 0]
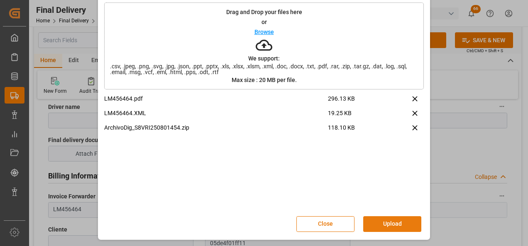
click at [401, 223] on button "Upload" at bounding box center [392, 224] width 58 height 16
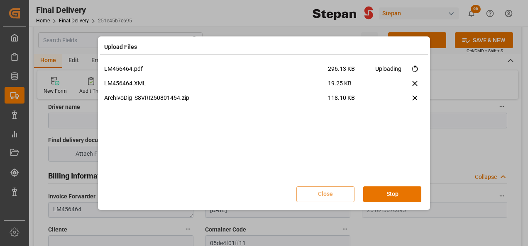
scroll to position [0, 0]
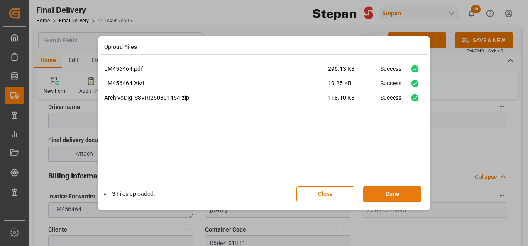
click at [396, 197] on button "Done" at bounding box center [392, 195] width 58 height 16
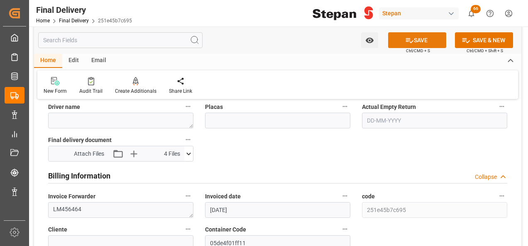
drag, startPoint x: 414, startPoint y: 40, endPoint x: 406, endPoint y: 47, distance: 10.6
click at [413, 40] on button "SAVE" at bounding box center [417, 40] width 58 height 16
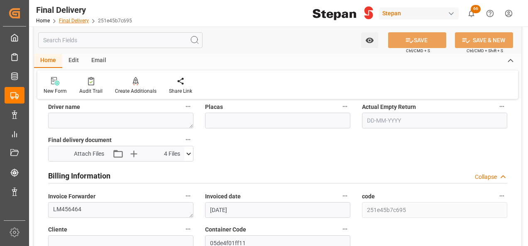
click at [71, 20] on link "Final Delivery" at bounding box center [74, 21] width 30 height 6
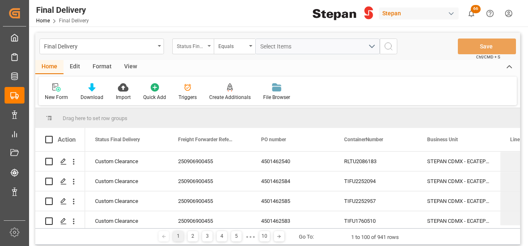
click at [207, 51] on div "Status Final Delivery" at bounding box center [192, 47] width 41 height 16
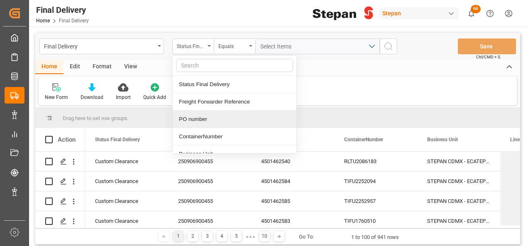
click at [196, 117] on div "PO number" at bounding box center [235, 119] width 124 height 17
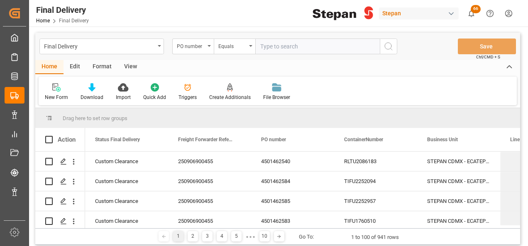
paste input "4501462574"
click at [261, 45] on input "4501462574" at bounding box center [317, 47] width 124 height 16
type input "4501462574"
click at [388, 52] on button "search button" at bounding box center [387, 47] width 17 height 16
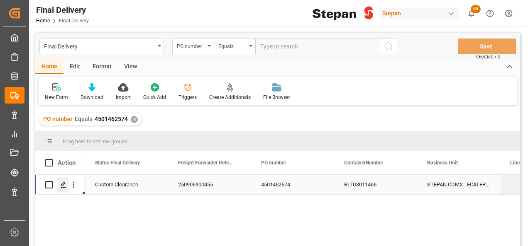
click at [62, 182] on icon "Press SPACE to select this row." at bounding box center [63, 185] width 7 height 7
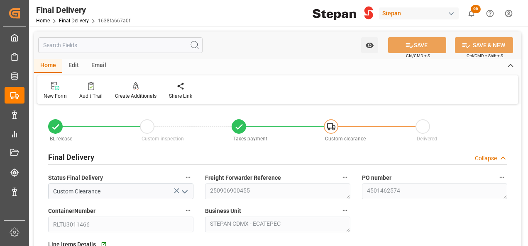
type input "[DATE]"
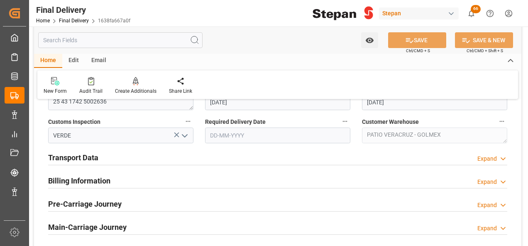
scroll to position [290, 0]
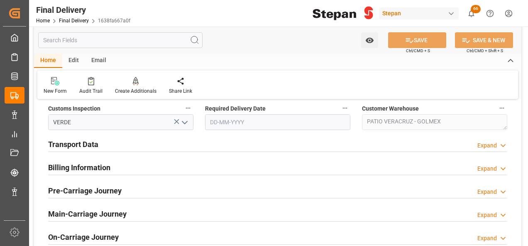
click at [83, 168] on h2 "Billing Information" at bounding box center [79, 167] width 62 height 11
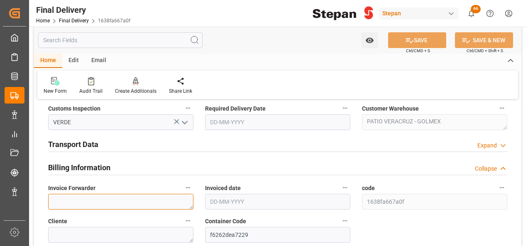
click at [79, 195] on textarea at bounding box center [120, 202] width 145 height 16
paste textarea "LM456465"
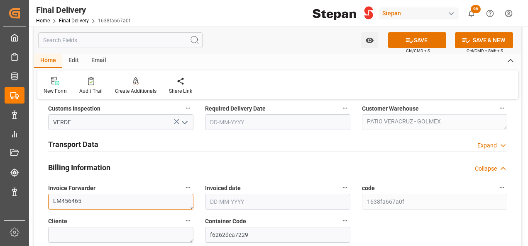
type textarea "LM456465"
click at [227, 204] on input "text" at bounding box center [277, 202] width 145 height 16
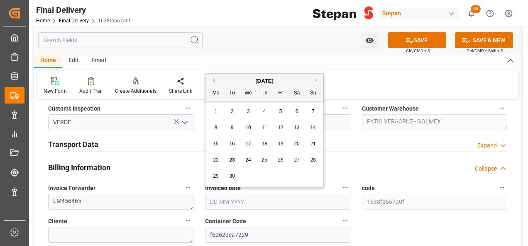
click at [234, 83] on div "[DATE]" at bounding box center [264, 81] width 118 height 8
click at [284, 143] on div "19" at bounding box center [280, 144] width 10 height 10
type input "[DATE]"
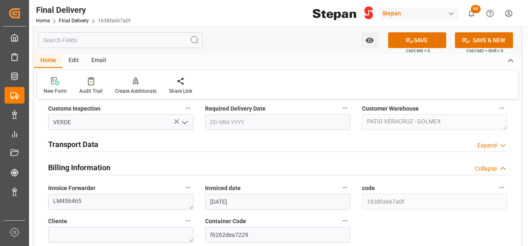
click at [90, 139] on h2 "Transport Data" at bounding box center [73, 144] width 50 height 11
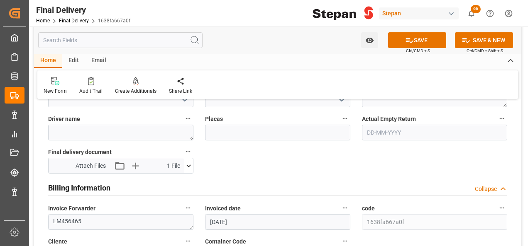
scroll to position [415, 0]
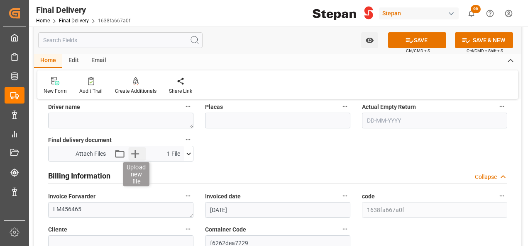
click at [137, 152] on icon "button" at bounding box center [134, 153] width 13 height 13
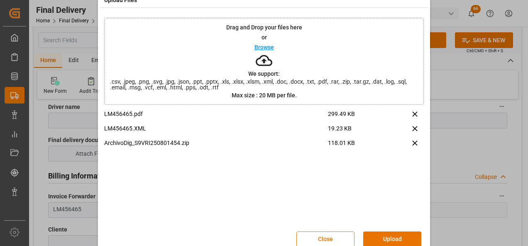
scroll to position [33, 0]
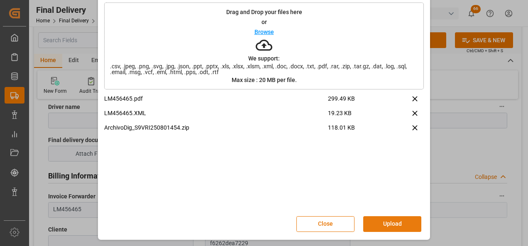
click at [382, 222] on button "Upload" at bounding box center [392, 224] width 58 height 16
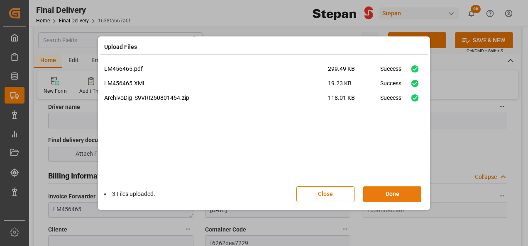
click at [399, 192] on button "Done" at bounding box center [392, 195] width 58 height 16
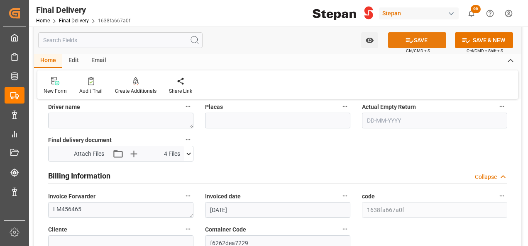
click at [421, 36] on button "SAVE" at bounding box center [417, 40] width 58 height 16
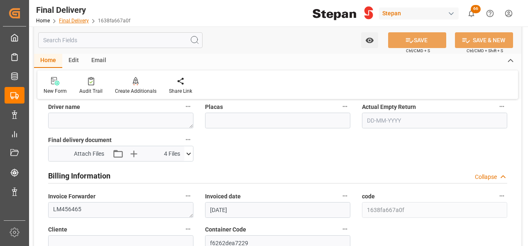
click at [67, 19] on link "Final Delivery" at bounding box center [74, 21] width 30 height 6
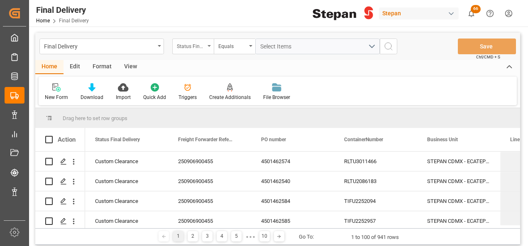
click at [207, 45] on div "Status Final Delivery" at bounding box center [192, 47] width 41 height 16
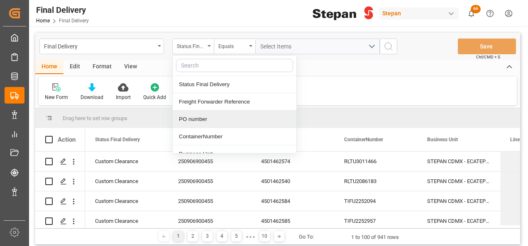
drag, startPoint x: 192, startPoint y: 108, endPoint x: 187, endPoint y: 126, distance: 19.1
click at [187, 124] on div "Status Final Delivery Freight Forwarder Reference PO number ContainerNumber Bus…" at bounding box center [234, 104] width 124 height 99
click at [191, 119] on div "PO number" at bounding box center [235, 119] width 124 height 17
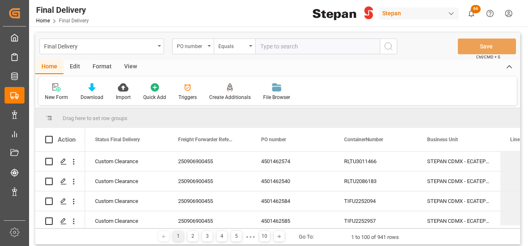
click at [276, 49] on input "text" at bounding box center [317, 47] width 124 height 16
type input "4501462545"
click at [387, 43] on icon "search button" at bounding box center [388, 46] width 10 height 10
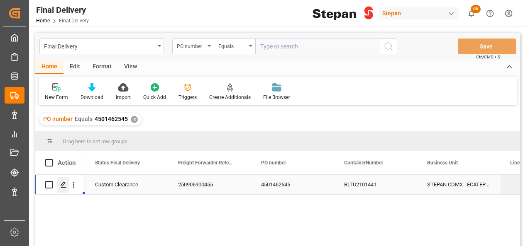
click at [61, 185] on polygon "Press SPACE to select this row." at bounding box center [63, 184] width 4 height 4
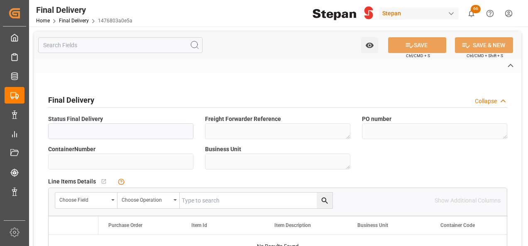
type input "Custom Clearance"
type textarea "250906900455"
type textarea "4501462545"
type input "RLTU2101441"
type textarea "STEPAN CDMX - ECATEPEC"
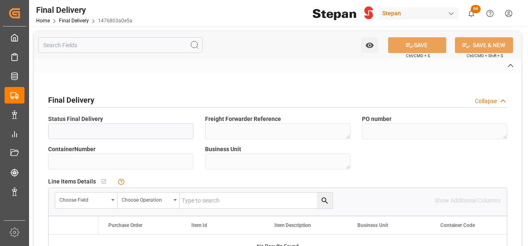
type textarea "25 43 1742 5002637"
type input "VERDE"
type textarea "PATIO VERACRUZ - GOLMEX"
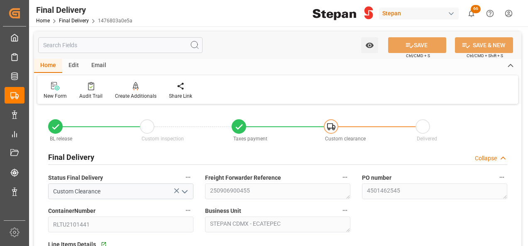
type input "[DATE]"
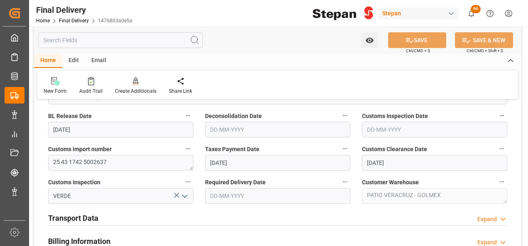
scroll to position [249, 0]
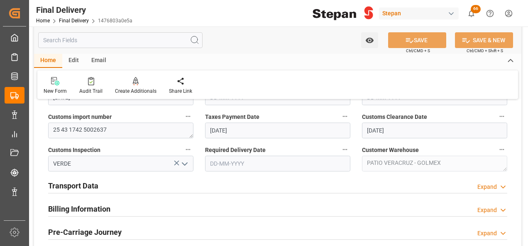
drag, startPoint x: 88, startPoint y: 205, endPoint x: 92, endPoint y: 203, distance: 4.9
click at [88, 205] on h2 "Billing Information" at bounding box center [79, 209] width 62 height 11
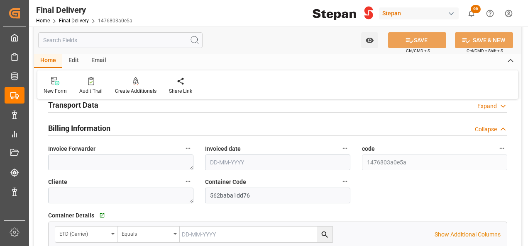
scroll to position [332, 0]
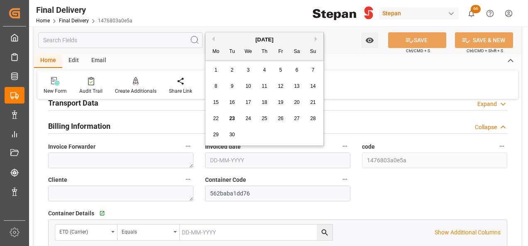
click at [232, 153] on input "text" at bounding box center [277, 161] width 145 height 16
click at [234, 35] on div "[DATE] Mo Tu We Th Fr Sa Su" at bounding box center [264, 46] width 118 height 28
click at [279, 101] on span "19" at bounding box center [279, 103] width 5 height 6
type input "[DATE]"
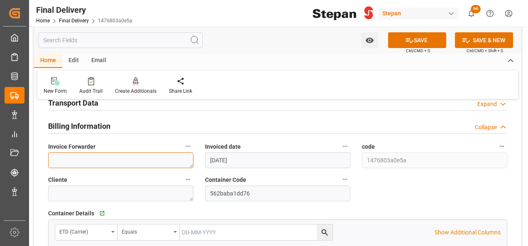
click at [73, 161] on textarea at bounding box center [120, 161] width 145 height 16
paste textarea "LM456468"
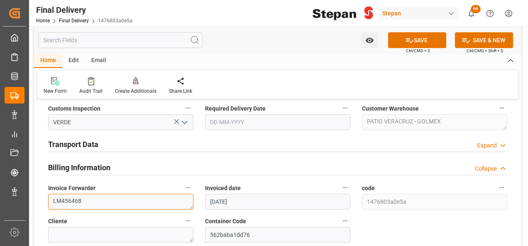
type textarea "LM456468"
click at [87, 145] on h2 "Transport Data" at bounding box center [73, 144] width 50 height 11
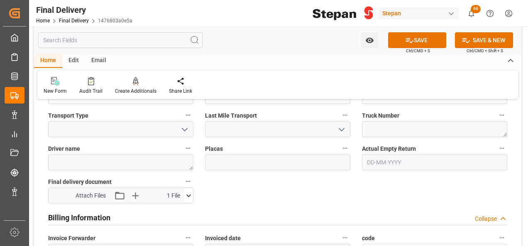
scroll to position [373, 0]
click at [132, 195] on icon "button" at bounding box center [135, 196] width 8 height 8
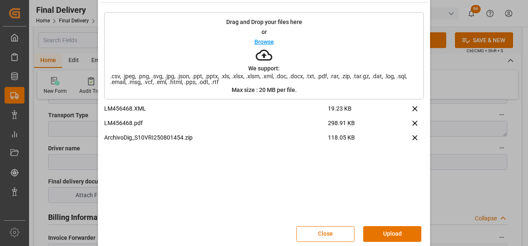
scroll to position [33, 0]
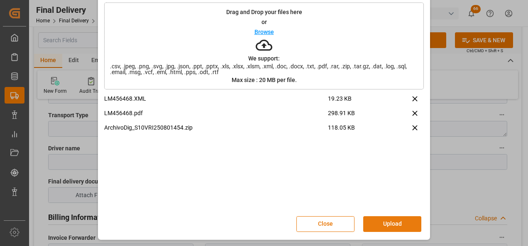
click at [389, 222] on button "Upload" at bounding box center [392, 224] width 58 height 16
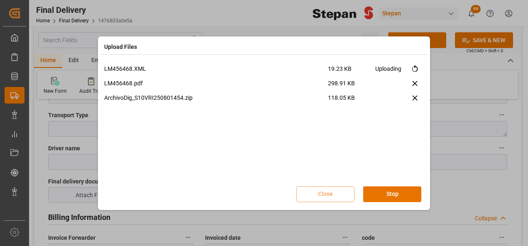
scroll to position [0, 0]
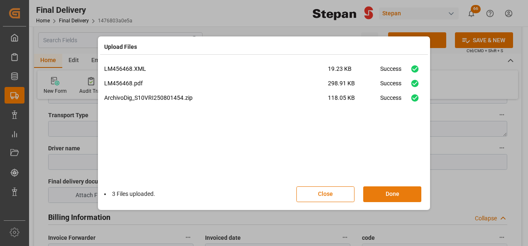
click at [386, 192] on button "Done" at bounding box center [392, 195] width 58 height 16
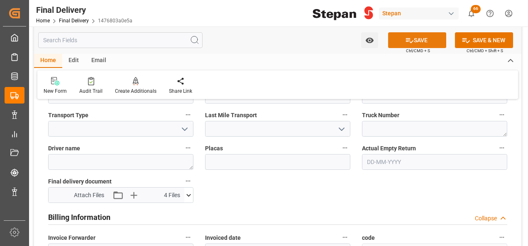
click at [418, 44] on button "SAVE" at bounding box center [417, 40] width 58 height 16
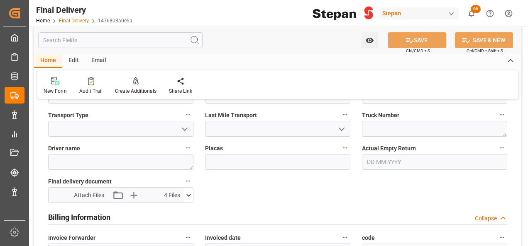
click at [72, 17] on div "Home Final Delivery 1476803a0e5a" at bounding box center [84, 20] width 96 height 9
click at [73, 21] on link "Final Delivery" at bounding box center [74, 21] width 30 height 6
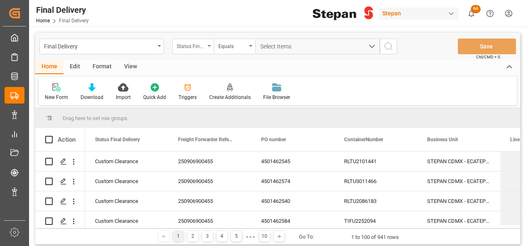
click at [209, 45] on icon "open menu" at bounding box center [208, 46] width 3 height 2
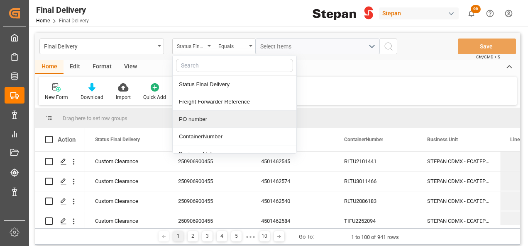
click at [199, 122] on div "PO number" at bounding box center [235, 119] width 124 height 17
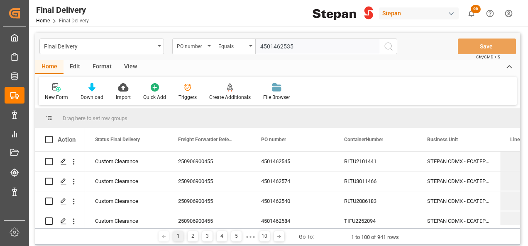
type input "4501462535"
click at [387, 46] on icon "search button" at bounding box center [388, 46] width 10 height 10
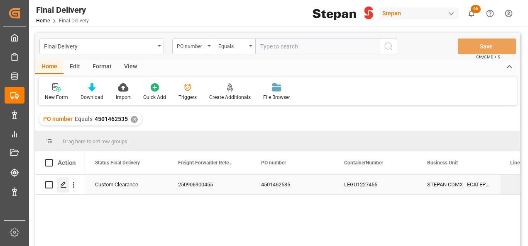
click at [64, 185] on icon "Press SPACE to select this row." at bounding box center [63, 185] width 7 height 7
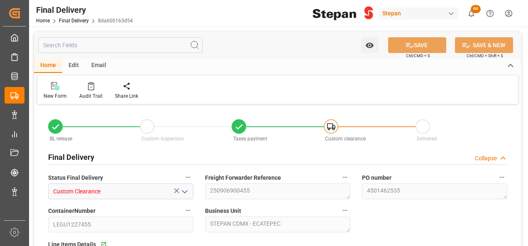
type input "Custom Clearance"
type textarea "250906900455"
type textarea "4501462535"
type input "LEGU1227455"
type textarea "STEPAN CDMX - ECATEPEC"
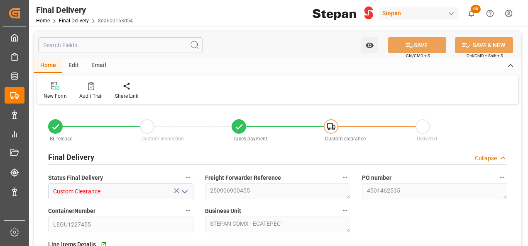
type textarea "25 43 1742 5002638"
type input "ROJO"
type textarea "PATIO VERACRUZ - GOLMEX"
type input "[DATE]"
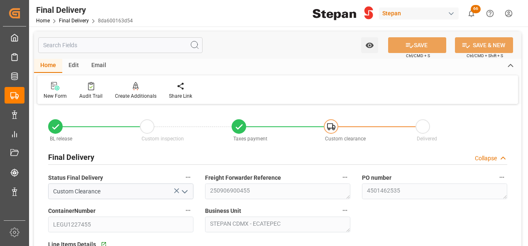
type input "13-09-2025"
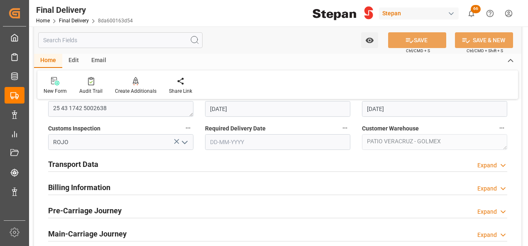
scroll to position [282, 0]
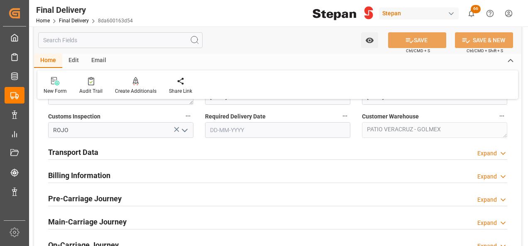
click at [79, 175] on h2 "Billing Information" at bounding box center [79, 175] width 62 height 11
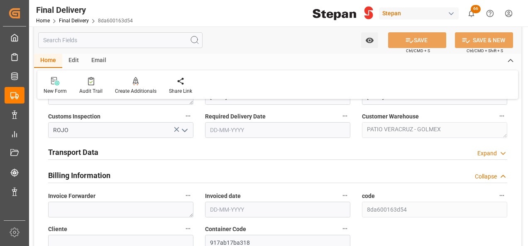
drag, startPoint x: 86, startPoint y: 151, endPoint x: 116, endPoint y: 180, distance: 41.3
click at [86, 151] on h2 "Transport Data" at bounding box center [73, 152] width 50 height 11
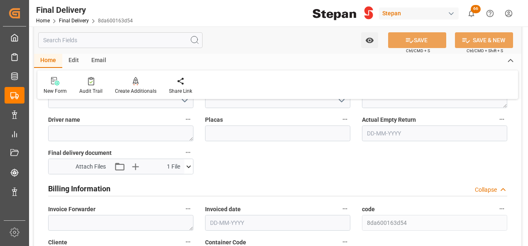
scroll to position [448, 0]
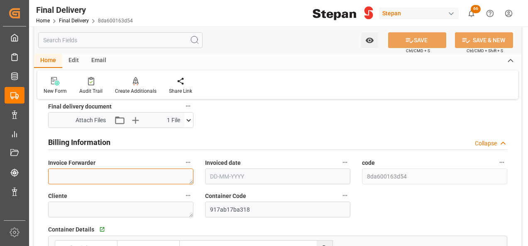
click at [93, 179] on textarea at bounding box center [120, 177] width 145 height 16
paste textarea "LM456469"
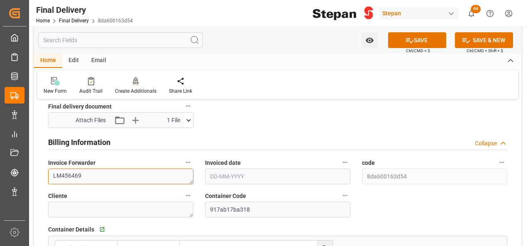
type textarea "LM456469"
click at [229, 178] on input "text" at bounding box center [277, 177] width 145 height 16
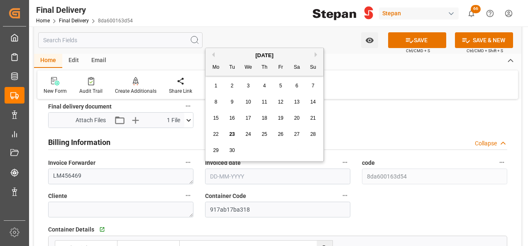
click at [233, 45] on div "Watch Option SAVE Ctrl/CMD + S SAVE & NEW Ctrl/CMD + Shift + S" at bounding box center [277, 40] width 487 height 27
click at [240, 175] on input "text" at bounding box center [277, 177] width 145 height 16
click at [233, 58] on div "[DATE]" at bounding box center [264, 55] width 118 height 8
click at [279, 122] on div "19" at bounding box center [280, 119] width 10 height 10
type input "[DATE]"
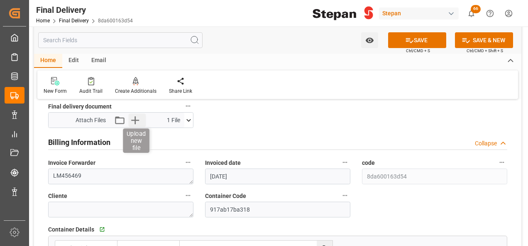
click at [134, 118] on icon "button" at bounding box center [134, 120] width 13 height 13
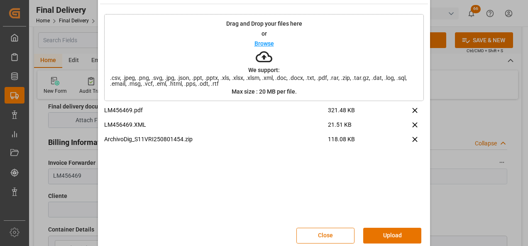
scroll to position [33, 0]
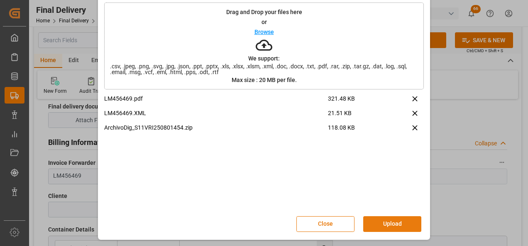
click at [386, 223] on button "Upload" at bounding box center [392, 224] width 58 height 16
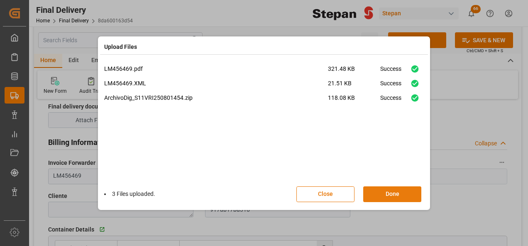
click at [392, 193] on button "Done" at bounding box center [392, 195] width 58 height 16
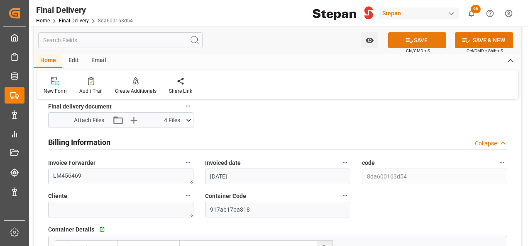
click at [412, 39] on button "SAVE" at bounding box center [417, 40] width 58 height 16
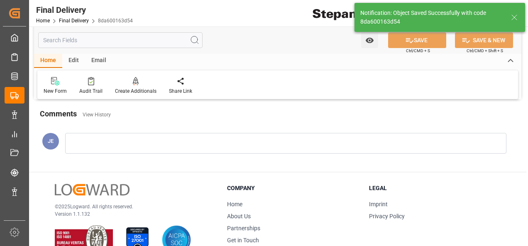
scroll to position [316, 0]
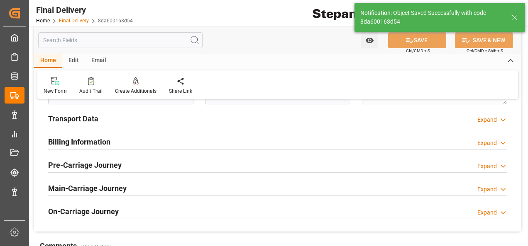
click at [62, 20] on link "Final Delivery" at bounding box center [74, 21] width 30 height 6
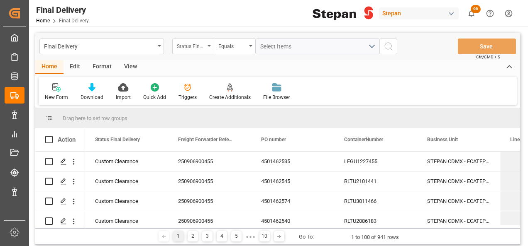
click at [204, 47] on div "Status Final Delivery" at bounding box center [191, 46] width 28 height 10
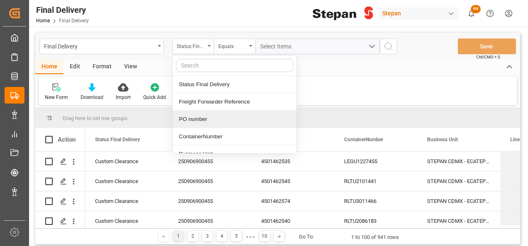
click at [192, 121] on div "PO number" at bounding box center [235, 119] width 124 height 17
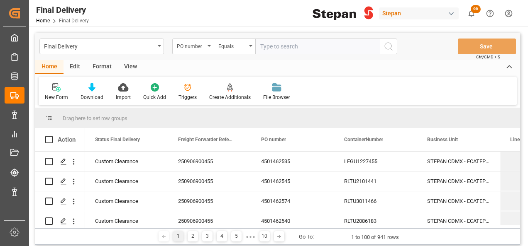
click at [276, 50] on input "text" at bounding box center [317, 47] width 124 height 16
paste input "4501462546"
type input "4501462546"
click at [388, 44] on icon "search button" at bounding box center [388, 46] width 10 height 10
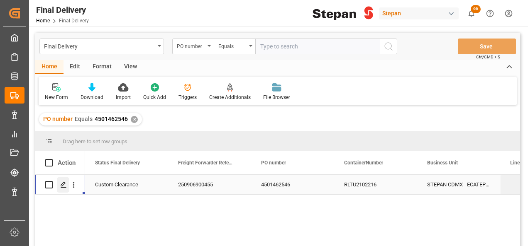
click at [63, 186] on icon "Press SPACE to select this row." at bounding box center [63, 185] width 7 height 7
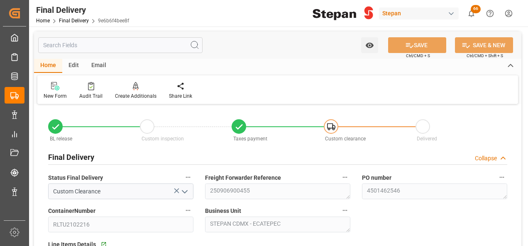
type input "[DATE]"
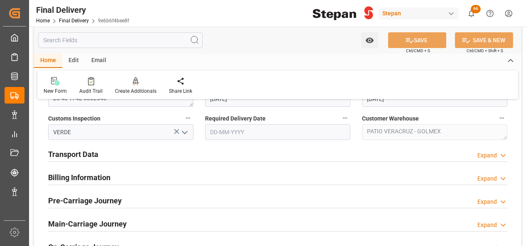
scroll to position [332, 0]
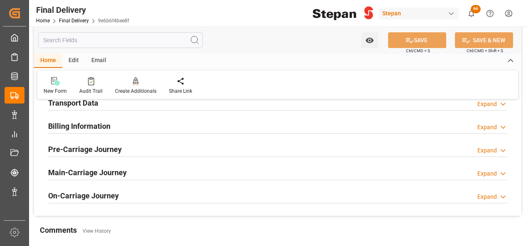
click at [80, 121] on h2 "Billing Information" at bounding box center [79, 126] width 62 height 11
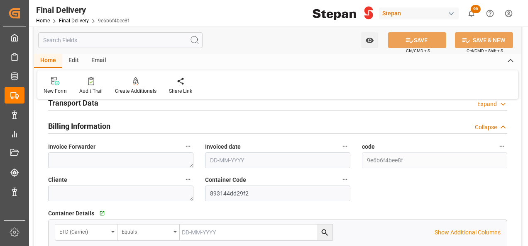
click at [81, 105] on h2 "Transport Data" at bounding box center [73, 102] width 50 height 11
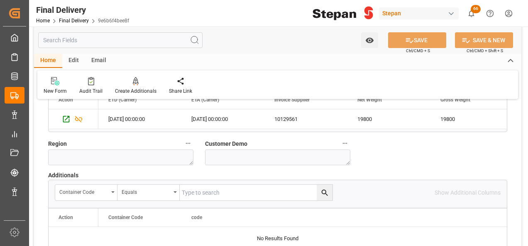
click at [296, 219] on div "Container Code code" at bounding box center [302, 218] width 408 height 18
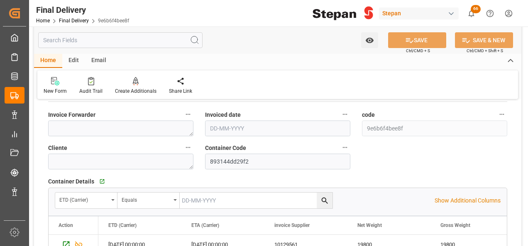
scroll to position [415, 0]
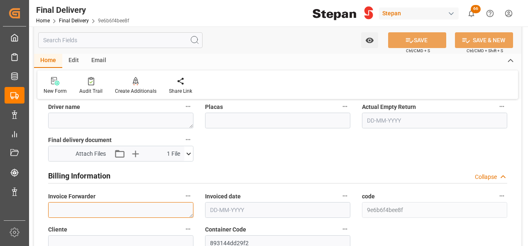
click at [106, 209] on textarea at bounding box center [120, 210] width 145 height 16
paste textarea "LM456470"
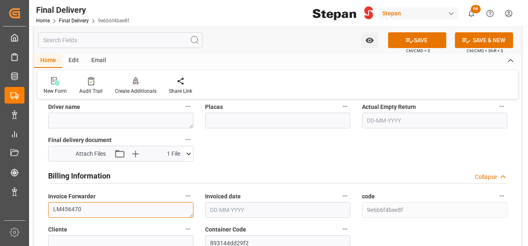
type textarea "LM456470"
click at [219, 201] on body "Created by potrace 1.15, written by [PERSON_NAME] [DATE]-[DATE] Created by potr…" at bounding box center [264, 123] width 528 height 246
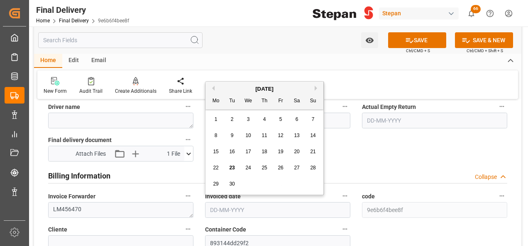
click at [236, 82] on div "[DATE] Mo Tu We Th Fr Sa Su" at bounding box center [264, 96] width 118 height 28
drag, startPoint x: 280, startPoint y: 149, endPoint x: 236, endPoint y: 149, distance: 43.1
click at [280, 150] on span "19" at bounding box center [279, 152] width 5 height 6
type input "[DATE]"
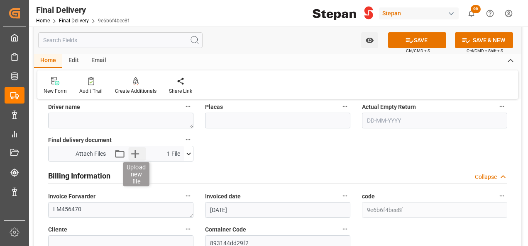
click at [136, 154] on icon "button" at bounding box center [134, 153] width 13 height 13
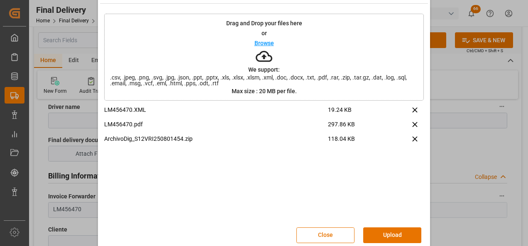
scroll to position [33, 0]
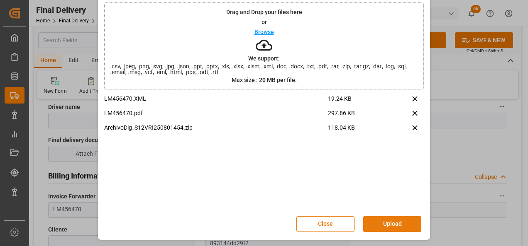
click at [386, 224] on button "Upload" at bounding box center [392, 224] width 58 height 16
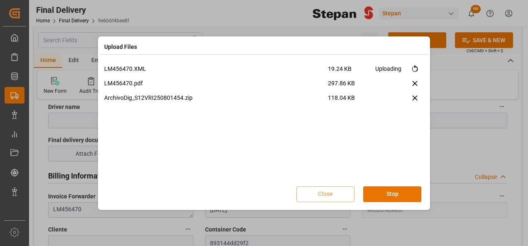
scroll to position [0, 0]
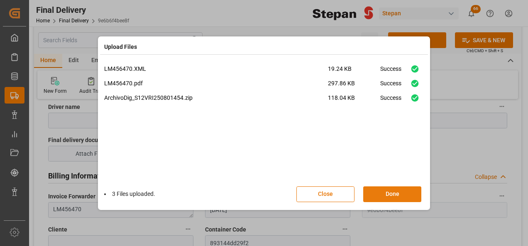
click at [390, 196] on button "Done" at bounding box center [392, 195] width 58 height 16
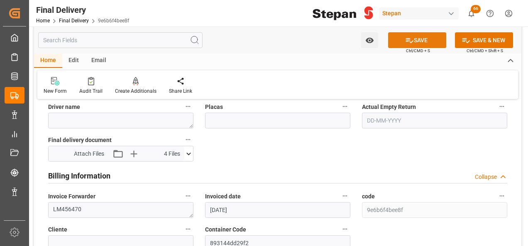
click at [420, 36] on button "SAVE" at bounding box center [417, 40] width 58 height 16
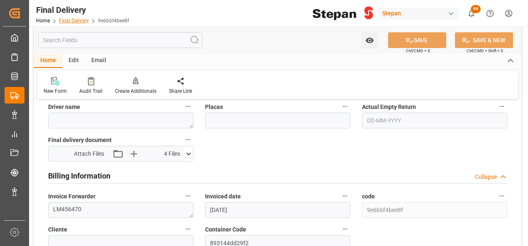
click at [76, 22] on link "Final Delivery" at bounding box center [74, 21] width 30 height 6
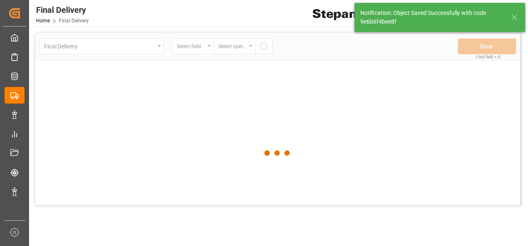
drag, startPoint x: 76, startPoint y: 22, endPoint x: 71, endPoint y: 20, distance: 5.1
click at [71, 20] on span "Final Delivery" at bounding box center [74, 21] width 30 height 6
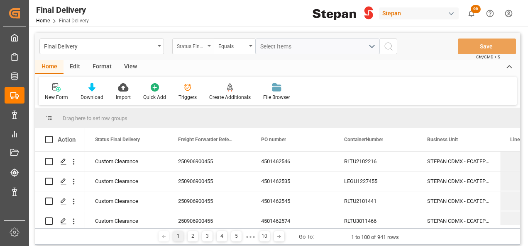
click at [212, 46] on div "Status Final Delivery" at bounding box center [192, 47] width 41 height 16
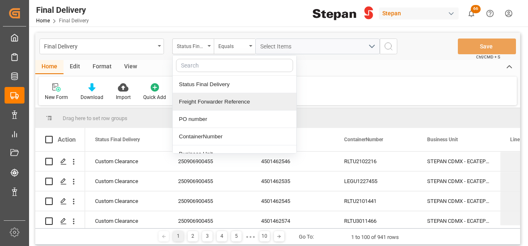
click at [207, 103] on div "Freight Forwarder Reference" at bounding box center [235, 101] width 124 height 17
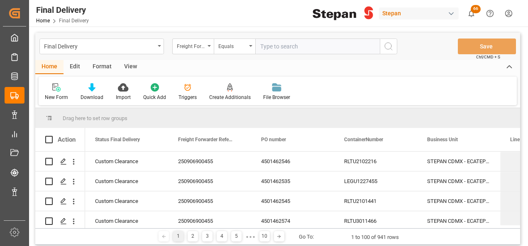
click at [271, 51] on input "text" at bounding box center [317, 47] width 124 height 16
type input "251006900127"
click at [389, 43] on circle "search button" at bounding box center [387, 46] width 7 height 7
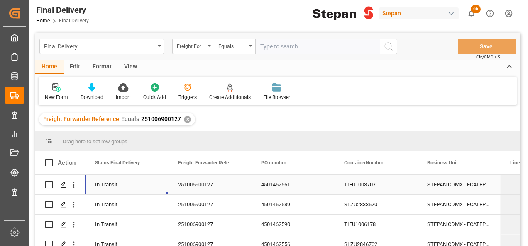
click at [133, 187] on div "In Transit" at bounding box center [126, 184] width 63 height 19
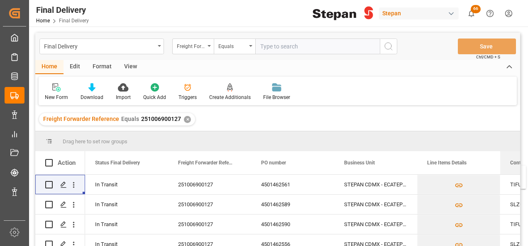
scroll to position [0, 6]
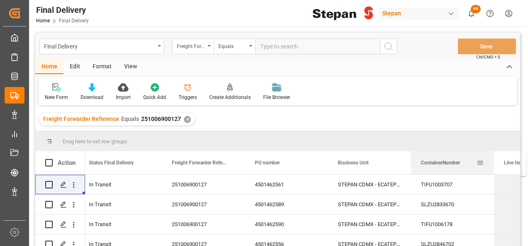
drag, startPoint x: 365, startPoint y: 165, endPoint x: 476, endPoint y: 158, distance: 111.0
click at [476, 158] on div "ContainerNumber" at bounding box center [449, 162] width 56 height 23
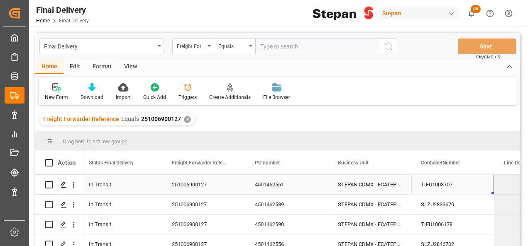
click at [447, 189] on div "TIFU1003707" at bounding box center [452, 184] width 83 height 19
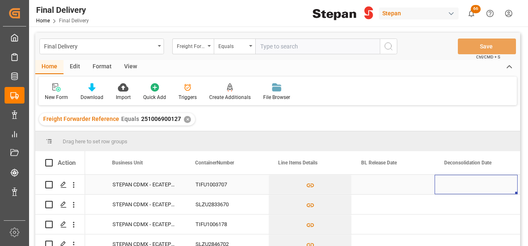
scroll to position [0, 315]
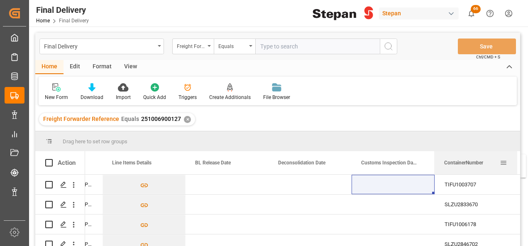
drag, startPoint x: 120, startPoint y: 163, endPoint x: 464, endPoint y: 160, distance: 344.6
click at [464, 160] on span "ContainerNumber" at bounding box center [463, 163] width 39 height 6
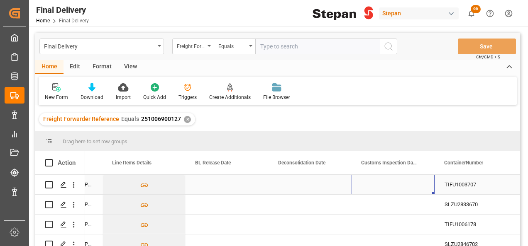
click at [374, 191] on div "Press SPACE to select this row." at bounding box center [392, 184] width 83 height 19
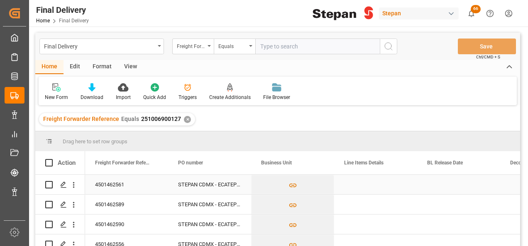
scroll to position [0, 0]
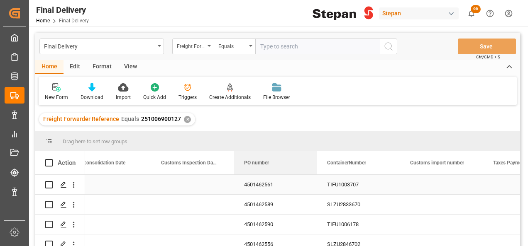
drag, startPoint x: 190, startPoint y: 163, endPoint x: 315, endPoint y: 195, distance: 129.4
click at [315, 195] on div "Action BL Release Date PO number Deconsolidation Date" at bounding box center [277, 201] width 484 height 100
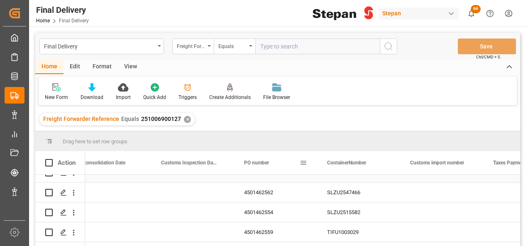
scroll to position [124, 0]
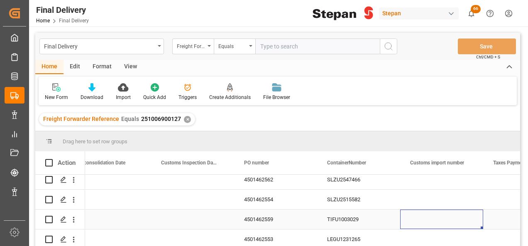
click at [442, 217] on div "Press SPACE to select this row." at bounding box center [441, 219] width 83 height 19
click at [426, 221] on div "Press SPACE to select this row." at bounding box center [441, 219] width 83 height 19
click at [426, 221] on input "Press SPACE to select this row." at bounding box center [441, 224] width 70 height 16
type input "25 43 1742 5002850"
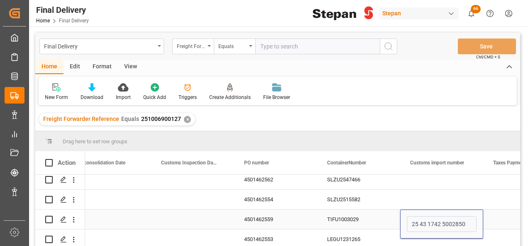
click at [376, 223] on div "TIFU1003029" at bounding box center [358, 219] width 83 height 19
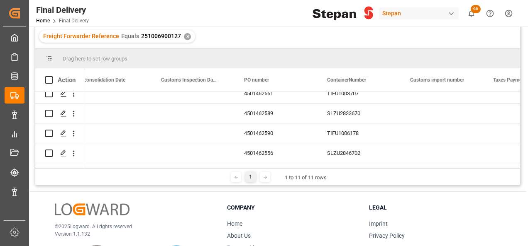
scroll to position [0, 0]
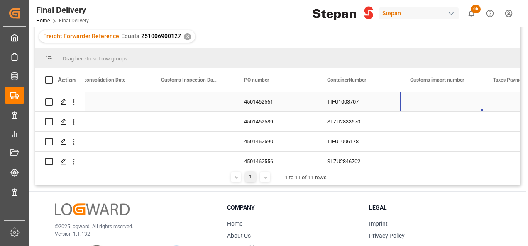
click at [421, 106] on div "Press SPACE to select this row." at bounding box center [441, 101] width 83 height 19
click at [421, 106] on input "Press SPACE to select this row." at bounding box center [441, 107] width 70 height 16
paste input "25 43 1742 5002836"
type input "25 43 1742 5002836"
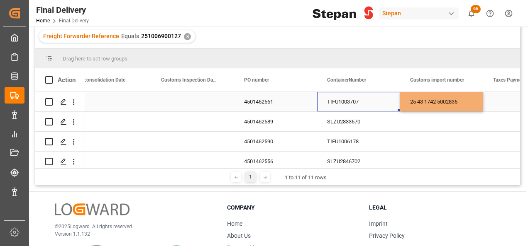
click at [365, 101] on div "TIFU1003707" at bounding box center [358, 101] width 83 height 19
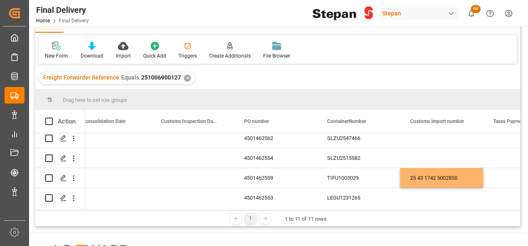
scroll to position [148, 0]
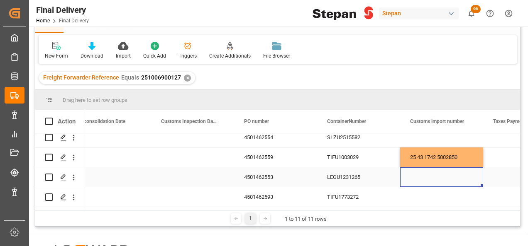
click at [416, 175] on div "Press SPACE to select this row." at bounding box center [441, 177] width 83 height 19
click at [422, 177] on div "Press SPACE to select this row." at bounding box center [441, 177] width 83 height 19
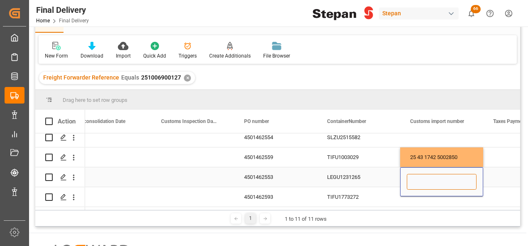
click at [422, 177] on input "Press SPACE to select this row." at bounding box center [441, 182] width 70 height 16
paste input "25 43 1742 5002837"
type input "25 43 1742 5002837"
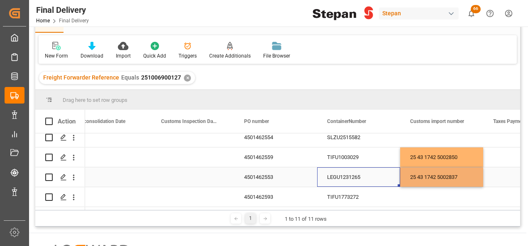
click at [381, 176] on div "LEGU1231265" at bounding box center [358, 177] width 83 height 19
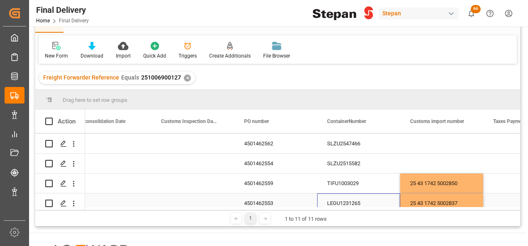
scroll to position [106, 0]
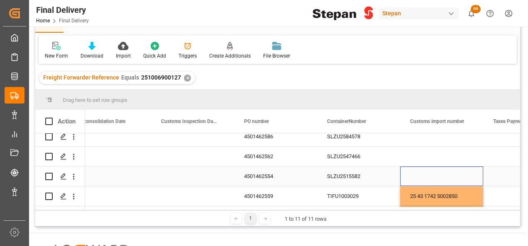
click at [435, 175] on div "Press SPACE to select this row." at bounding box center [441, 176] width 83 height 19
click at [413, 183] on input "Press SPACE to select this row." at bounding box center [441, 181] width 70 height 16
paste input "25 43 1742 5002838"
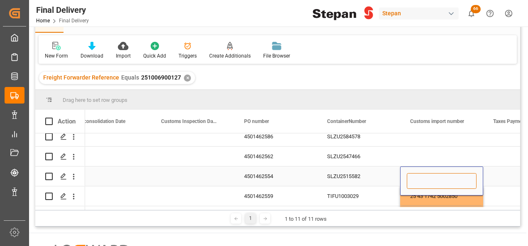
type input "25 43 1742 5002838"
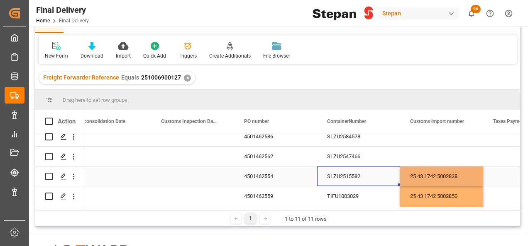
click at [382, 176] on div "SLZU2515582" at bounding box center [358, 176] width 83 height 19
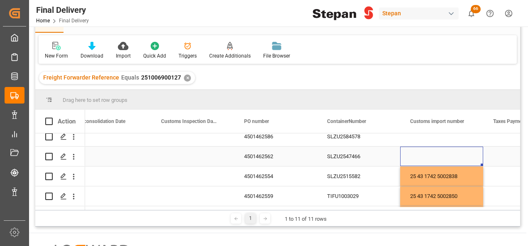
click at [423, 158] on div "Press SPACE to select this row." at bounding box center [441, 156] width 83 height 19
click at [423, 158] on input "Press SPACE to select this row." at bounding box center [441, 161] width 70 height 16
paste input "25 43 1742 5002838"
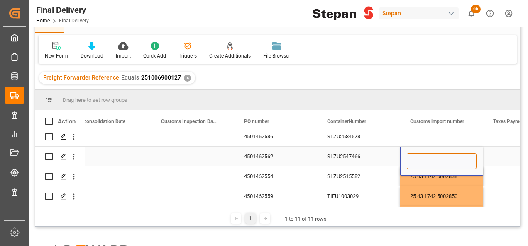
type input "25 43 1742 5002838"
click at [377, 161] on div "SLZU2547466" at bounding box center [358, 156] width 83 height 19
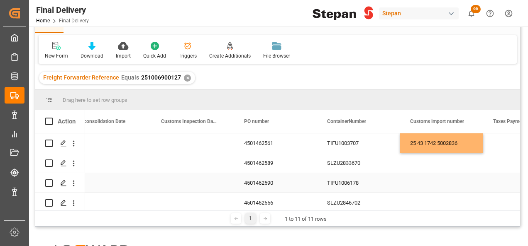
scroll to position [41, 0]
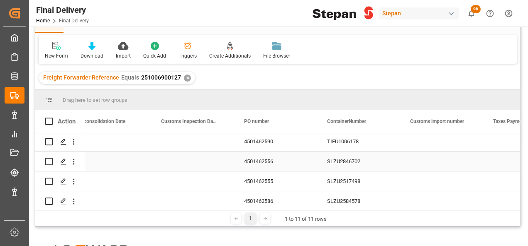
click at [411, 162] on div "Press SPACE to select this row." at bounding box center [441, 161] width 83 height 19
click at [411, 162] on input "Press SPACE to select this row." at bounding box center [441, 166] width 70 height 16
type input "25 43 1742 5002841"
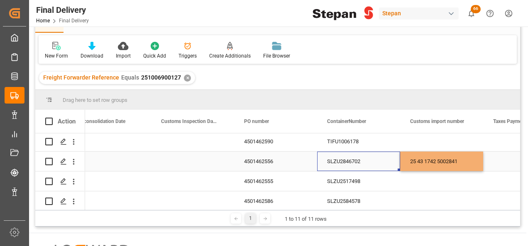
click at [328, 169] on div "SLZU2846702" at bounding box center [358, 161] width 83 height 19
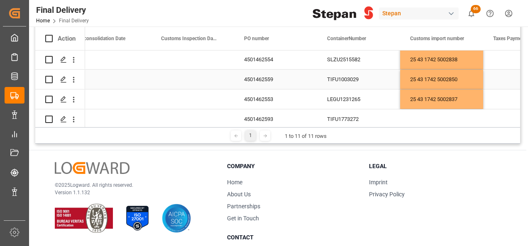
scroll to position [148, 0]
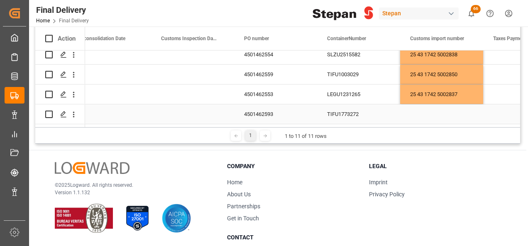
click at [431, 107] on div "Press SPACE to select this row." at bounding box center [441, 114] width 83 height 19
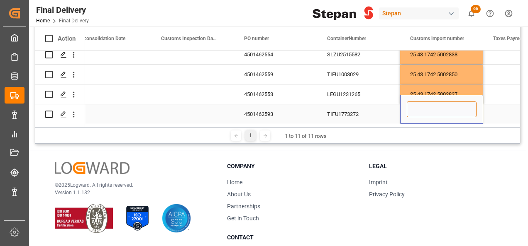
click at [428, 112] on input "Press SPACE to select this row." at bounding box center [441, 110] width 70 height 16
paste input "25 43 1742 5002847"
type input "25 43 1742 5002847"
click at [391, 112] on div "TIFU1773272" at bounding box center [358, 114] width 83 height 19
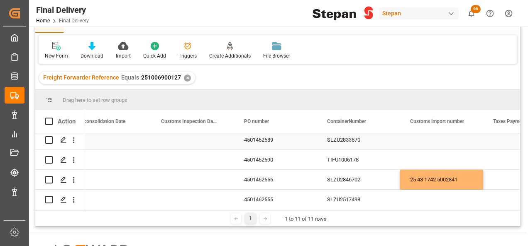
scroll to position [83, 0]
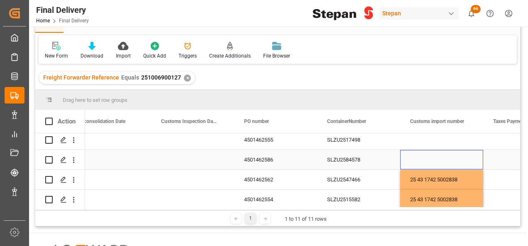
click at [426, 157] on div "Press SPACE to select this row." at bounding box center [441, 159] width 83 height 19
type input "25 43 1742 5002842"
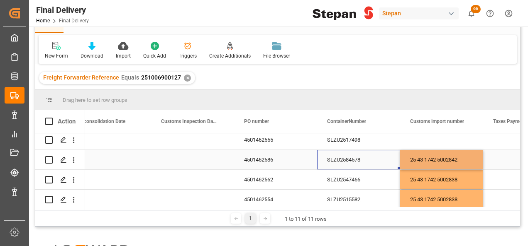
click at [371, 158] on div "SLZU2584578" at bounding box center [358, 159] width 83 height 19
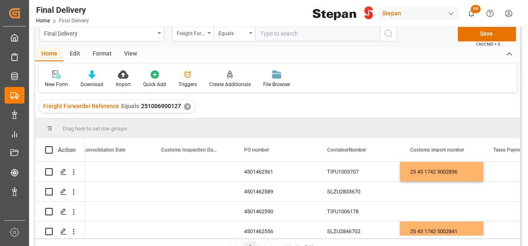
scroll to position [0, 0]
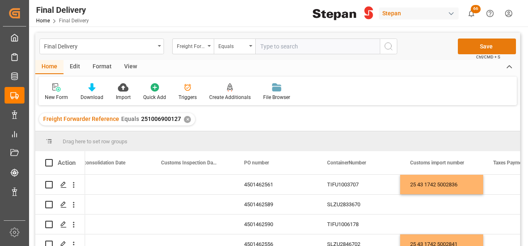
click at [484, 44] on button "Save" at bounding box center [486, 47] width 58 height 16
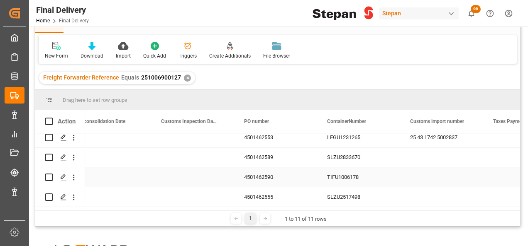
scroll to position [106, 0]
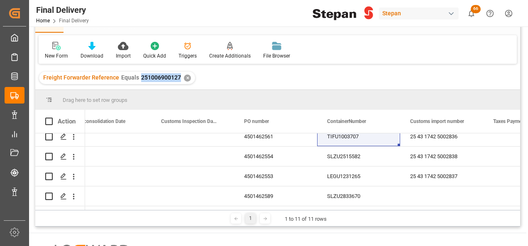
drag, startPoint x: 137, startPoint y: 78, endPoint x: 177, endPoint y: 80, distance: 39.9
click at [177, 80] on div "Freight Forwarder Reference Equals 251006900127" at bounding box center [112, 77] width 138 height 9
copy span "251006900127"
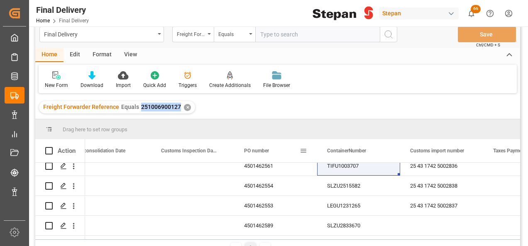
scroll to position [0, 0]
